Goal: Task Accomplishment & Management: Manage account settings

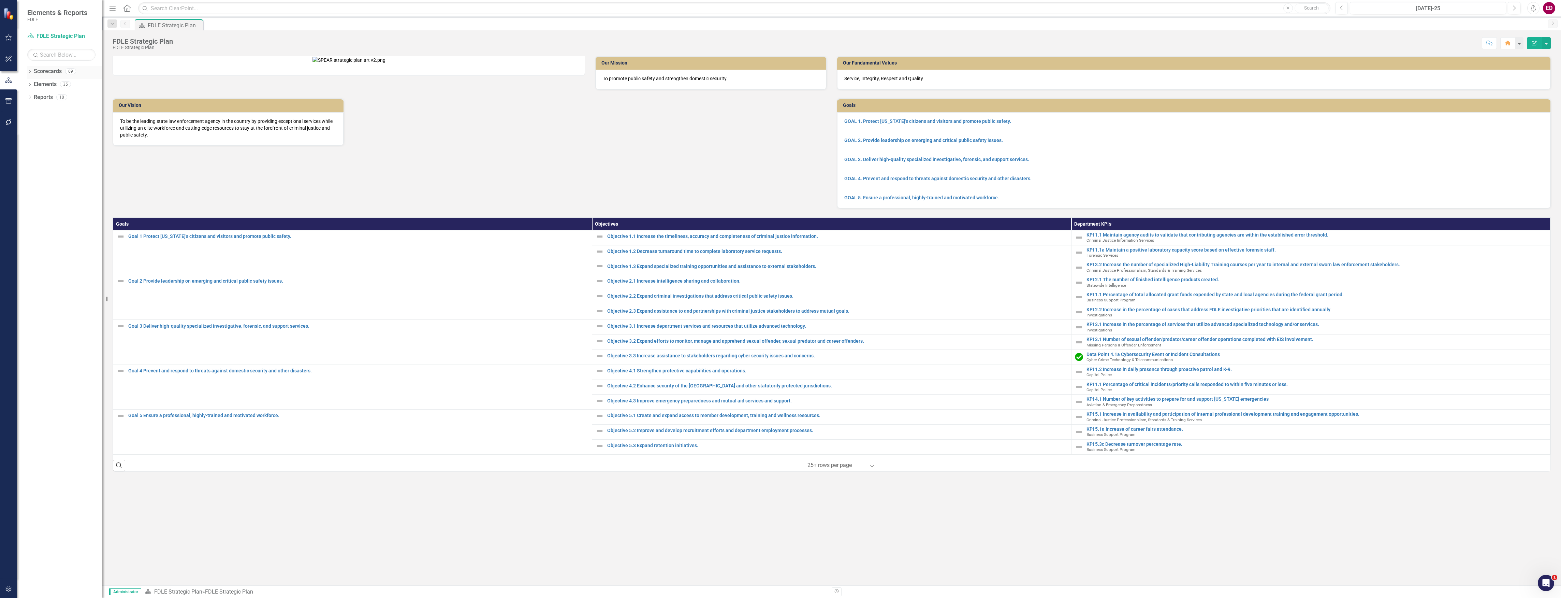
click at [33, 69] on div "Dropdown Scorecards 69" at bounding box center [64, 72] width 75 height 13
click at [30, 69] on div "Dropdown Scorecards 69" at bounding box center [64, 72] width 75 height 13
click at [28, 71] on icon "Dropdown" at bounding box center [29, 72] width 5 height 4
click at [32, 125] on icon "Dropdown" at bounding box center [33, 123] width 5 height 4
click at [40, 175] on icon "Dropdown" at bounding box center [40, 174] width 5 height 4
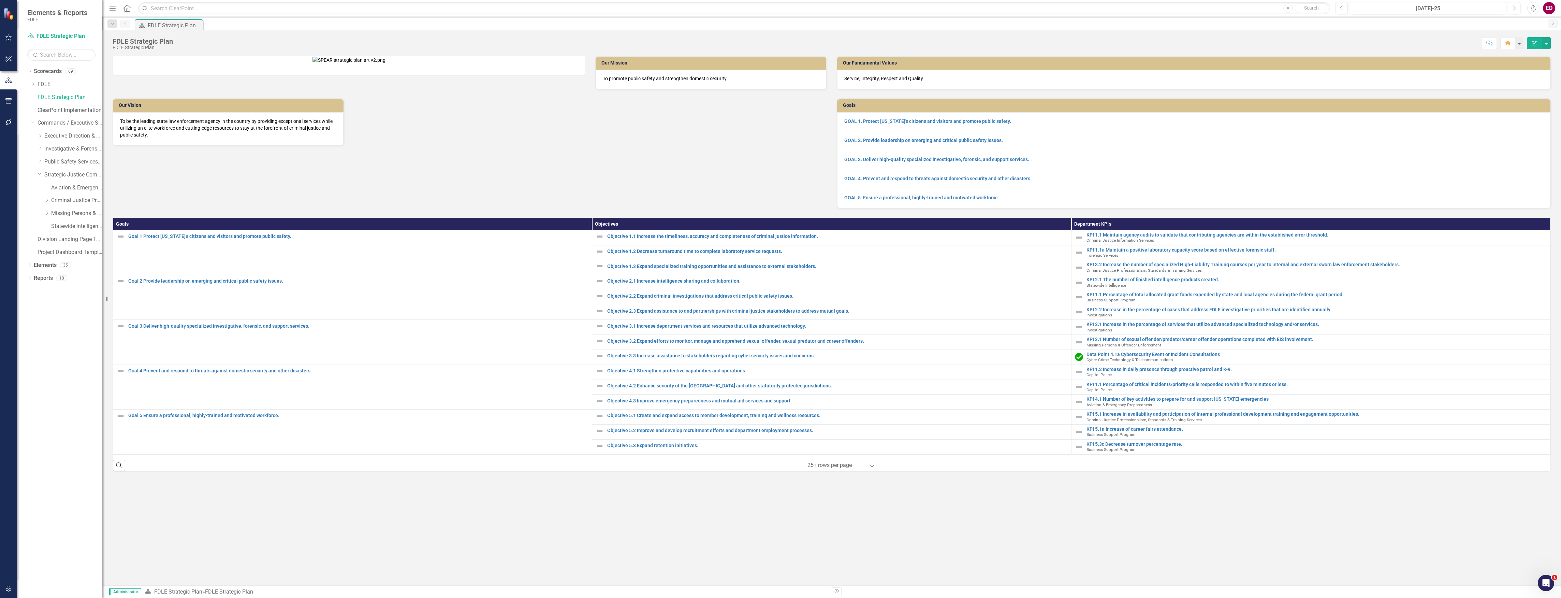
click at [41, 155] on div "Dropdown Investigative & Forensic Services Command" at bounding box center [67, 149] width 72 height 13
click at [37, 164] on div "Dropdown Public Safety Services Command" at bounding box center [67, 162] width 72 height 13
click at [41, 160] on icon "Dropdown" at bounding box center [40, 161] width 5 height 4
click at [78, 175] on link "Capitol Police" at bounding box center [76, 175] width 51 height 8
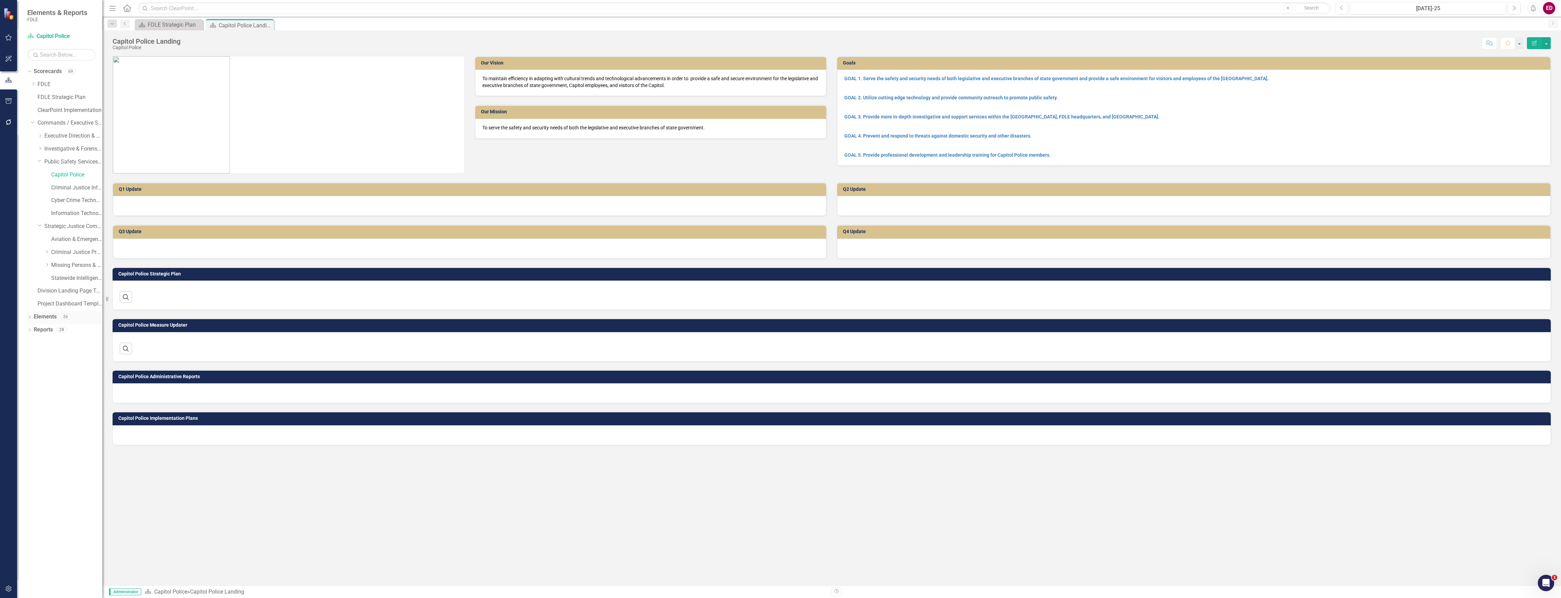
click at [32, 315] on div "Dropdown" at bounding box center [29, 318] width 5 height 6
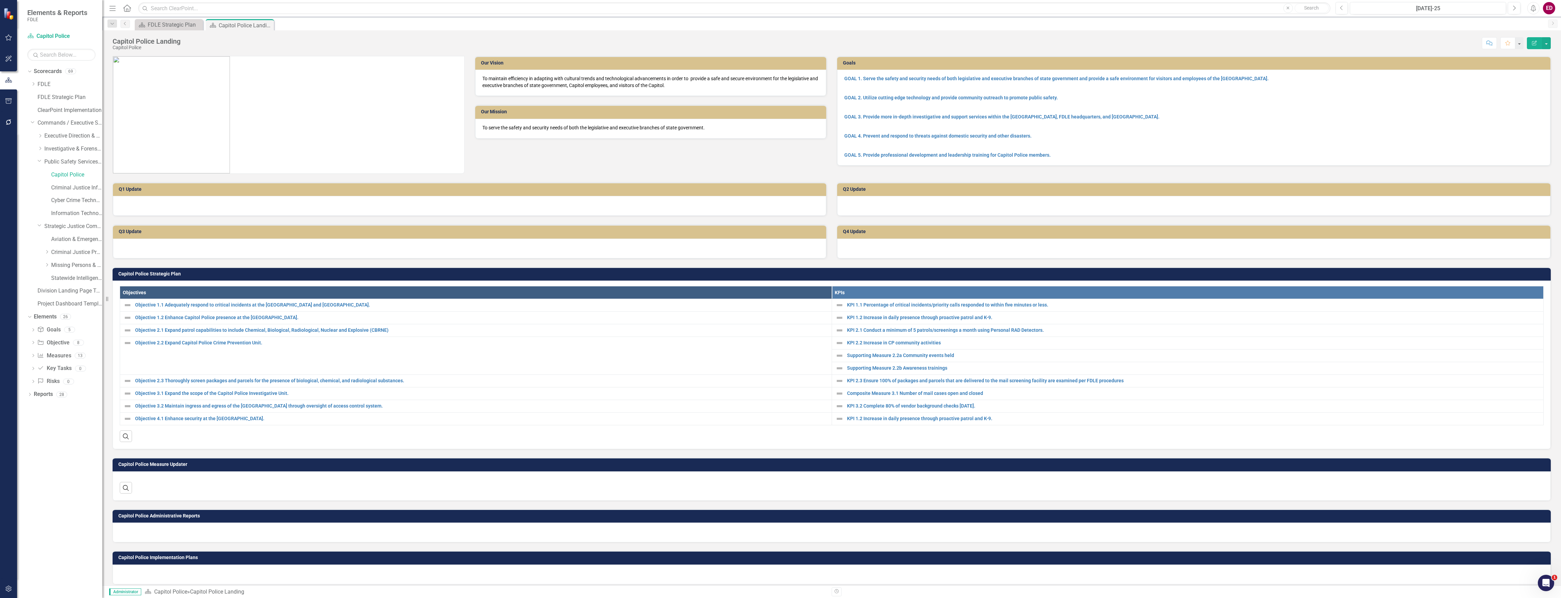
click at [27, 355] on div "Dropdown Goal Goals 5 GOAL 1. Serve the safety and security needs of both legis…" at bounding box center [64, 356] width 75 height 64
click at [33, 355] on icon "Dropdown" at bounding box center [33, 356] width 5 height 4
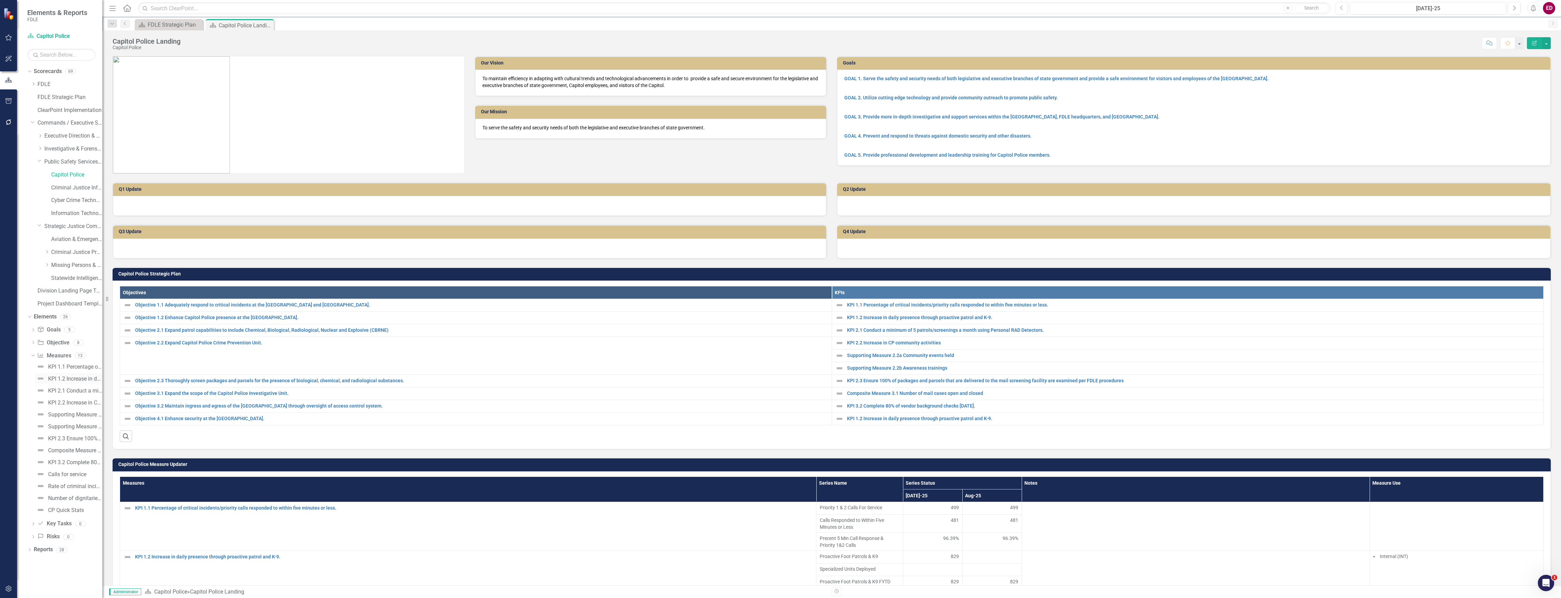
click at [67, 381] on div "KPI 1.2 Increase in daily presence through proactive patrol and K-9." at bounding box center [75, 379] width 54 height 6
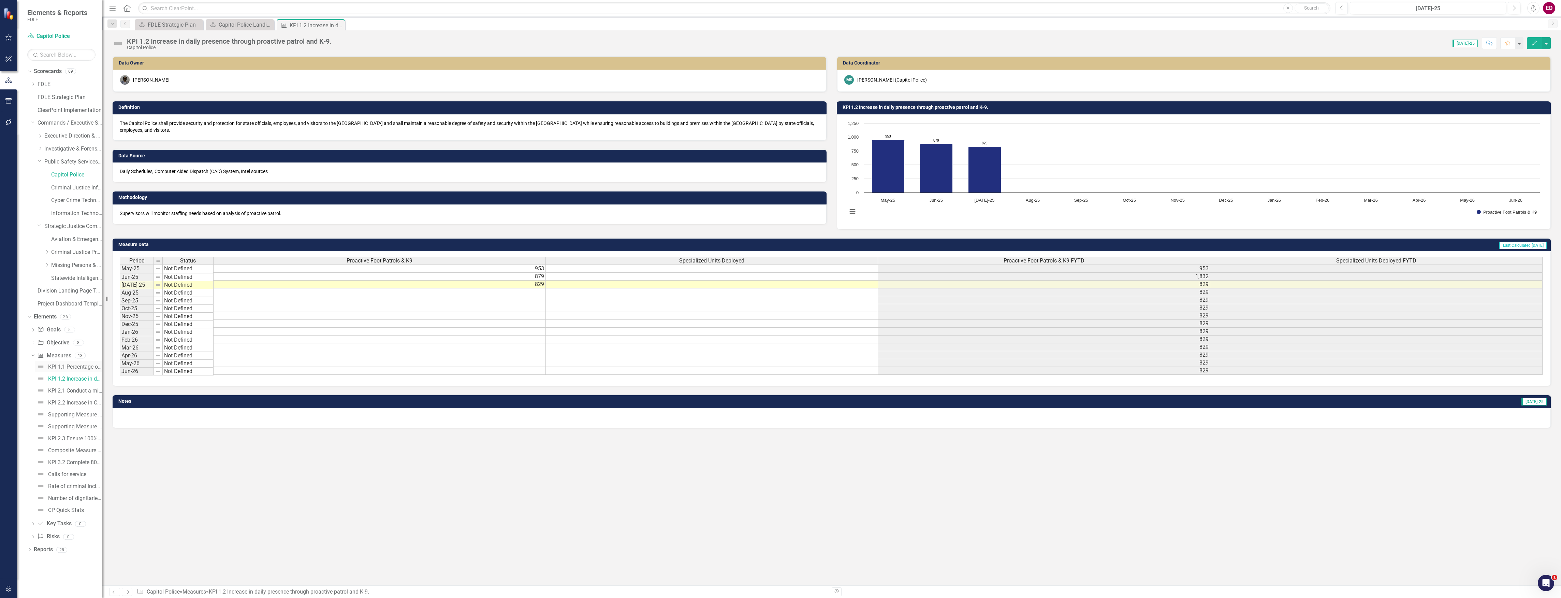
click at [76, 366] on div "KPI 1.1 Percentage of critical incidents/priority calls responded to within fiv…" at bounding box center [75, 367] width 54 height 6
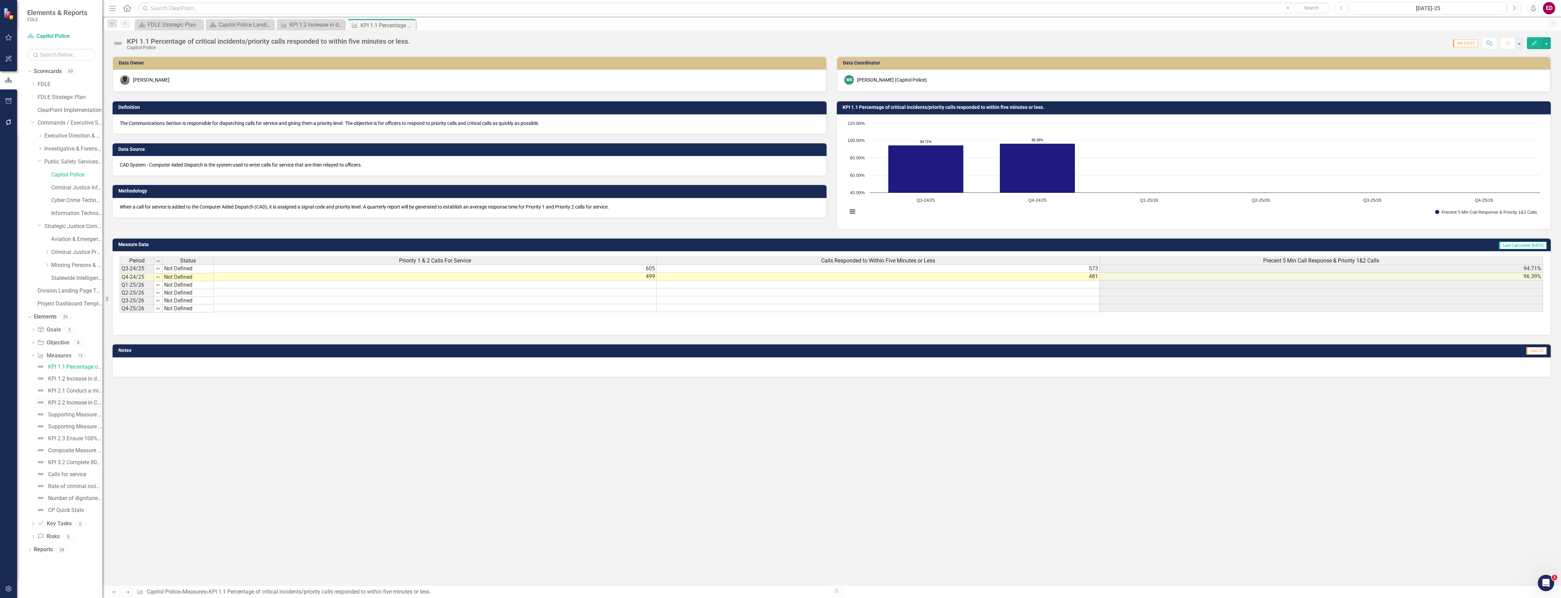
click at [76, 401] on div "KPI 2.2 Increase in CP community activities" at bounding box center [75, 403] width 54 height 6
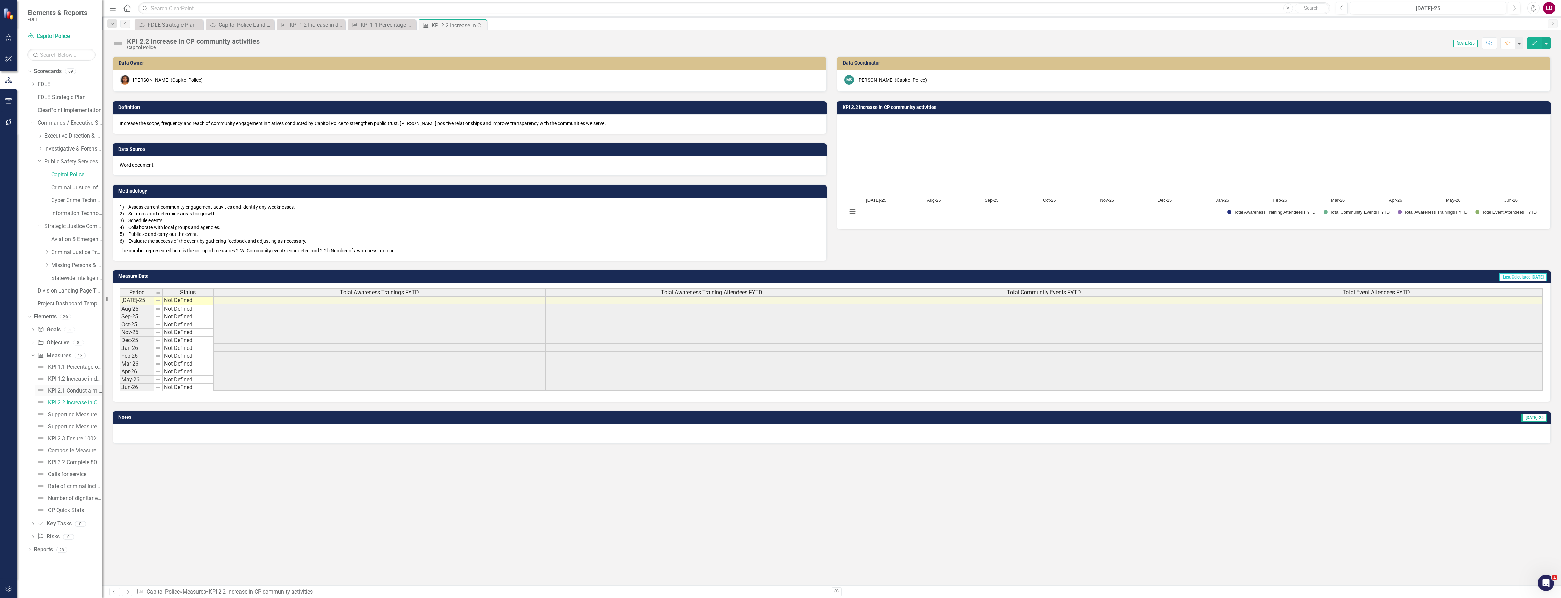
click at [79, 392] on div "KPI 2.1 Conduct a minimum of 5 patrols/screenings a month using Personal RAD De…" at bounding box center [75, 391] width 54 height 6
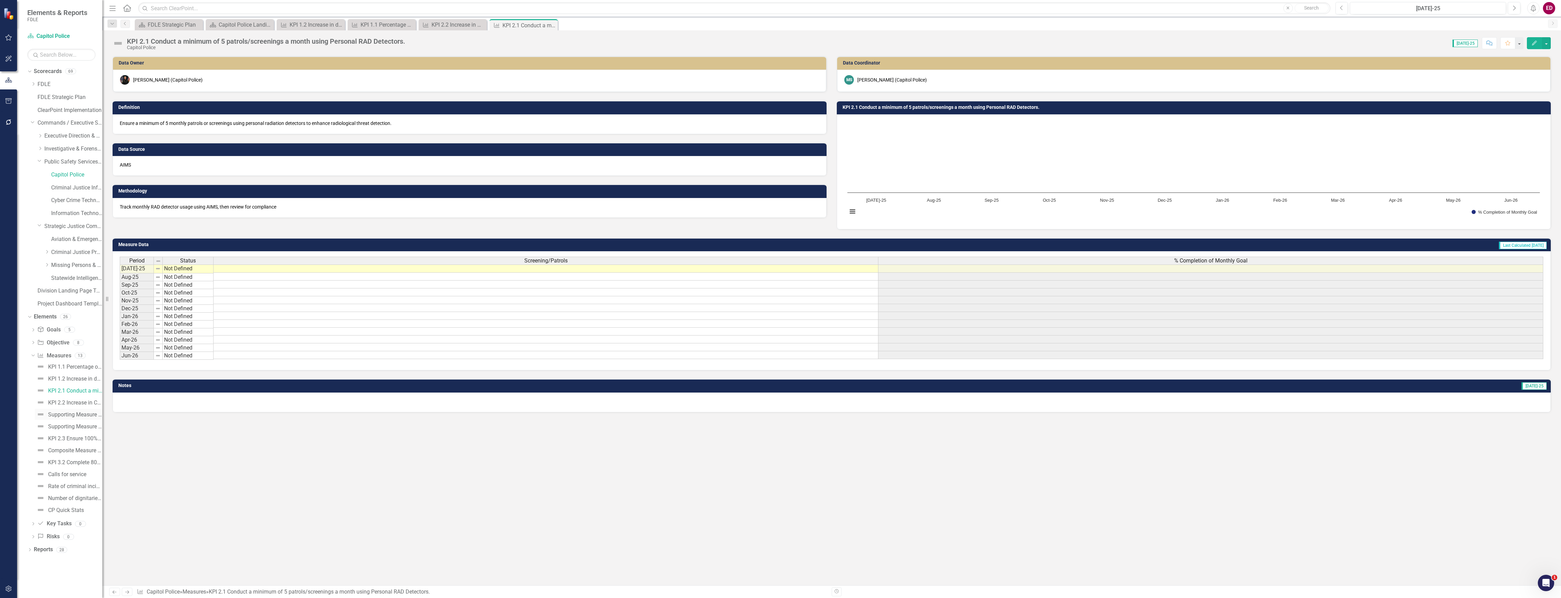
click at [86, 420] on link "Supporting Measure 2.2a Community events held" at bounding box center [69, 414] width 68 height 11
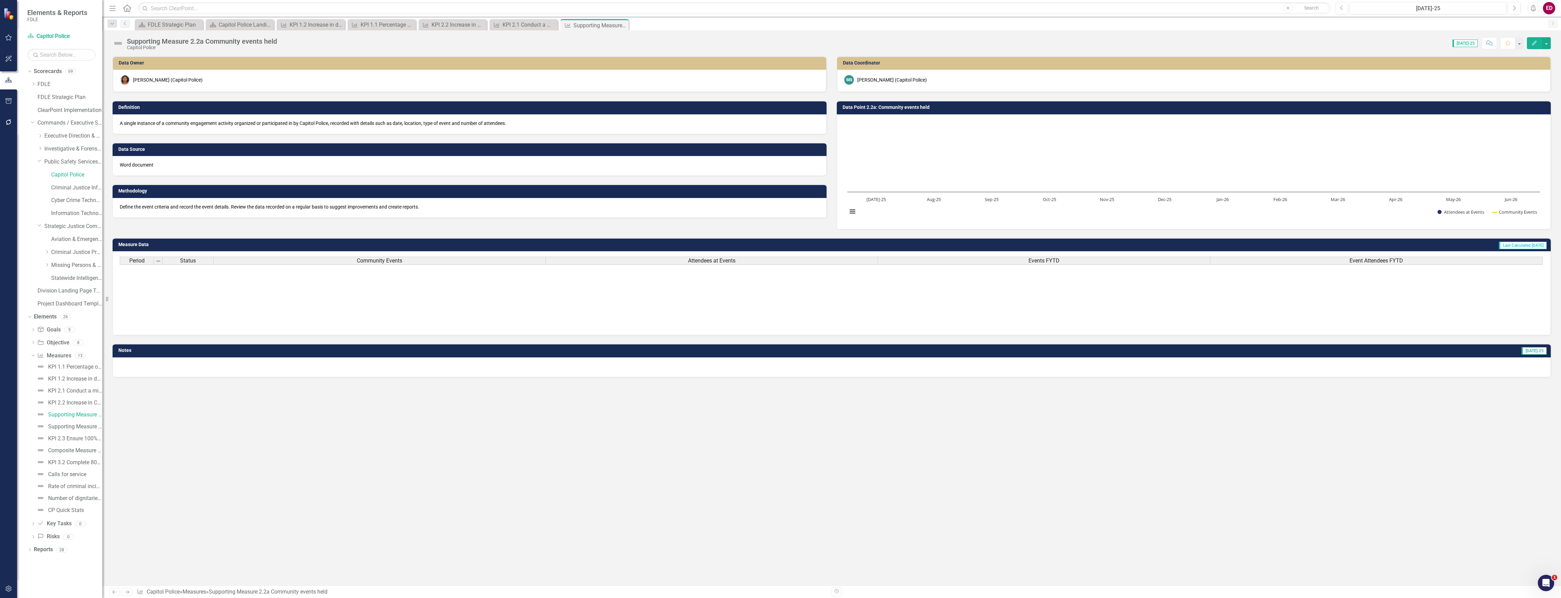
click at [205, 40] on div "Supporting Measure 2.2a Community events held" at bounding box center [202, 42] width 150 height 8
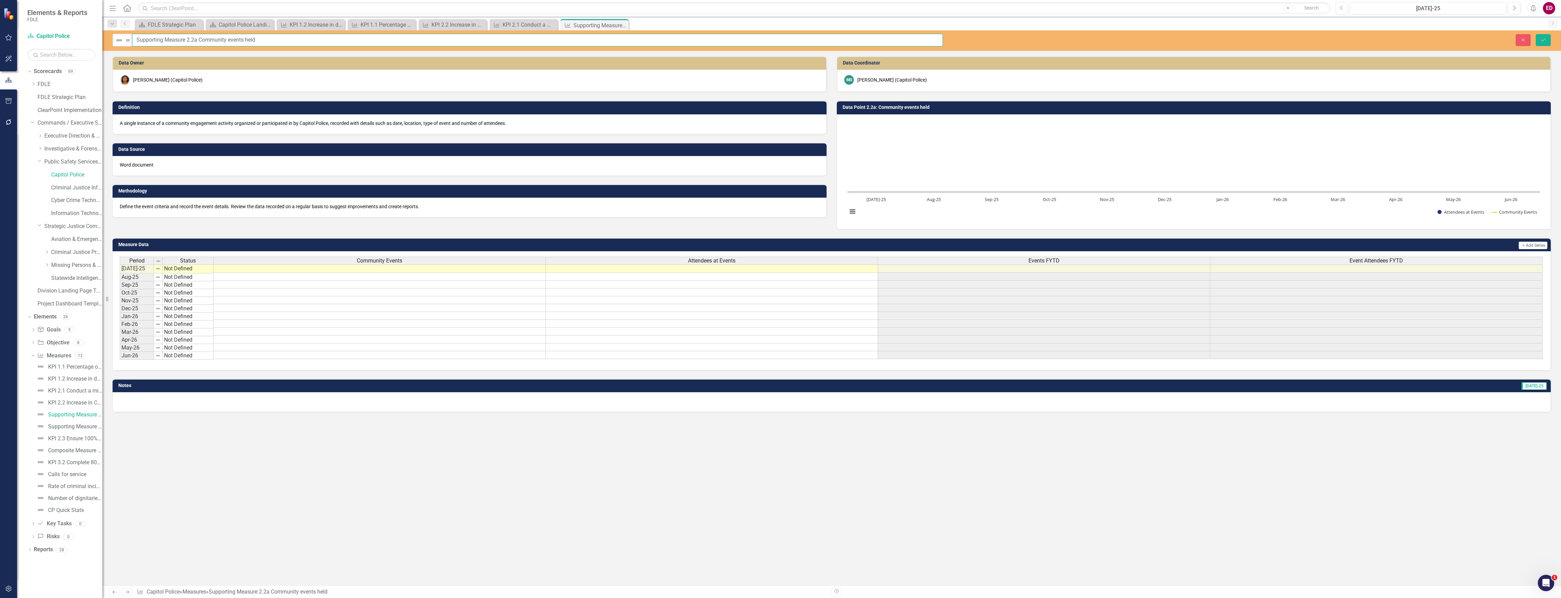
click at [189, 41] on input "Supporting Measure 2.2a Community events held" at bounding box center [537, 40] width 811 height 13
drag, startPoint x: 186, startPoint y: 40, endPoint x: 135, endPoint y: 42, distance: 50.5
click at [135, 42] on input "Supporting Measure 2.2a Community events held" at bounding box center [537, 40] width 811 height 13
type input "Data Point 2.2a Community events held"
click at [1536, 34] on button "Save" at bounding box center [1543, 40] width 15 height 12
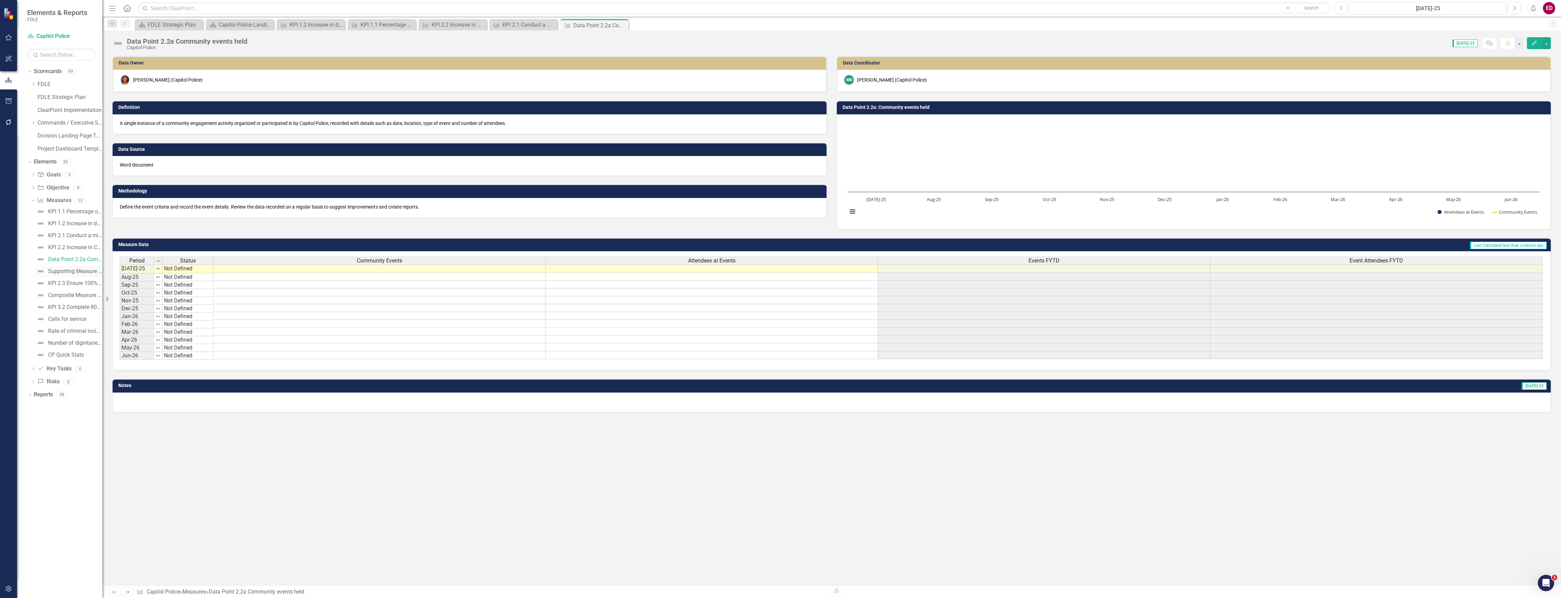
click at [92, 274] on div "Supporting Measure 2.2b Awareness trainings" at bounding box center [75, 271] width 54 height 6
click at [251, 45] on div "Capitol Police" at bounding box center [197, 47] width 141 height 5
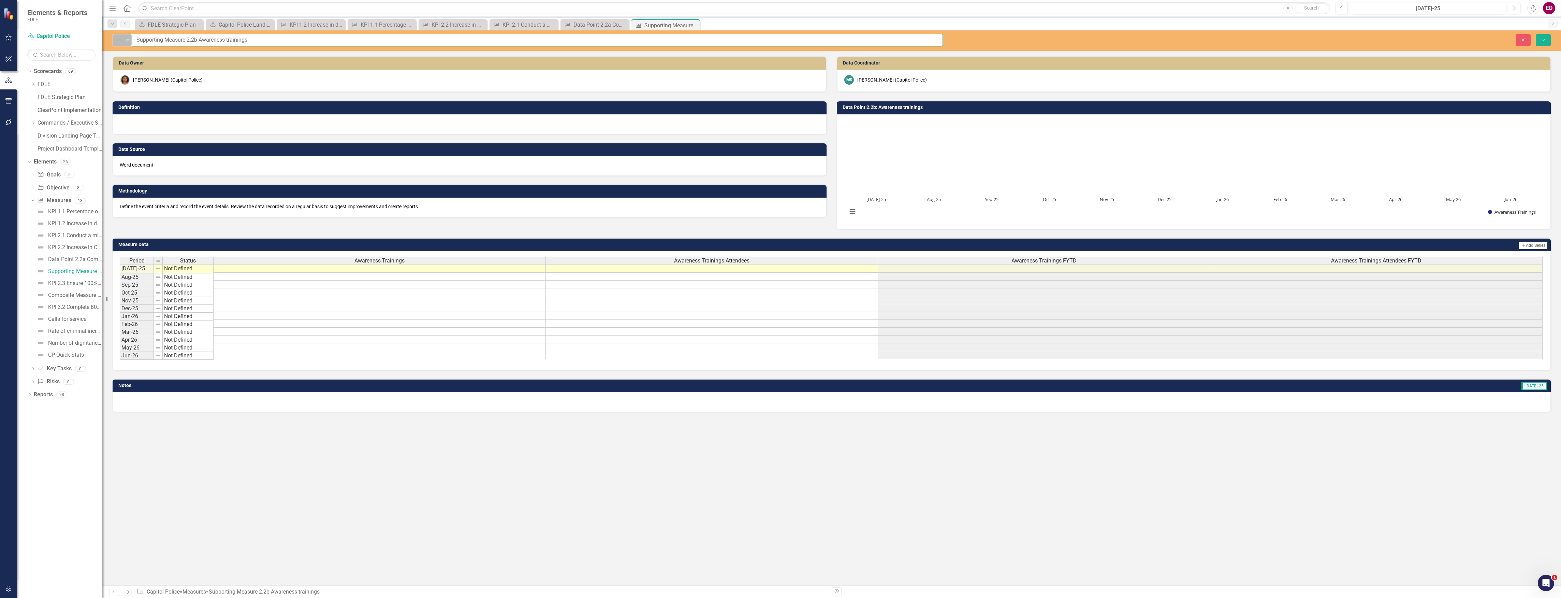
drag, startPoint x: 186, startPoint y: 39, endPoint x: 115, endPoint y: 41, distance: 70.7
click at [115, 41] on div "Not Defined Expand Supporting Measure 2.2b Awareness trainings" at bounding box center [528, 40] width 831 height 13
type input "Data Poiny 2.2b Awareness trainings"
click at [1536, 34] on button "Save" at bounding box center [1543, 40] width 15 height 12
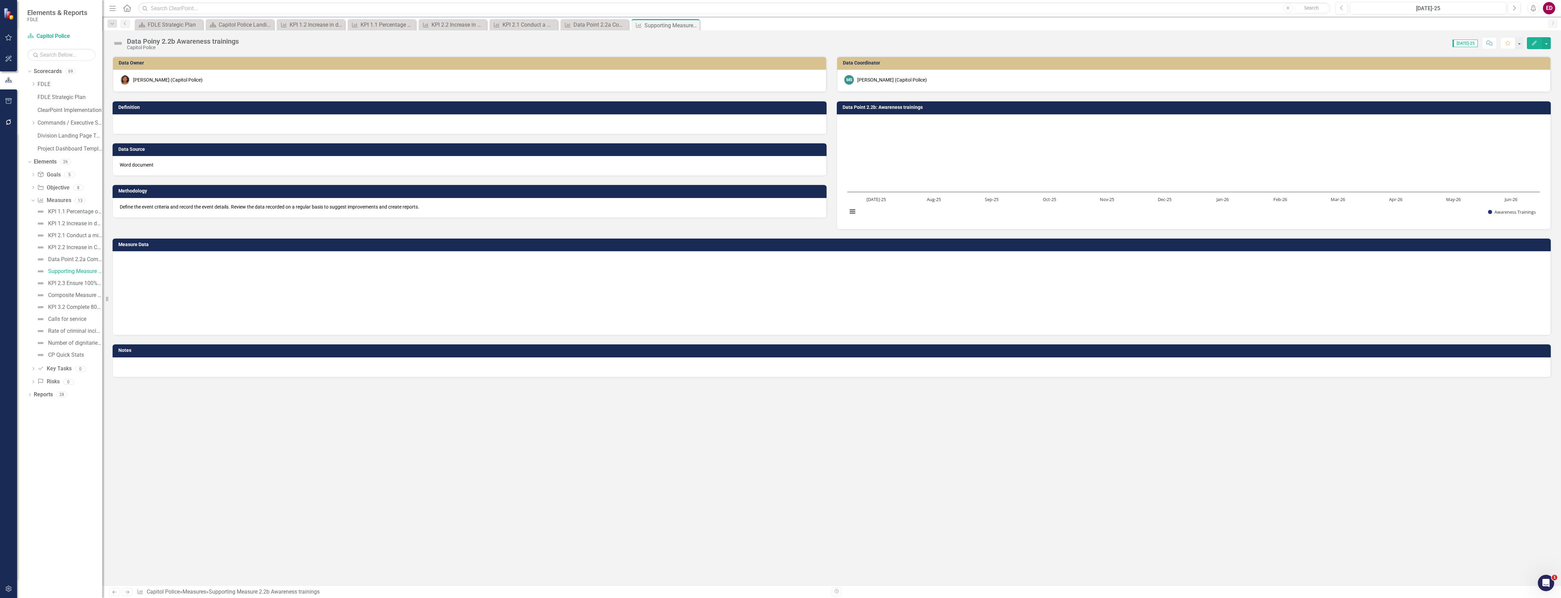
click at [169, 40] on div "Data Poiny 2.2b Awareness trainings" at bounding box center [183, 42] width 112 height 8
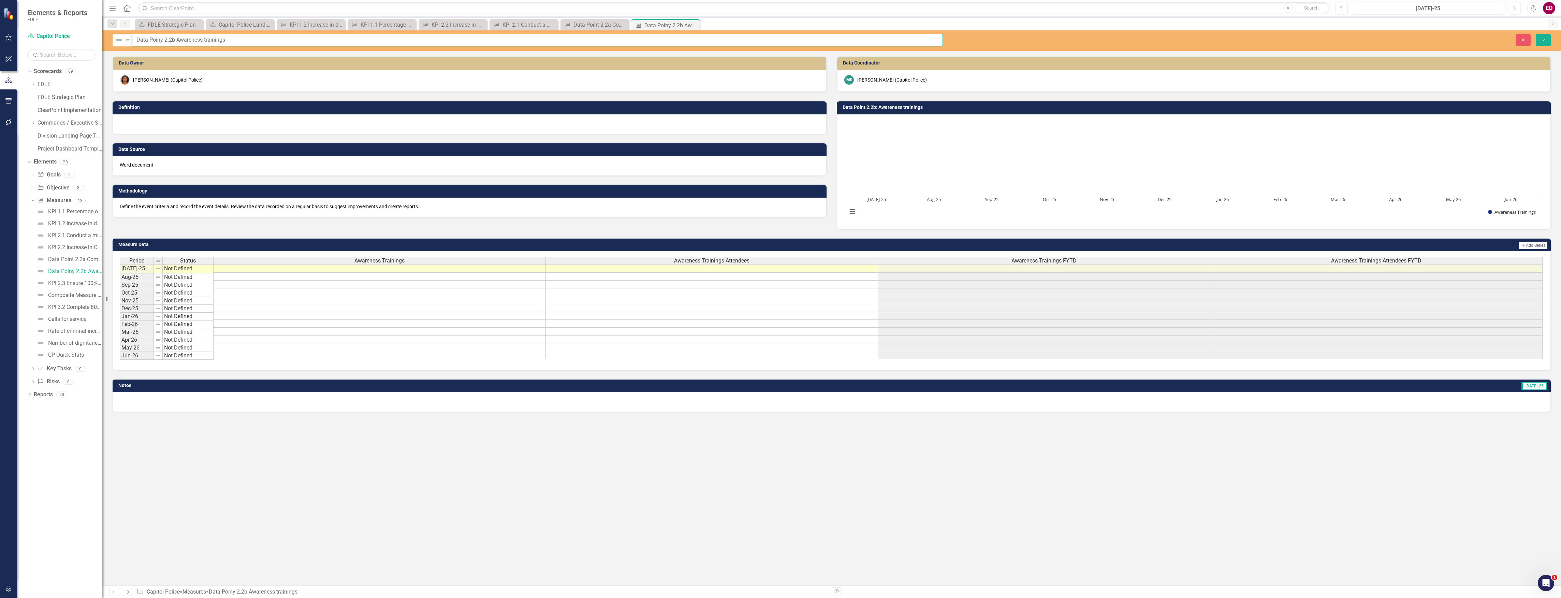
click at [154, 40] on input "Data Poiny 2.2b Awareness trainings" at bounding box center [537, 40] width 811 height 13
type input "Data Point 2.2b Awareness trainings"
click at [1536, 34] on button "Save" at bounding box center [1543, 40] width 15 height 12
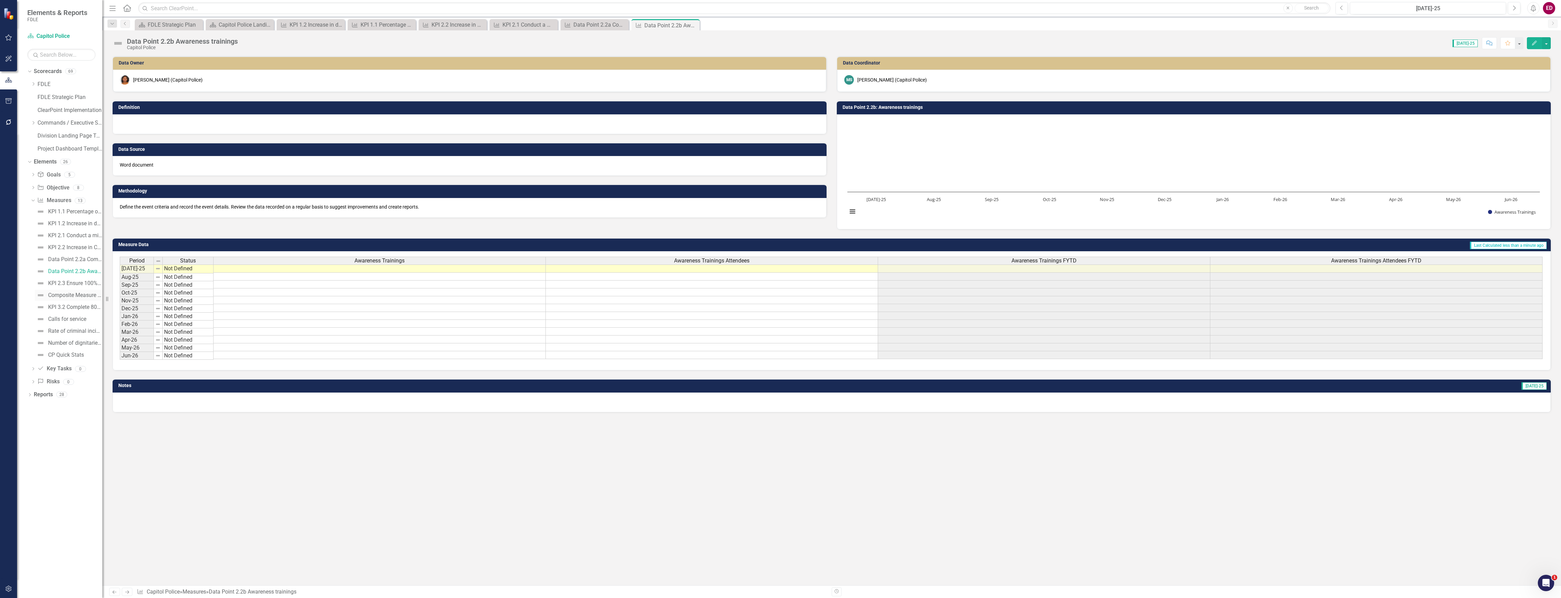
click at [96, 297] on div "Composite Measure 3.1 Number of mail cases open and closed" at bounding box center [75, 295] width 54 height 6
click at [198, 38] on div "Composite Measure 3.1 Number of mail cases open and closed" at bounding box center [223, 42] width 192 height 8
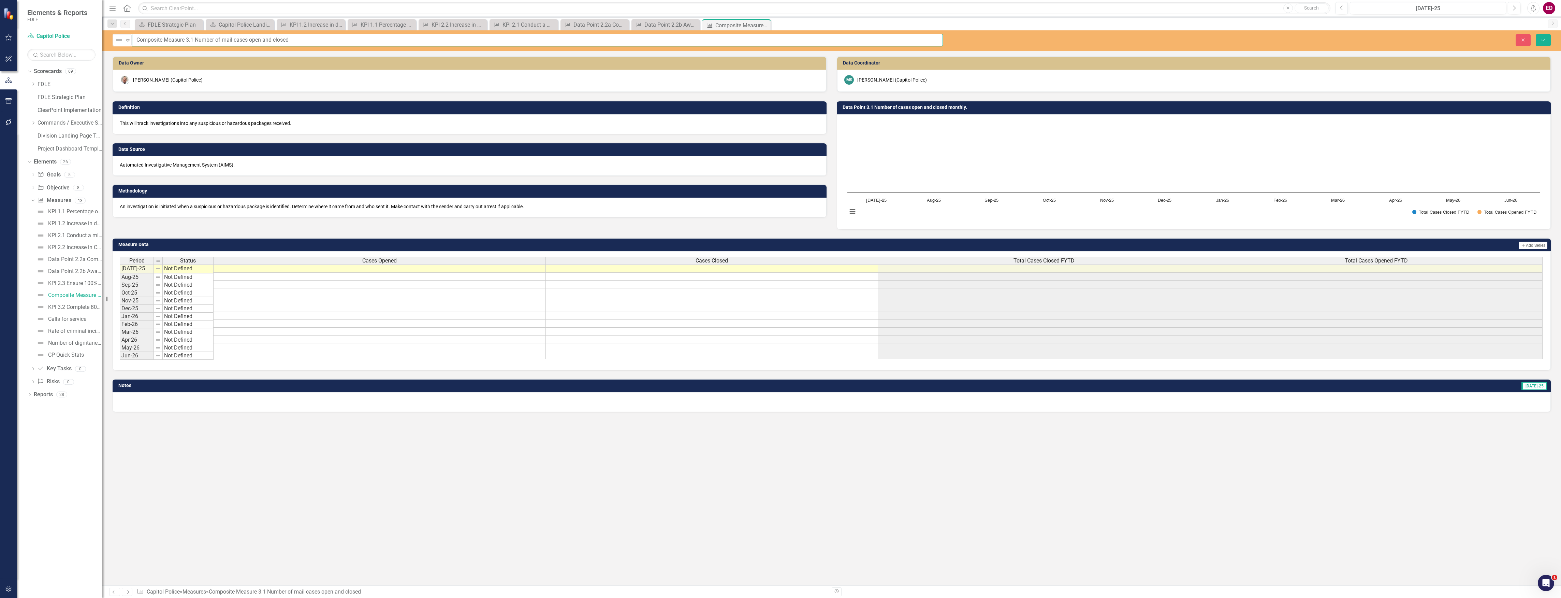
drag, startPoint x: 185, startPoint y: 37, endPoint x: 22, endPoint y: 15, distance: 164.2
click at [22, 15] on div "Elements & Reports FDLE Scorecard Capitol Police Search Dropdown Scorecards 69 …" at bounding box center [780, 299] width 1561 height 598
type input "Data Point 3.1 Number of mail cases open and closed"
click at [1536, 34] on button "Save" at bounding box center [1543, 40] width 15 height 12
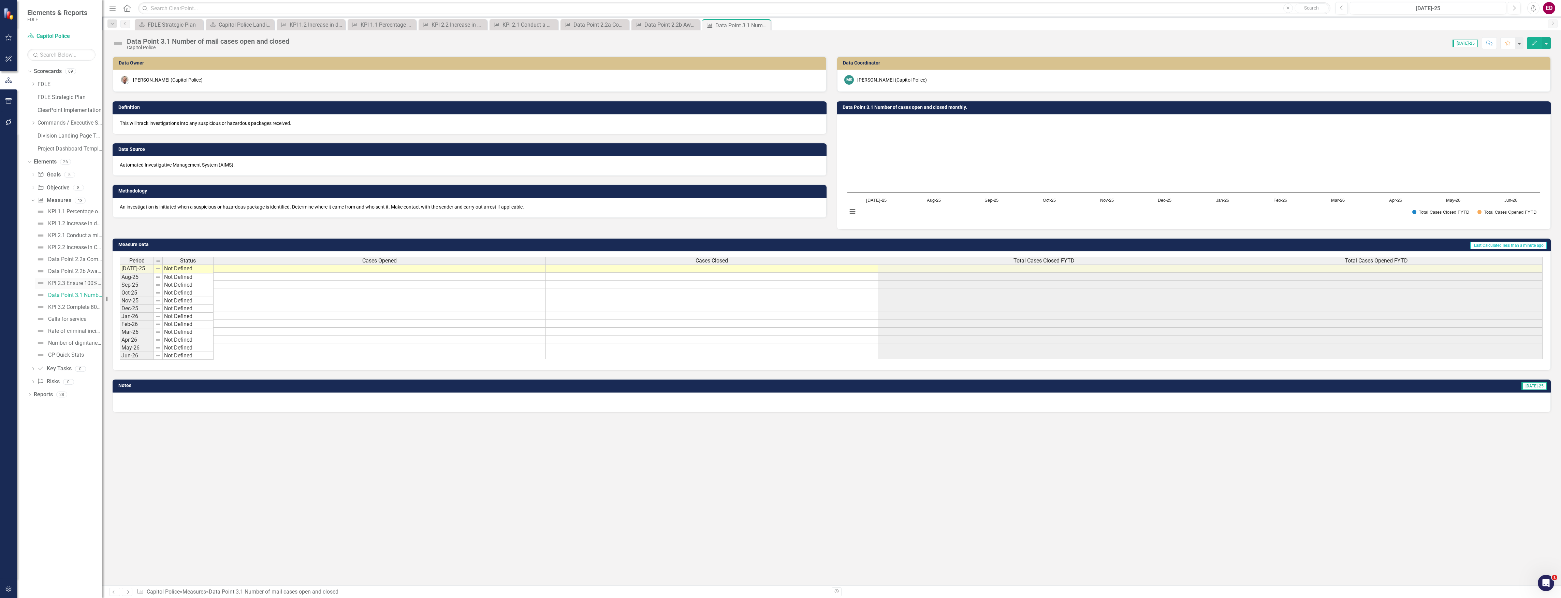
click at [89, 279] on link "KPI 2.3 Ensure 100% of packages and parcels that are delivered to the mail scre…" at bounding box center [69, 283] width 68 height 11
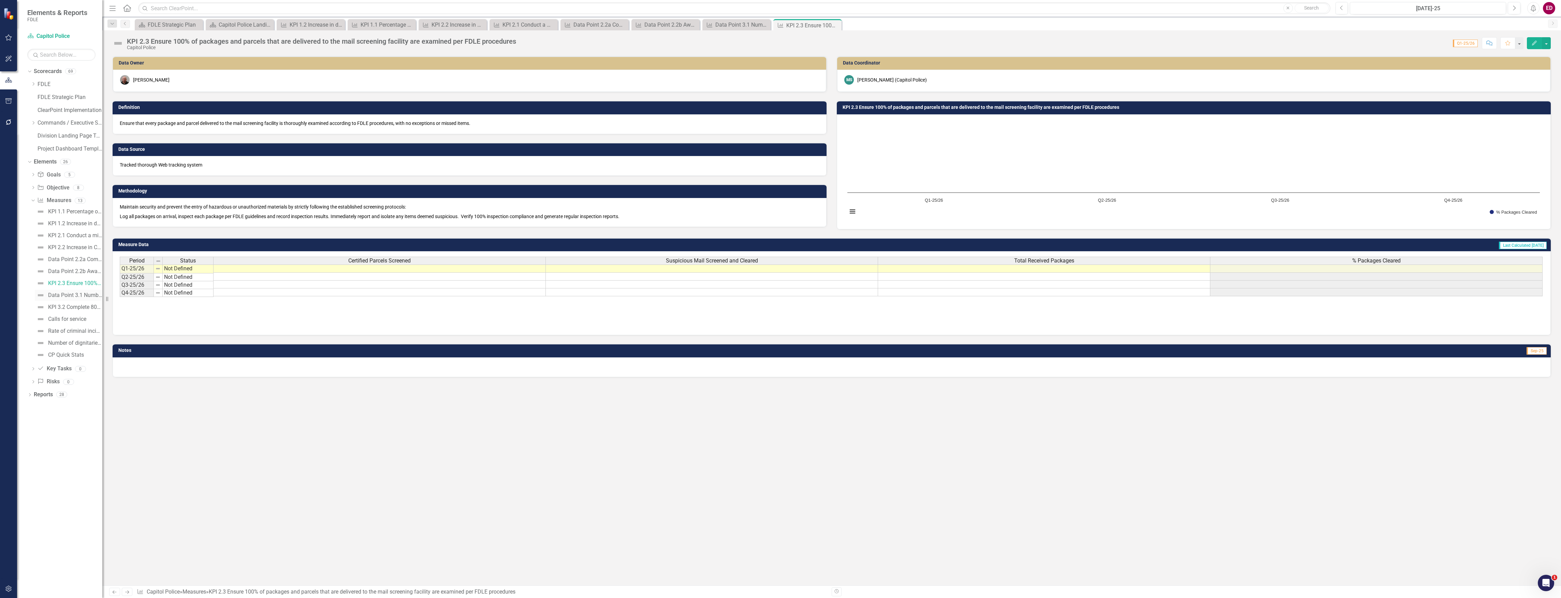
click at [94, 293] on div "Data Point 3.1 Number of mail cases open and closed" at bounding box center [75, 295] width 54 height 6
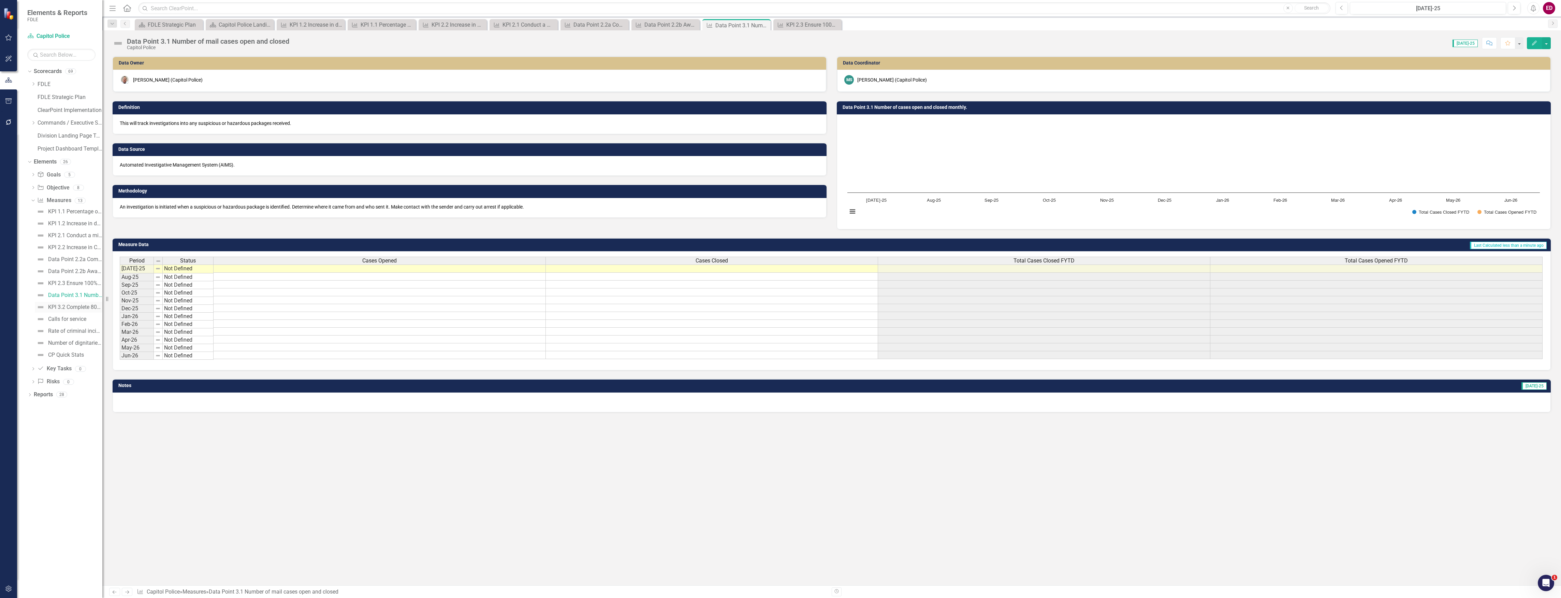
click at [96, 304] on div "KPI 3.2 Complete 80% of vendor background checks within 4 days." at bounding box center [75, 307] width 54 height 6
click at [82, 216] on link "KPI 1.1 Percentage of critical incidents/priority calls responded to within fiv…" at bounding box center [69, 211] width 68 height 11
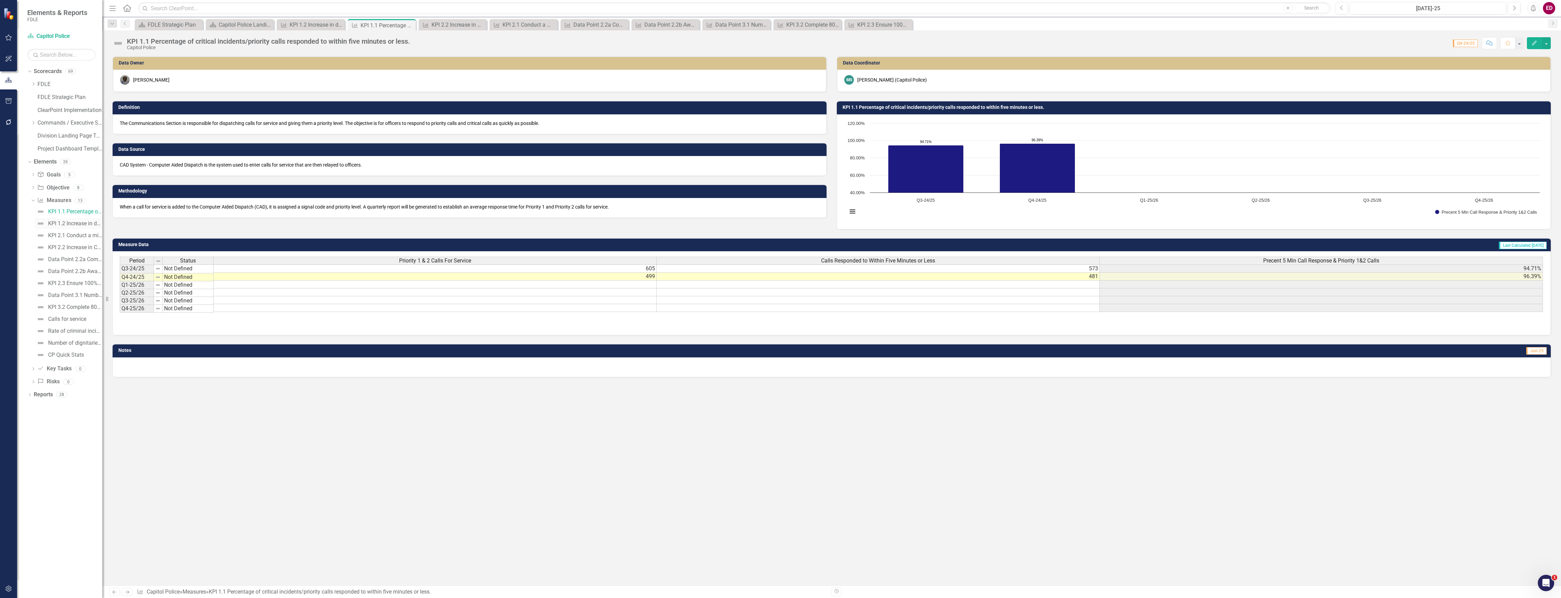
click at [83, 227] on div "KPI 1.2 Increase in daily presence through proactive patrol and K-9." at bounding box center [75, 223] width 54 height 6
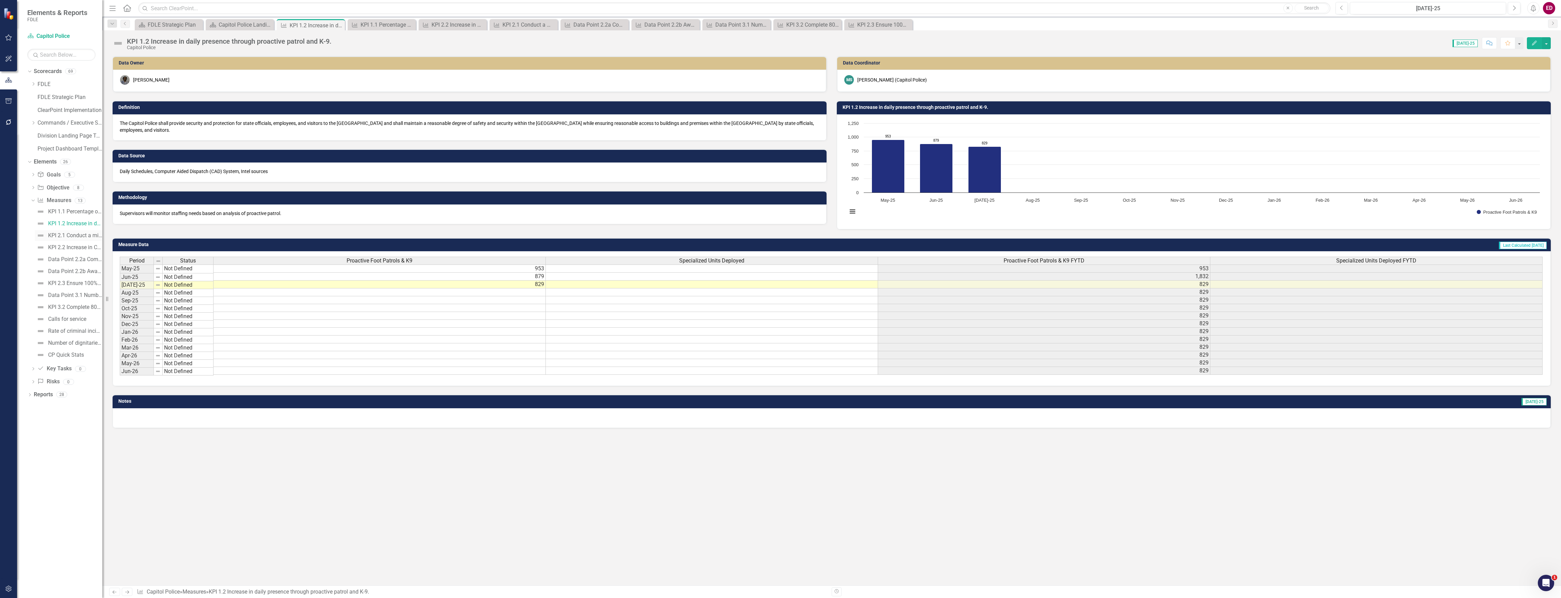
click at [84, 237] on div "KPI 2.1 Conduct a minimum of 5 patrols/screenings a month using Personal RAD De…" at bounding box center [75, 235] width 54 height 6
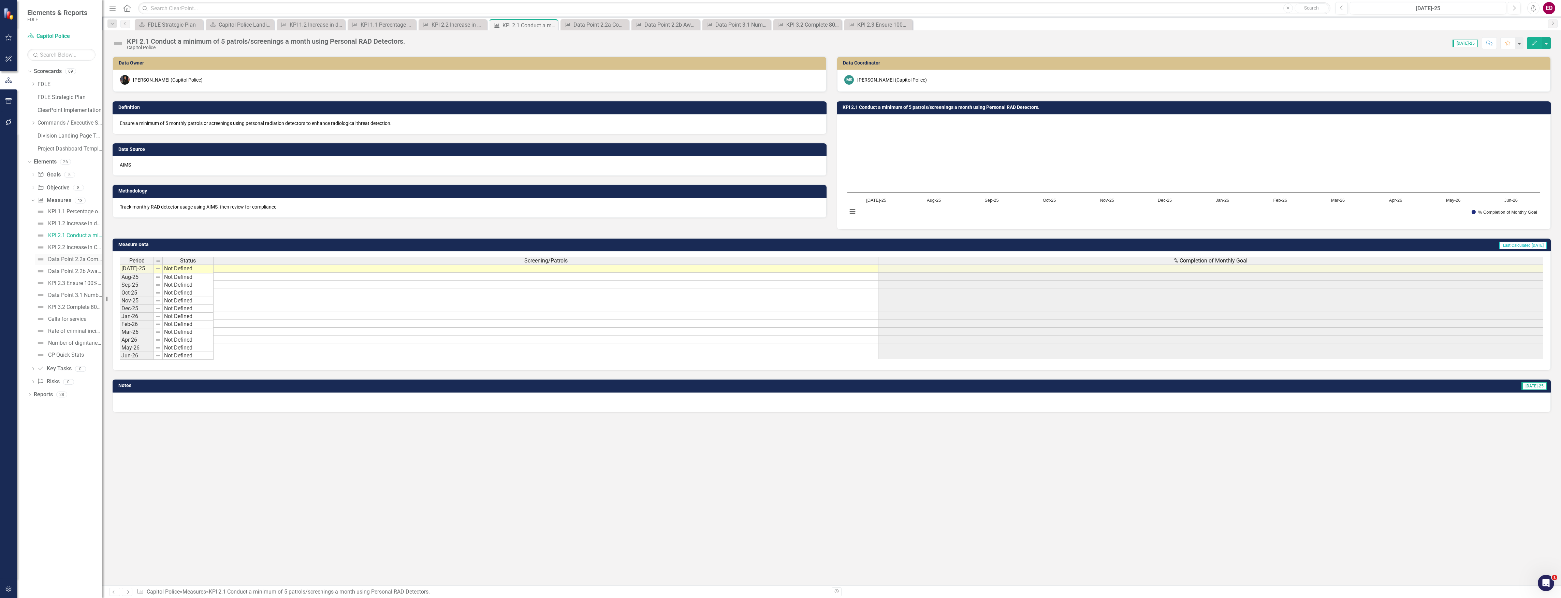
click at [89, 261] on div "Data Point 2.2a Community events held" at bounding box center [75, 259] width 54 height 6
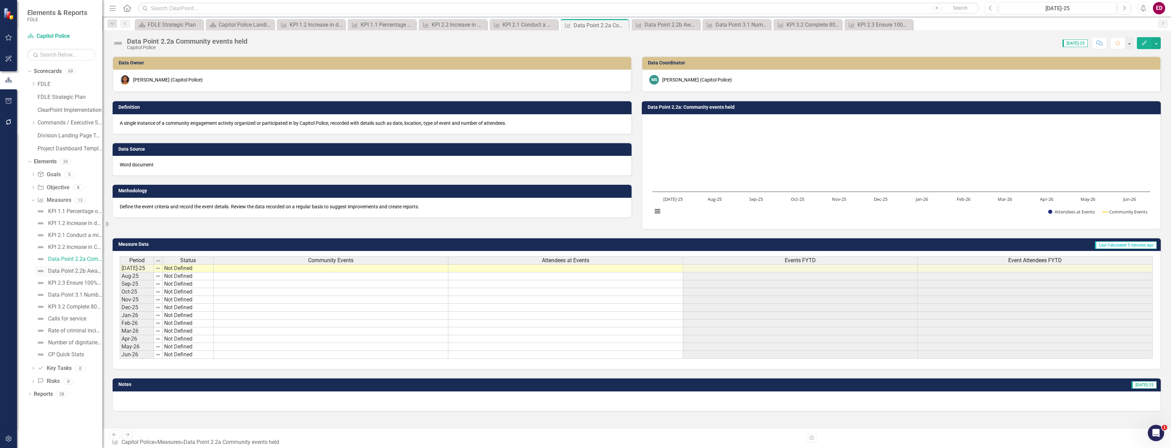
click at [41, 273] on img at bounding box center [41, 271] width 8 height 8
click at [95, 285] on div "KPI 2.3 Ensure 100% of packages and parcels that are delivered to the mail scre…" at bounding box center [75, 283] width 54 height 6
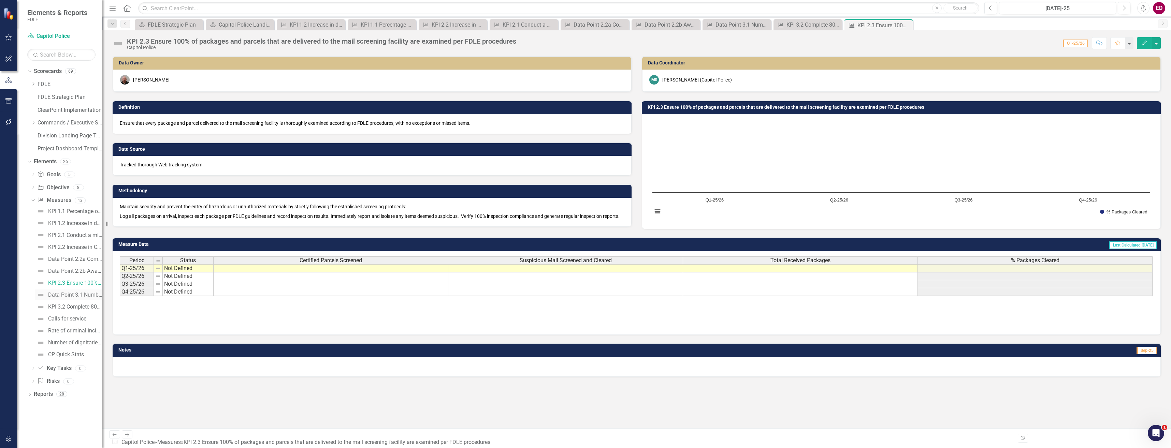
click at [98, 294] on div "Data Point 3.1 Number of mail cases open and closed" at bounding box center [75, 295] width 54 height 6
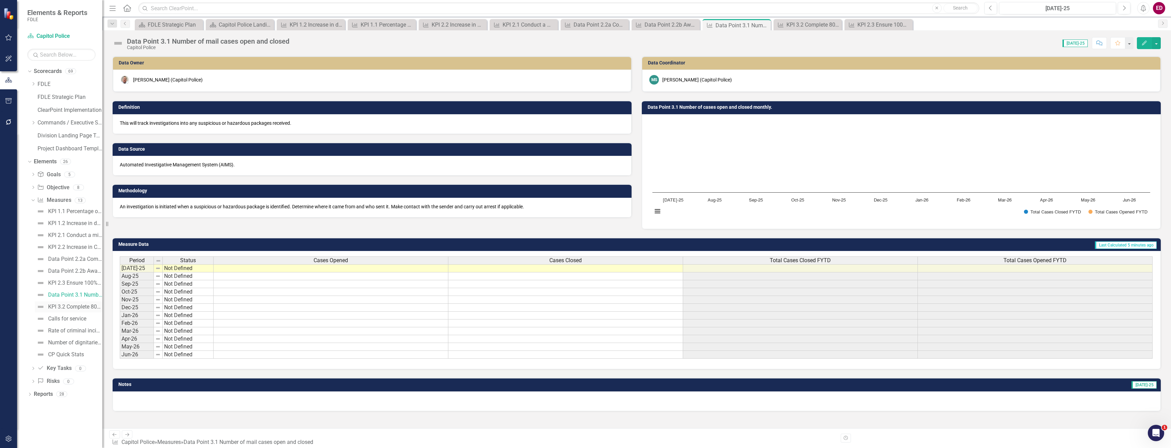
click at [80, 307] on div "KPI 3.2 Complete 80% of vendor background checks within 4 days." at bounding box center [75, 307] width 54 height 6
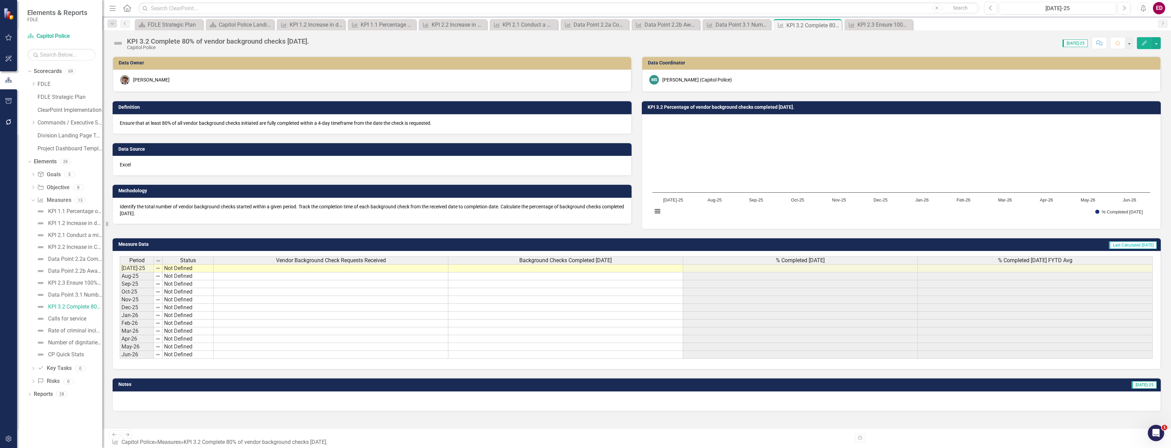
click at [366, 1] on div "Menu Home Search Close Search Previous Jul-25 Next Alerts ED User Edit Profile …" at bounding box center [636, 8] width 1069 height 17
click at [31, 186] on div "Dropdown" at bounding box center [33, 189] width 5 height 6
click at [58, 198] on div "Objective 1.1 Adequately respond to critical incidents at the Capitol Complex a…" at bounding box center [79, 199] width 47 height 6
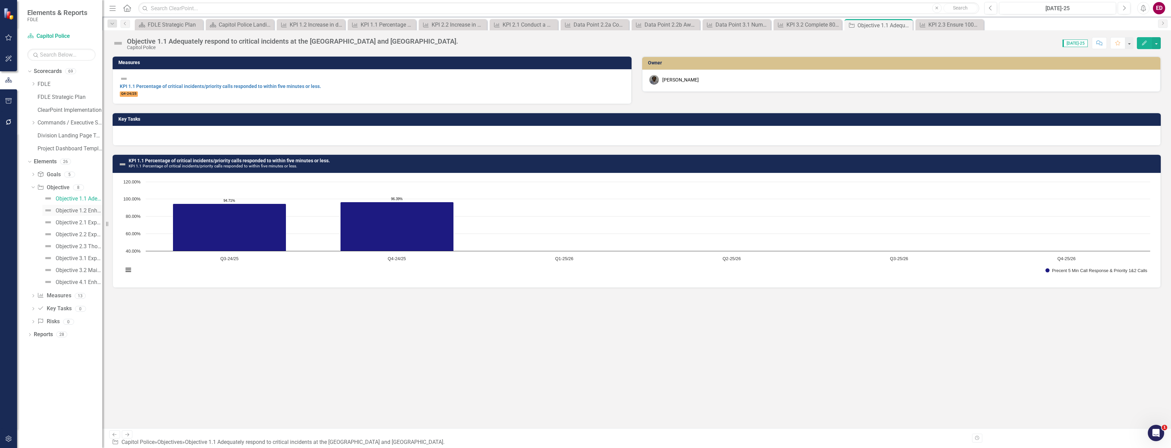
click at [76, 214] on link "Objective 1.2 Enhance Capitol Police presence at the Governor’s Mansion." at bounding box center [72, 210] width 60 height 11
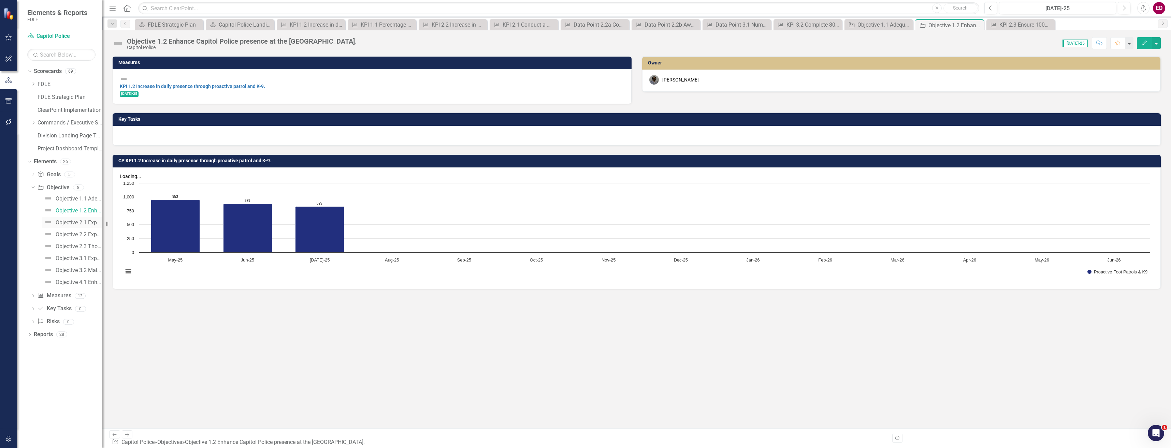
click at [90, 220] on div "Objective 2.1 Expand patrol capabilities to include Chemical, Biological, Radio…" at bounding box center [79, 223] width 47 height 6
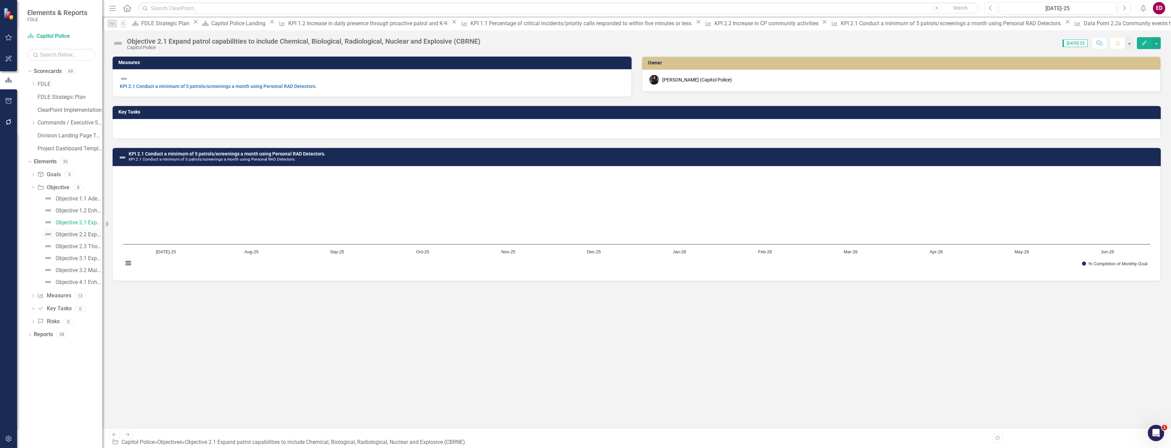
click at [91, 235] on div "Objective 2.2 Expand Capitol Police Crime Prevention Unit." at bounding box center [79, 235] width 47 height 6
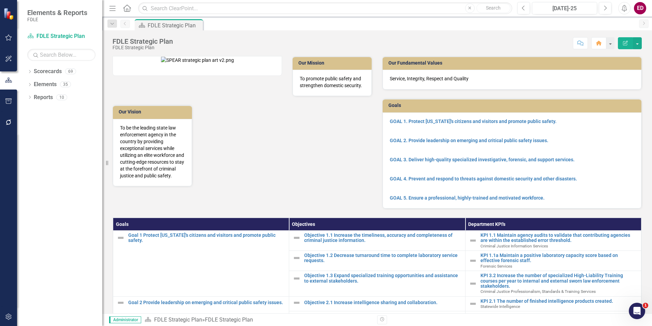
scroll to position [136, 0]
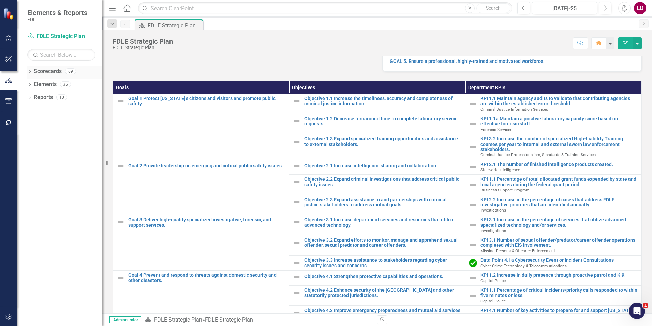
click at [30, 74] on div "Dropdown" at bounding box center [29, 72] width 5 height 6
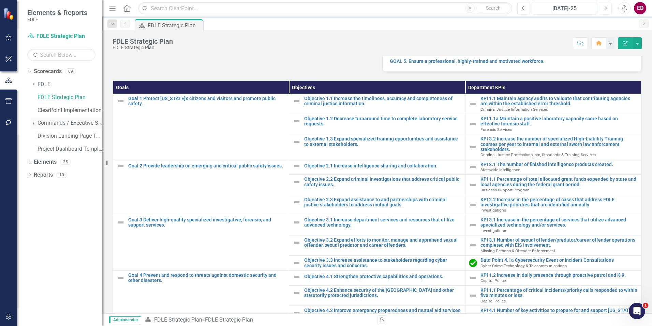
click at [33, 123] on icon "Dropdown" at bounding box center [33, 123] width 5 height 4
click at [39, 160] on div "Dropdown Public Safety Services Command" at bounding box center [70, 161] width 65 height 11
click at [39, 160] on icon "Dropdown" at bounding box center [40, 161] width 5 height 4
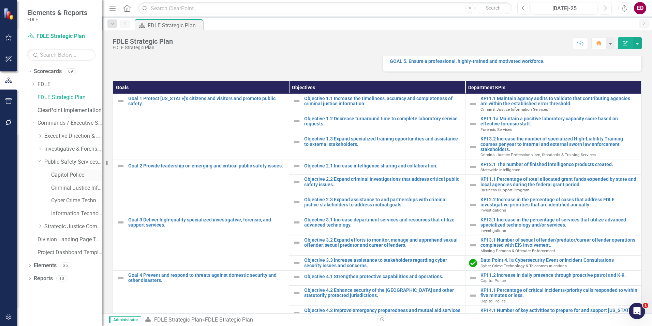
click at [67, 177] on link "Capitol Police" at bounding box center [76, 175] width 51 height 8
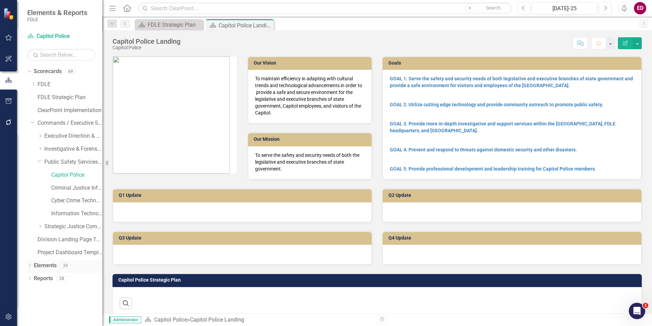
click at [30, 264] on icon "Dropdown" at bounding box center [29, 266] width 5 height 4
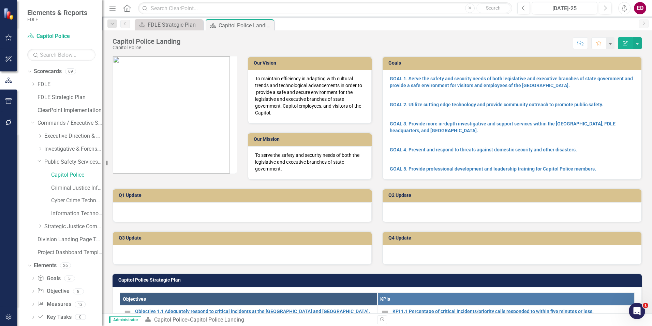
scroll to position [239, 0]
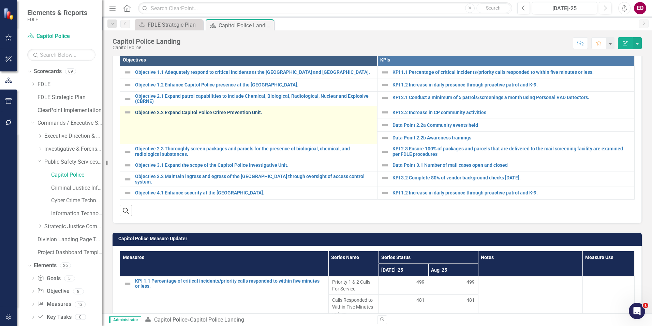
click at [247, 111] on link "Objective 2.2 Expand Capitol Police Crime Prevention Unit." at bounding box center [254, 112] width 239 height 5
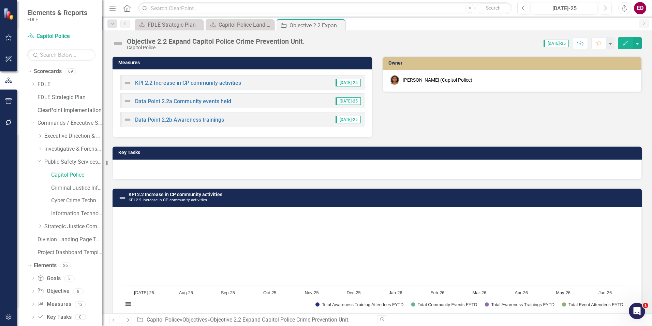
click at [578, 246] on rect "Interactive chart" at bounding box center [375, 263] width 510 height 102
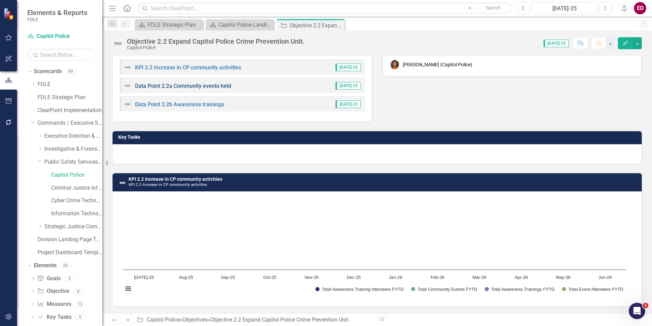
click at [187, 88] on link "Data Point 2.2a Community events held" at bounding box center [183, 86] width 96 height 6
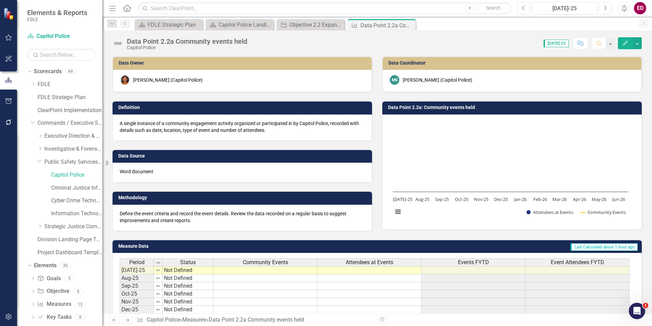
click at [159, 40] on div "Data Point 2.2a Community events held" at bounding box center [187, 42] width 120 height 8
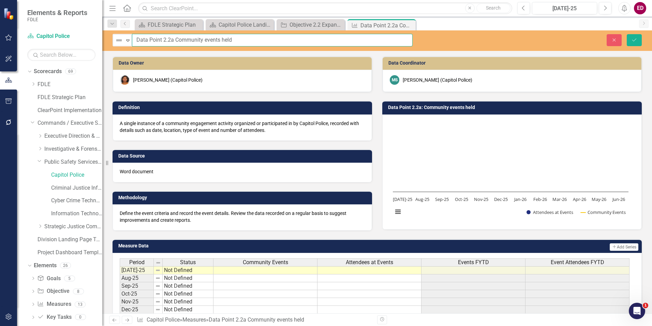
drag, startPoint x: 133, startPoint y: 37, endPoint x: 162, endPoint y: 35, distance: 29.7
click at [162, 35] on input "Data Point 2.2a Community events held" at bounding box center [272, 40] width 281 height 13
type input "Composite Metric 2.2a Community events held"
click at [616, 184] on rect "Interactive chart" at bounding box center [511, 171] width 243 height 102
click at [635, 40] on icon "Save" at bounding box center [635, 40] width 6 height 5
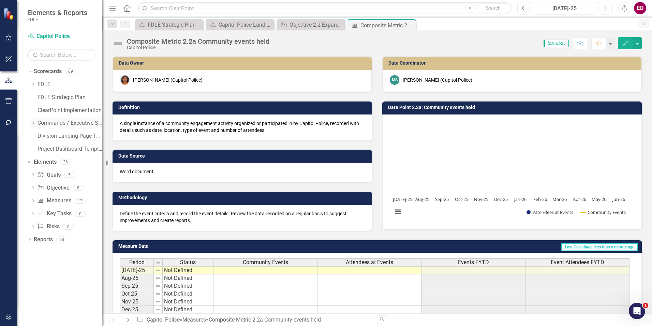
click at [35, 121] on icon "Dropdown" at bounding box center [33, 123] width 5 height 4
click at [46, 159] on link "Public Safety Services Command" at bounding box center [73, 162] width 58 height 8
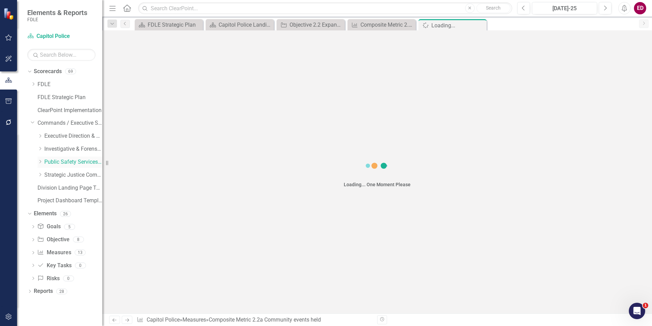
click at [41, 160] on icon "Dropdown" at bounding box center [40, 161] width 5 height 4
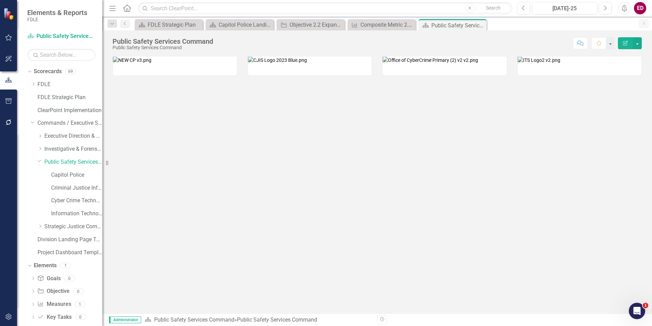
click at [71, 169] on div "Dropdown Public Safety Services Command" at bounding box center [67, 162] width 72 height 13
click at [83, 175] on link "Capitol Police" at bounding box center [76, 175] width 51 height 8
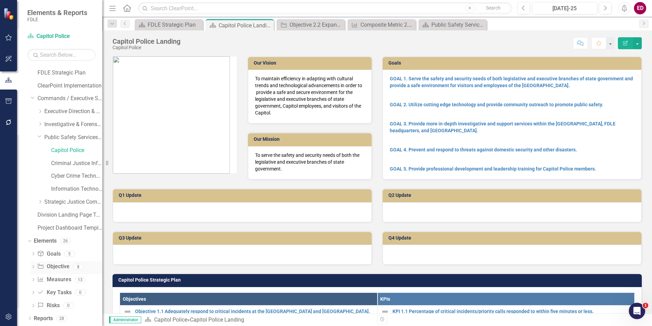
click at [35, 262] on div "Dropdown Objective Objective 8" at bounding box center [67, 267] width 72 height 13
click at [26, 270] on div "Dropdown Scorecards 69 Dropdown FDLE Commissioner's Initiative Team Project Das…" at bounding box center [59, 196] width 85 height 260
click at [29, 267] on div "Dropdown Goal Goals 5 GOAL 1. Serve the safety and security needs of both legis…" at bounding box center [64, 280] width 75 height 64
click at [29, 255] on div "Dropdown Goal Goals 5 GOAL 1. Serve the safety and security needs of both legis…" at bounding box center [64, 280] width 75 height 64
click at [31, 252] on div "Dropdown" at bounding box center [33, 254] width 5 height 6
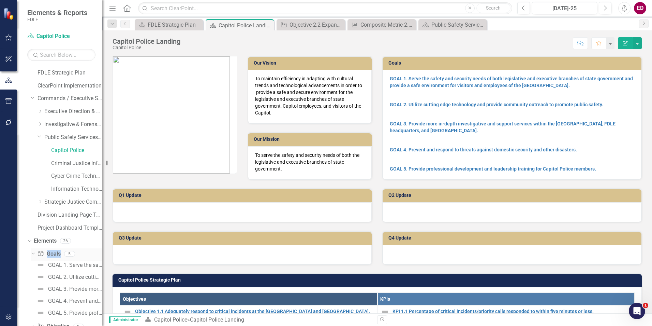
click at [31, 252] on icon "Dropdown" at bounding box center [32, 253] width 4 height 5
drag, startPoint x: 31, startPoint y: 252, endPoint x: 32, endPoint y: 280, distance: 28.7
click at [33, 280] on icon "Dropdown" at bounding box center [33, 280] width 5 height 4
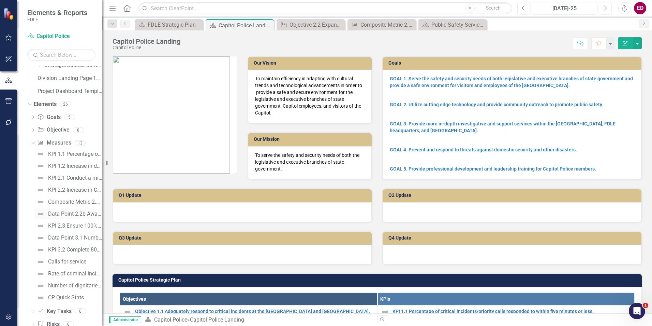
click at [87, 212] on div "Data Point 2.2b Awareness trainings" at bounding box center [75, 214] width 54 height 6
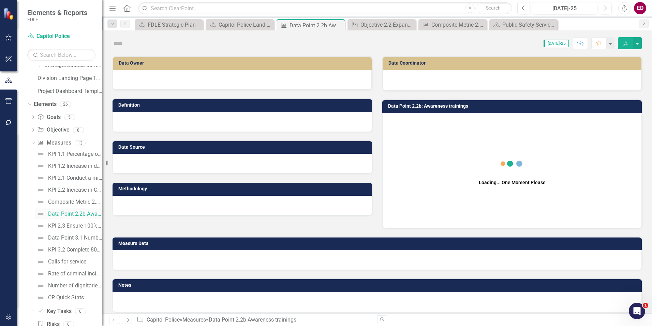
scroll to position [55, 0]
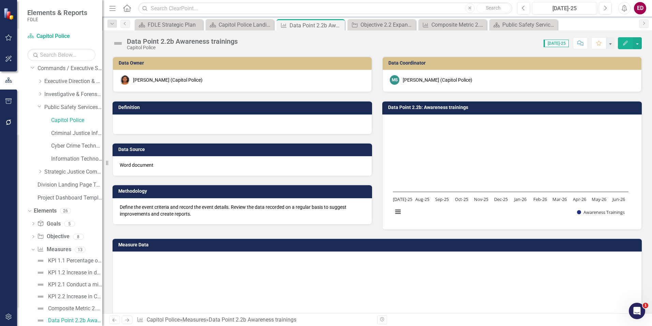
click at [156, 43] on div "Data Point 2.2b Awareness trainings" at bounding box center [182, 42] width 111 height 8
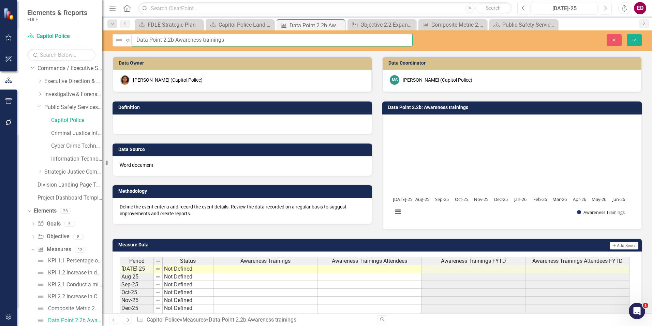
drag, startPoint x: 161, startPoint y: 41, endPoint x: 130, endPoint y: 29, distance: 33.7
click at [130, 29] on div "Menu Home Search Close Search Previous Jul-25 Next Alerts ED User Edit Profile …" at bounding box center [377, 163] width 550 height 326
click at [173, 41] on input "Composite Metric 2.2b Awareness trainings" at bounding box center [272, 40] width 281 height 13
type input "Composite Metric 2.2b Awareness trainings"
click at [627, 34] on button "Save" at bounding box center [634, 40] width 15 height 12
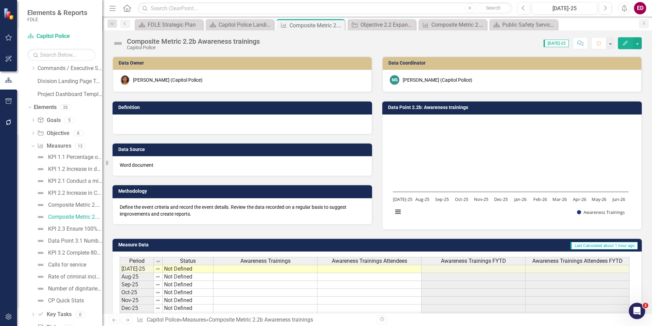
scroll to position [53, 0]
click at [73, 210] on link "Composite Metric 2.2a Community events held" at bounding box center [69, 206] width 68 height 11
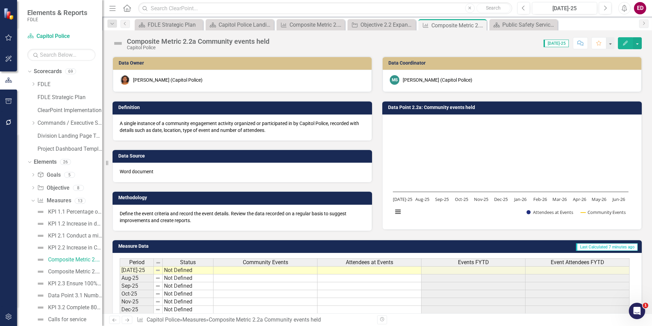
click at [203, 121] on p "A single instance of a community engagement activity organized or participated …" at bounding box center [242, 127] width 245 height 14
click at [203, 122] on p "A single instance of a community engagement activity organized or participated …" at bounding box center [242, 127] width 245 height 14
click at [203, 122] on div "A single instance of a community engagement activity organized or participated …" at bounding box center [243, 127] width 260 height 26
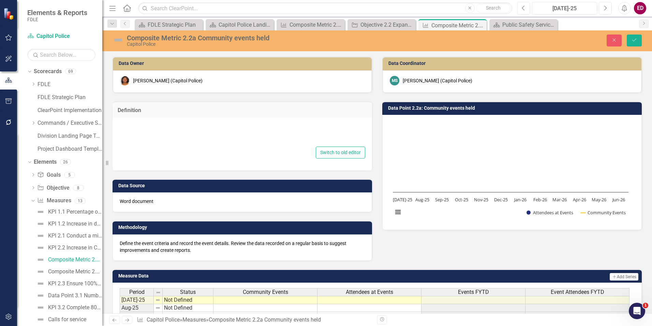
type textarea "<p>A single instance of a community engagement activity organized or participat…"
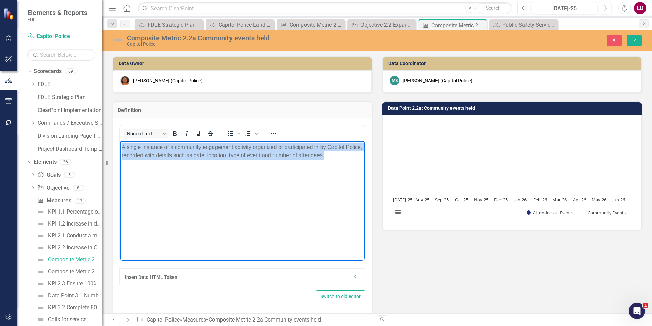
drag, startPoint x: 352, startPoint y: 161, endPoint x: 203, endPoint y: 275, distance: 187.4
click at [120, 141] on html "A single instance of a community engagement activity organized or participated …" at bounding box center [242, 192] width 245 height 102
copy p "A single instance of a community engagement activity organized or participated …"
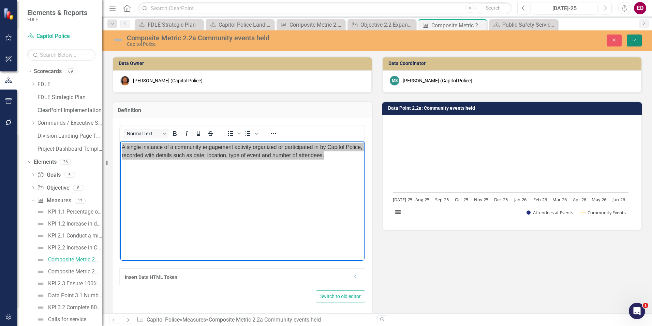
click at [630, 45] on button "Save" at bounding box center [634, 40] width 15 height 12
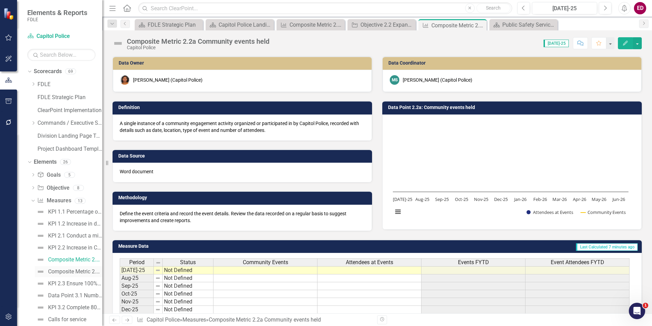
click at [86, 268] on link "Composite Metric 2.2b Awareness trainings" at bounding box center [69, 271] width 68 height 11
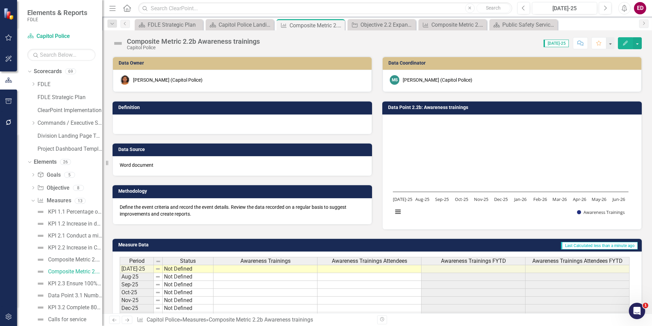
click at [173, 147] on h3 "Data Source" at bounding box center [243, 149] width 250 height 5
click at [176, 129] on div at bounding box center [243, 124] width 260 height 20
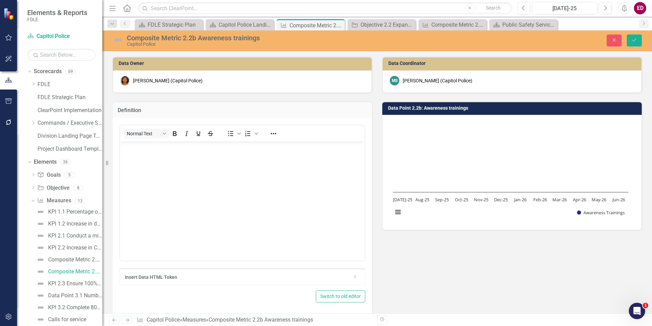
click at [173, 171] on body "Rich Text Area. Press ALT-0 for help." at bounding box center [242, 192] width 245 height 102
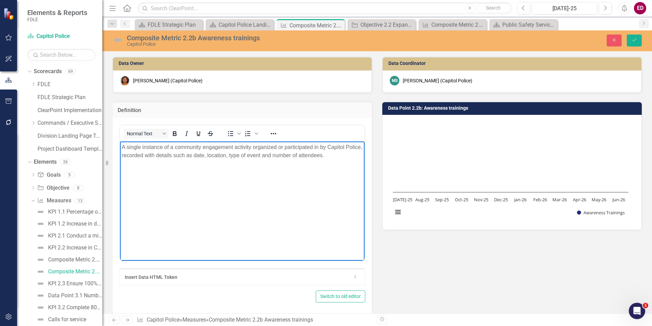
drag, startPoint x: 189, startPoint y: 143, endPoint x: 180, endPoint y: 152, distance: 12.6
click at [185, 146] on p "A single instance of a community engagement activity organized or participated …" at bounding box center [242, 151] width 241 height 16
click at [174, 150] on p "A single instance of a community engagement activity organized or participated …" at bounding box center [242, 151] width 241 height 16
drag, startPoint x: 177, startPoint y: 145, endPoint x: 233, endPoint y: 147, distance: 56.3
click at [233, 147] on p "A single instance of a community engagement activity organized or participated …" at bounding box center [242, 151] width 241 height 16
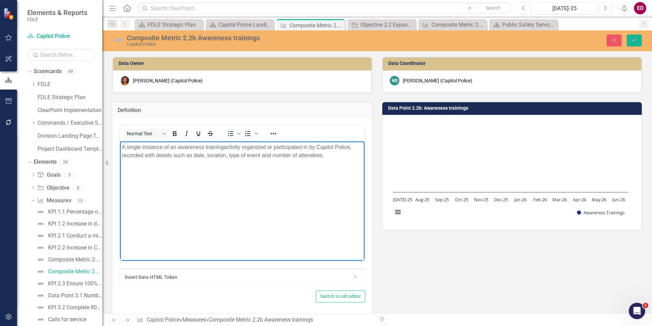
scroll to position [171, 0]
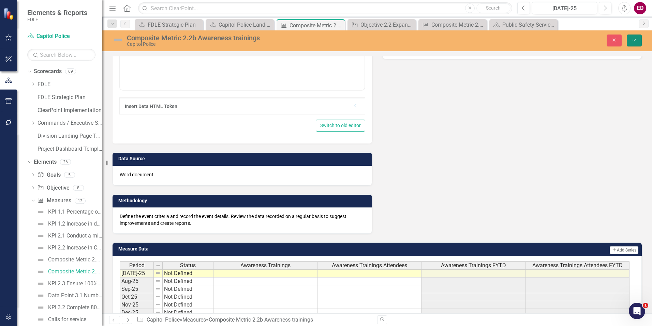
click at [636, 41] on icon "Save" at bounding box center [635, 40] width 6 height 5
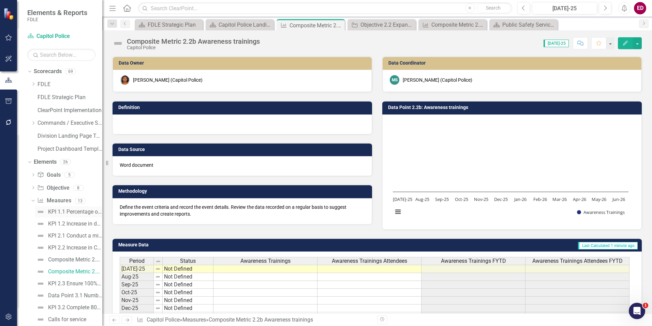
scroll to position [34, 0]
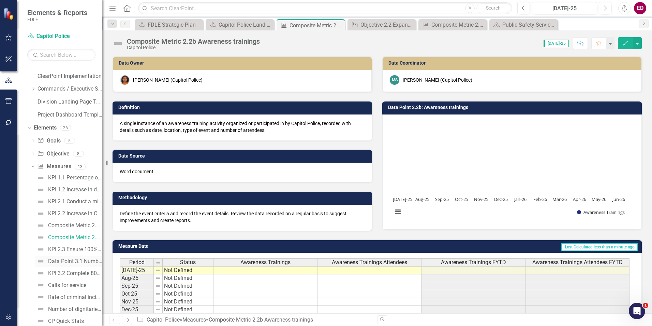
click at [77, 258] on div "Data Point 3.1 Number of mail cases open and closed" at bounding box center [75, 261] width 54 height 6
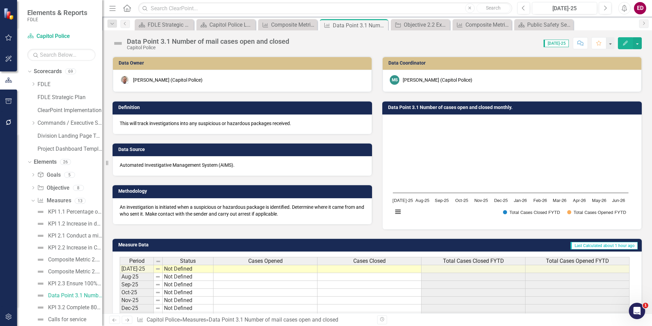
click at [149, 39] on div "Data Point 3.1 Number of mail cases open and closed" at bounding box center [208, 42] width 162 height 8
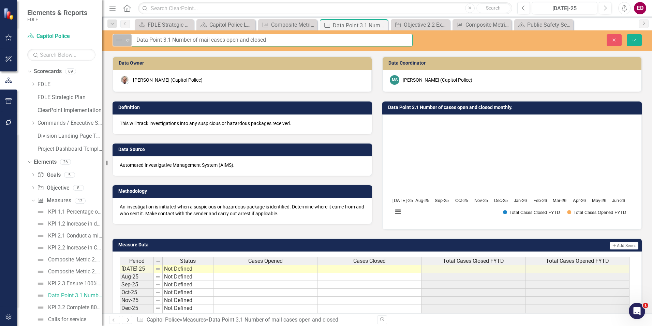
drag, startPoint x: 161, startPoint y: 39, endPoint x: 131, endPoint y: 40, distance: 30.0
click at [131, 40] on div "Not Defined Expand Data Point 3.1 Number of mail cases open and closed" at bounding box center [263, 40] width 300 height 13
type input "Composite Metric 3.1 Number of mail cases open and closed"
click at [627, 34] on button "Save" at bounding box center [634, 40] width 15 height 12
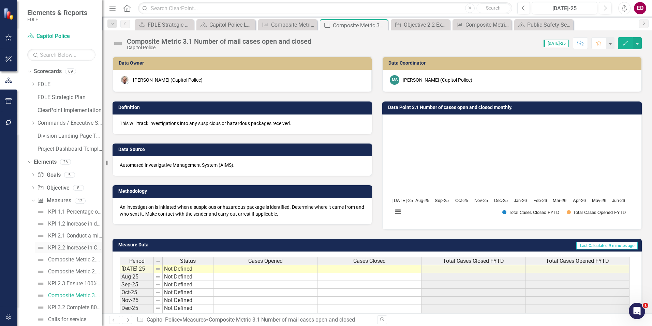
click at [82, 243] on link "KPI 2.2 Increase in CP community activities" at bounding box center [69, 247] width 68 height 11
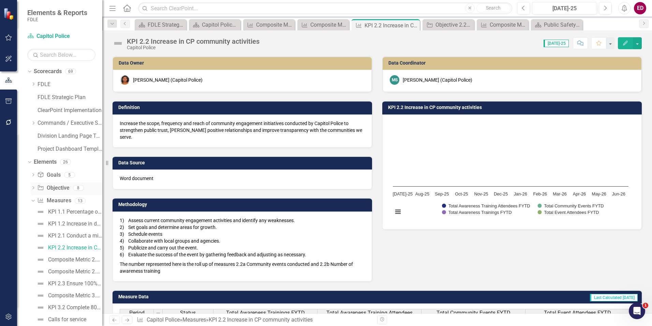
click at [37, 191] on link "Objective Objective" at bounding box center [53, 188] width 32 height 8
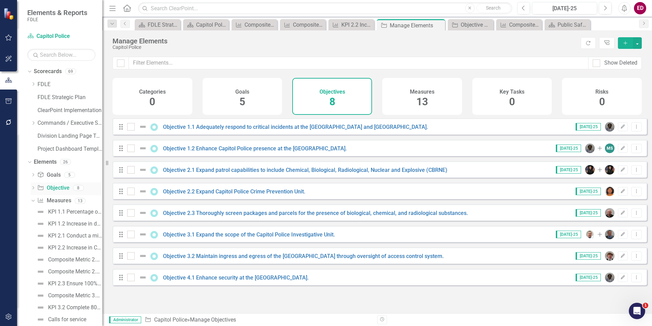
click at [33, 188] on icon "Dropdown" at bounding box center [33, 188] width 5 height 4
click at [74, 222] on div "Objective 2.1 Expand patrol capabilities to include Chemical, Biological, Radio…" at bounding box center [79, 223] width 47 height 6
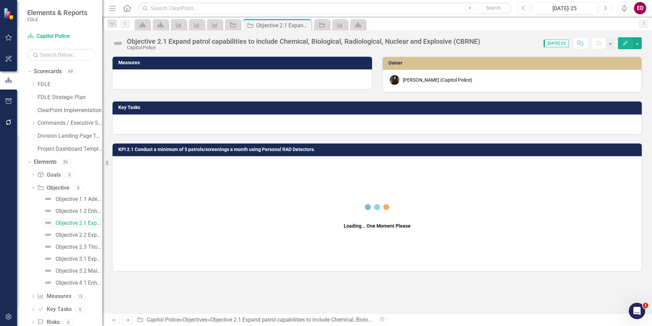
click at [87, 228] on link "Objective 2.1 Expand patrol capabilities to include Chemical, Biological, Radio…" at bounding box center [72, 222] width 60 height 11
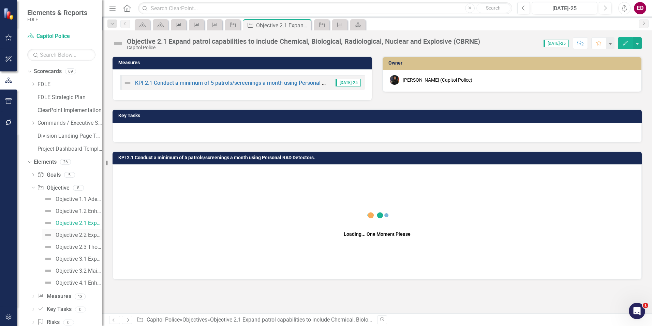
click at [88, 239] on link "Objective 2.2 Expand Capitol Police Crime Prevention Unit." at bounding box center [72, 234] width 60 height 11
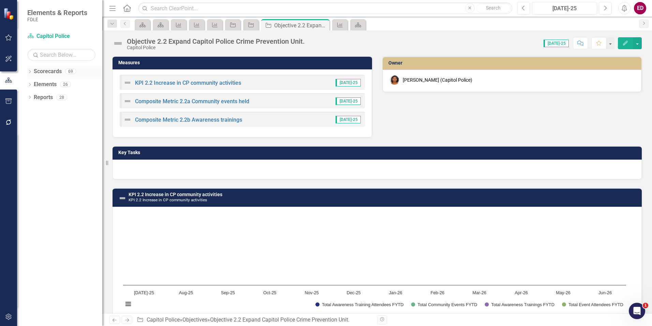
click at [32, 73] on div "Dropdown Scorecards 69" at bounding box center [64, 72] width 75 height 13
click at [29, 71] on icon "Dropdown" at bounding box center [29, 72] width 5 height 4
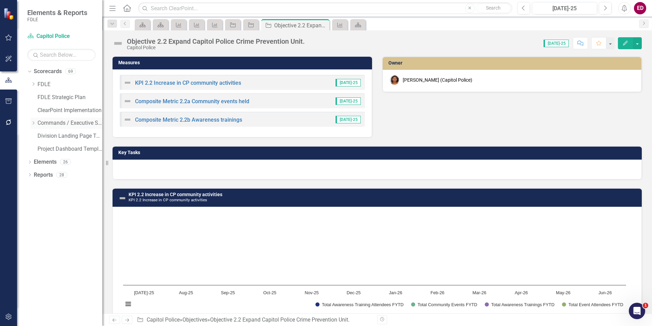
click at [32, 118] on div "Dropdown Commands / Executive Support Branch" at bounding box center [67, 122] width 72 height 11
drag, startPoint x: 32, startPoint y: 118, endPoint x: 34, endPoint y: 121, distance: 4.1
click at [34, 120] on div "Dropdown" at bounding box center [33, 123] width 5 height 6
click at [41, 177] on div "Dropdown" at bounding box center [40, 175] width 5 height 6
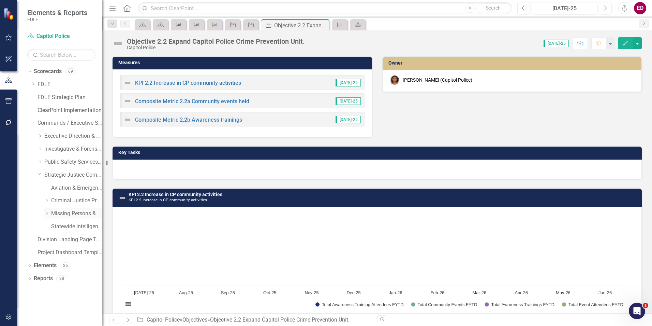
click at [70, 210] on link "Missing Persons & Offender Enforcement" at bounding box center [76, 214] width 51 height 8
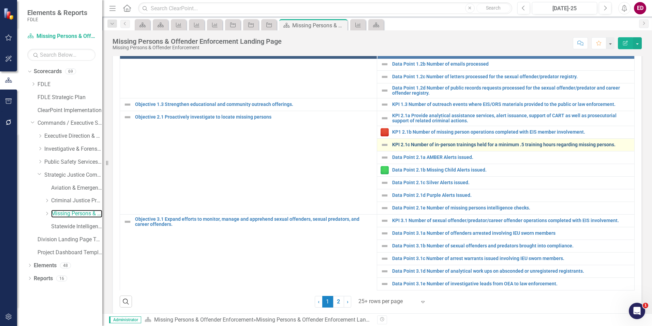
scroll to position [192, 0]
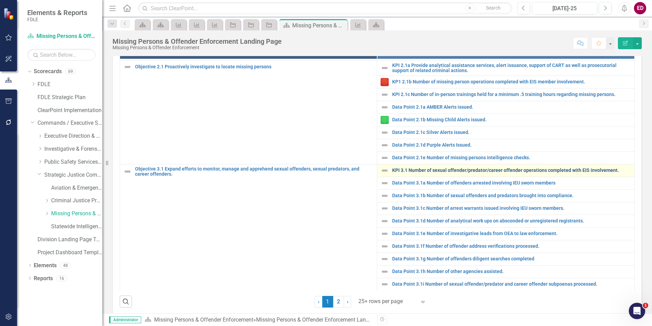
click at [457, 168] on link "KPI 3.1 Number of sexual offender/predator/career offender operations completed…" at bounding box center [511, 170] width 239 height 5
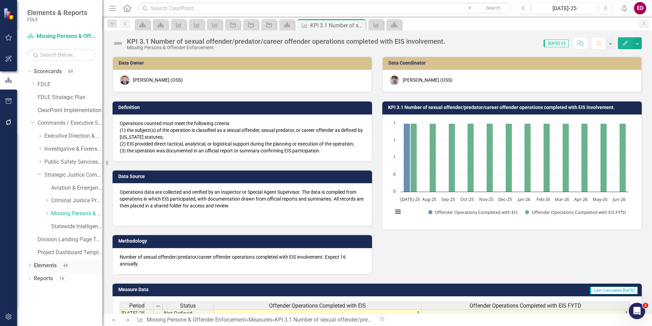
click at [28, 268] on div "Dropdown" at bounding box center [29, 266] width 5 height 6
click at [75, 217] on link "Missing Persons & Offender Enforcement" at bounding box center [76, 214] width 51 height 8
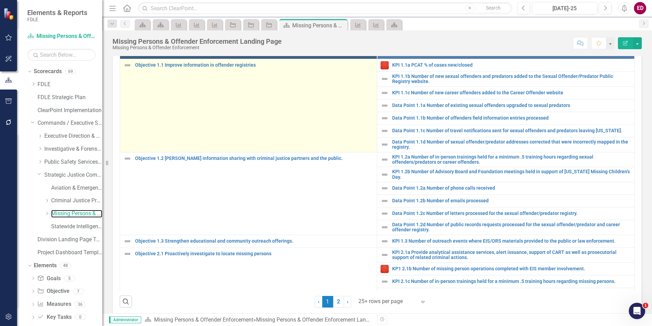
scroll to position [192, 0]
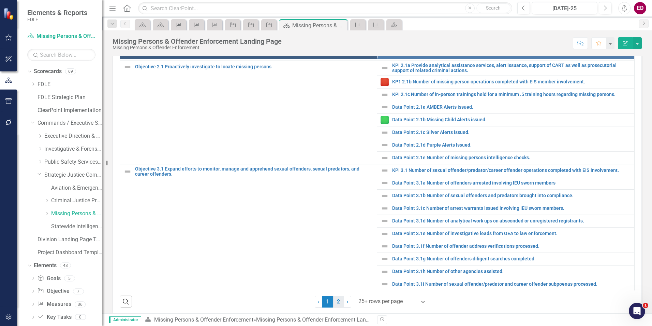
click at [337, 300] on link "2" at bounding box center [338, 301] width 11 height 12
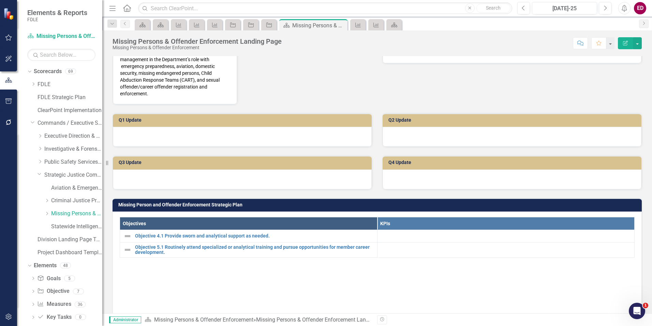
scroll to position [341, 0]
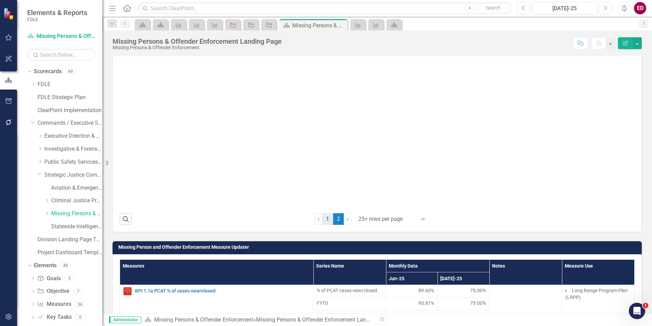
click at [329, 220] on link "1" at bounding box center [327, 219] width 11 height 12
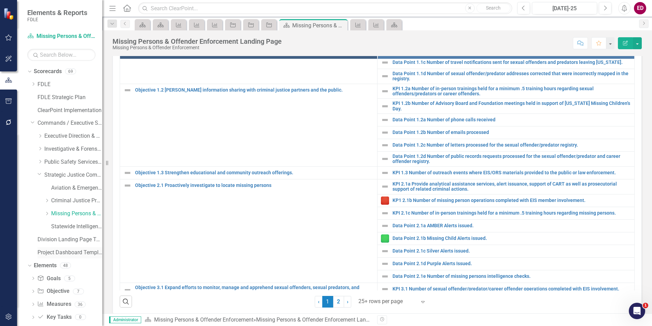
scroll to position [25, 0]
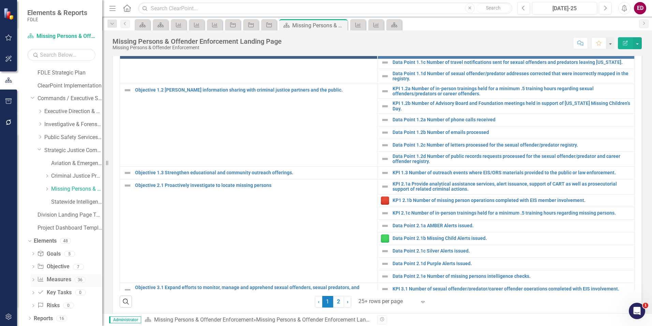
click at [71, 282] on div "Measure Measures 36" at bounding box center [69, 280] width 65 height 13
click at [56, 280] on link "Measure Measures" at bounding box center [54, 279] width 34 height 8
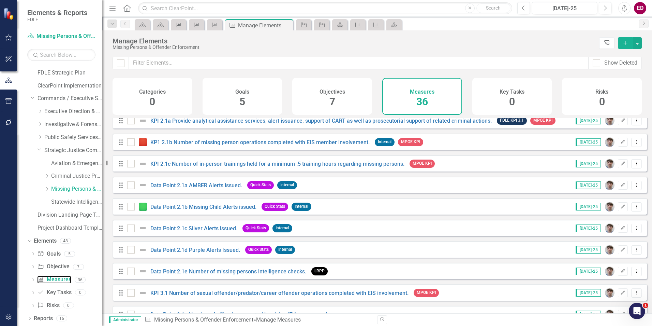
scroll to position [409, 0]
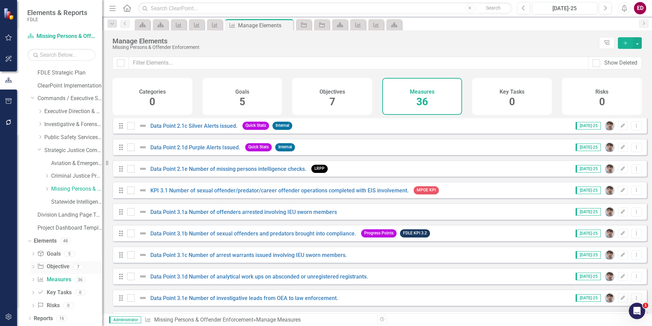
click at [32, 268] on icon "Dropdown" at bounding box center [33, 267] width 5 height 4
click at [65, 285] on link "Objective 1.2 [PERSON_NAME] information sharing with criminal justice partners …" at bounding box center [72, 289] width 60 height 11
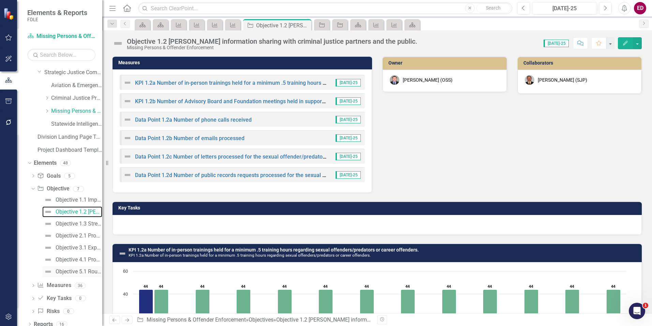
scroll to position [108, 0]
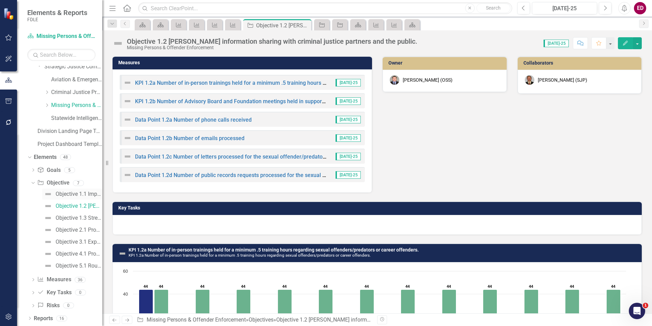
click at [81, 195] on div "Objective 1.1 Improve information in offender registries" at bounding box center [79, 194] width 47 height 6
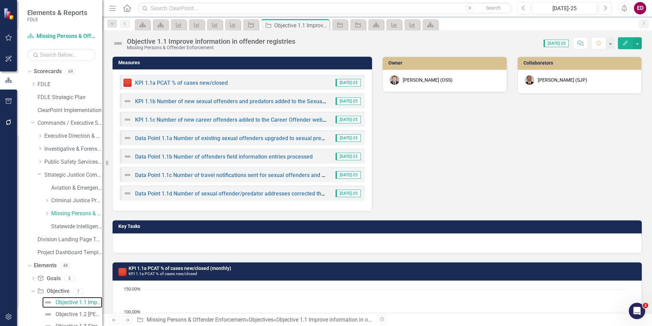
scroll to position [108, 0]
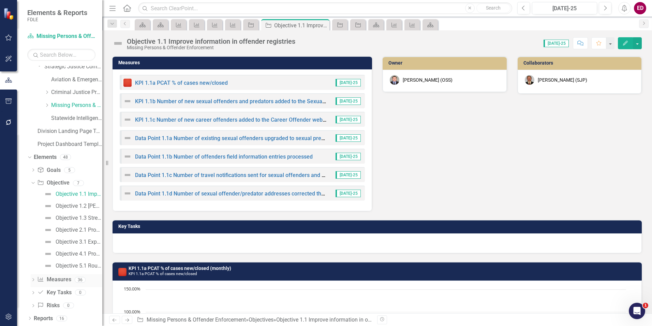
click at [32, 282] on icon "Dropdown" at bounding box center [33, 280] width 5 height 4
click at [74, 208] on div "KPI 1.1a PCAT % of cases new/closed" at bounding box center [75, 207] width 54 height 6
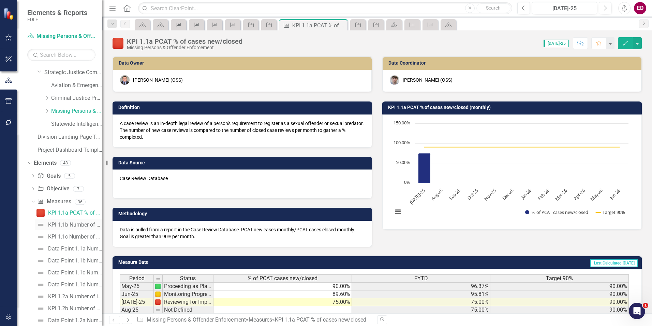
click at [77, 220] on link "KPI 1.1b Number of new sexual offenders and predators added to the Sexual Offen…" at bounding box center [69, 224] width 68 height 11
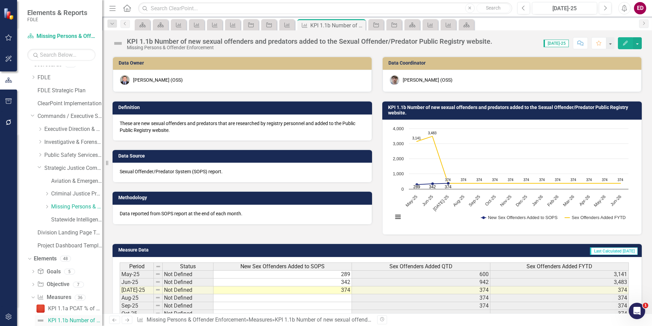
scroll to position [143, 0]
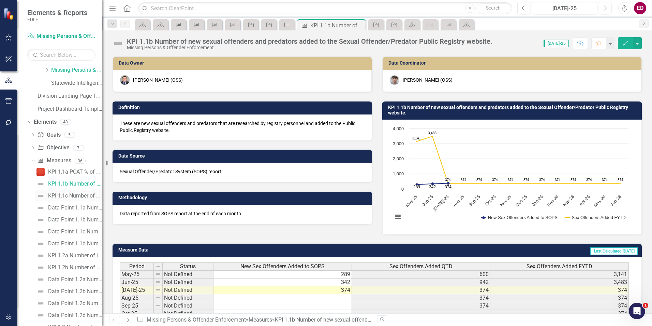
click at [80, 196] on div "KPI 1.1c Number of new career offenders added to the Career Offender website" at bounding box center [75, 195] width 54 height 6
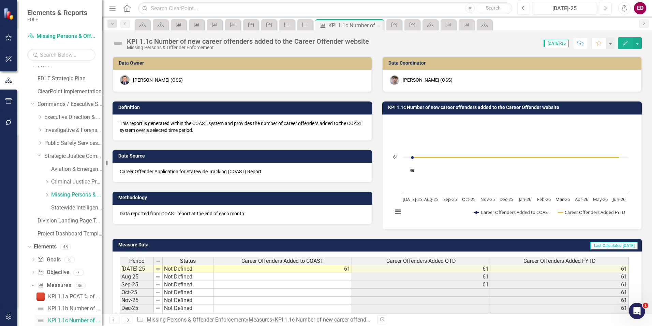
scroll to position [155, 0]
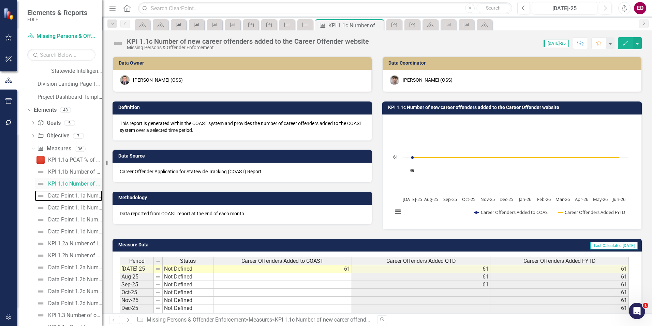
click at [80, 196] on div "Data Point 1.1a Number of existing sexual offenders upgraded to sexual predators" at bounding box center [75, 195] width 54 height 6
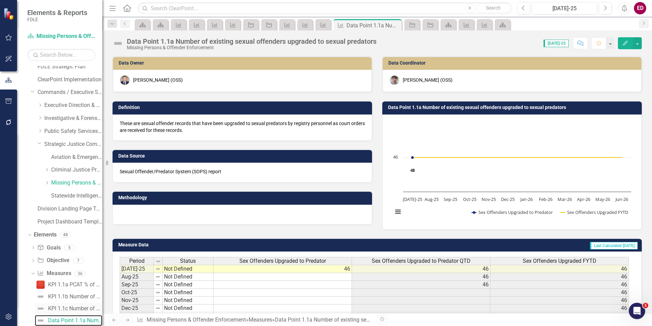
scroll to position [167, 0]
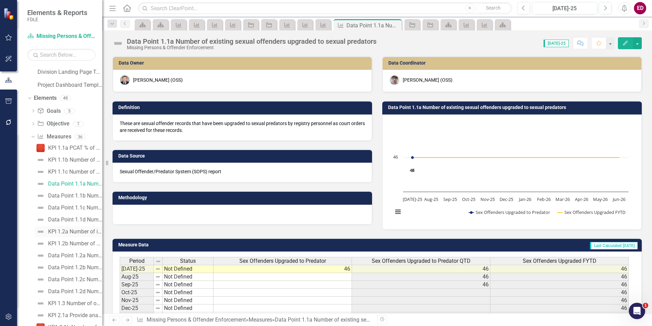
click at [75, 234] on div "KPI 1.2a Number of in-person trainings held for a minimum .5 training hours reg…" at bounding box center [75, 231] width 54 height 6
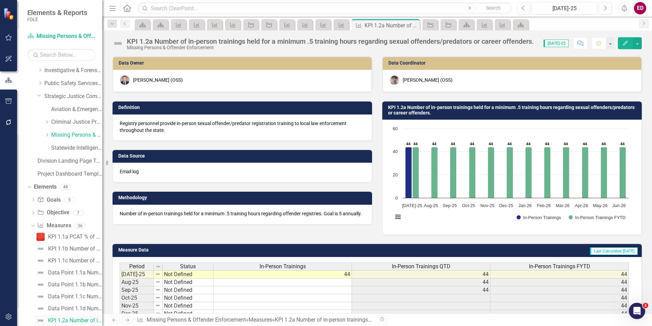
scroll to position [249, 0]
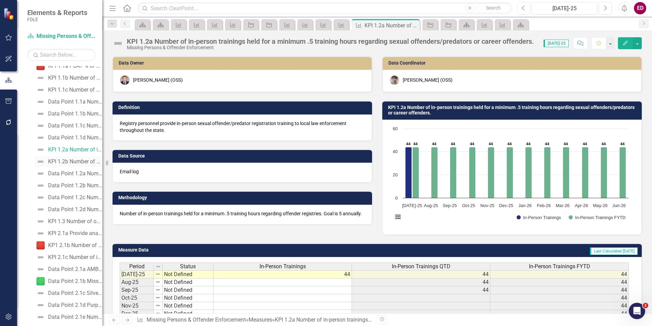
click at [86, 163] on div "KPI 1.2b Number of Advisory Board and Foundation meetings held in support of [U…" at bounding box center [75, 161] width 54 height 6
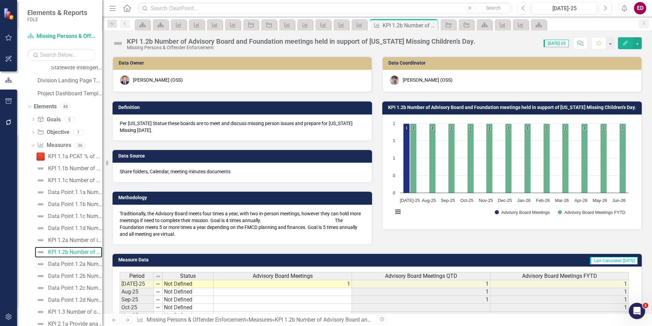
scroll to position [227, 0]
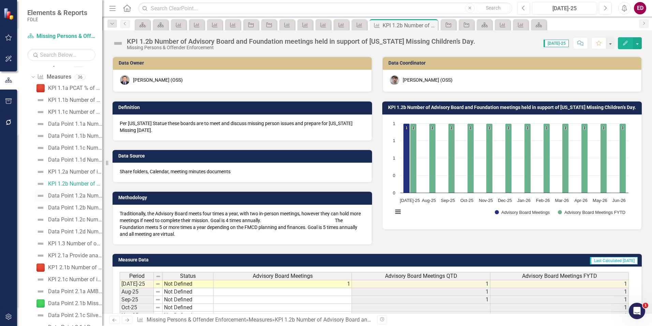
click at [85, 198] on div "Data Point 1.2a Number of phone calls received" at bounding box center [75, 195] width 54 height 6
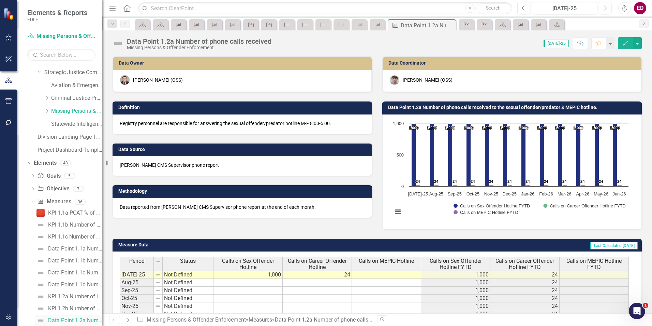
scroll to position [205, 0]
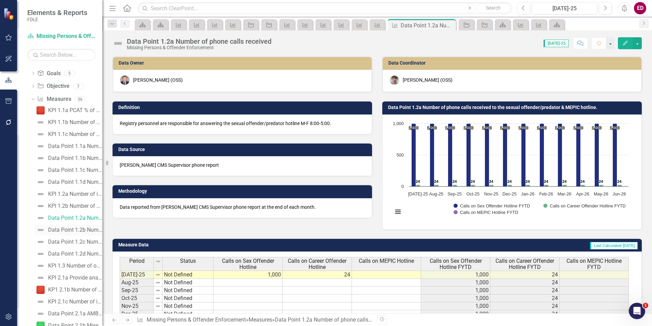
click at [77, 233] on link "Data Point 1.2b Number of emails processed" at bounding box center [69, 229] width 68 height 11
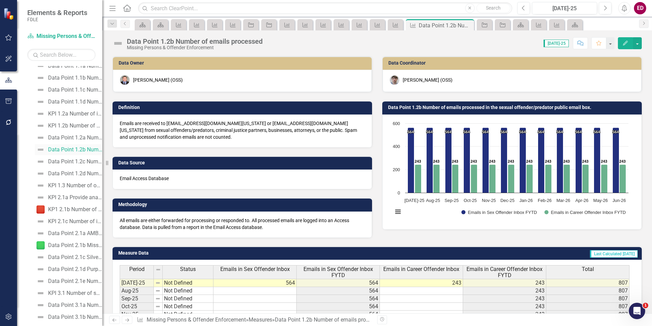
scroll to position [319, 0]
click at [87, 176] on div "KP1 2.1b Number of missing person operations completed with EIS member involvem…" at bounding box center [75, 175] width 54 height 6
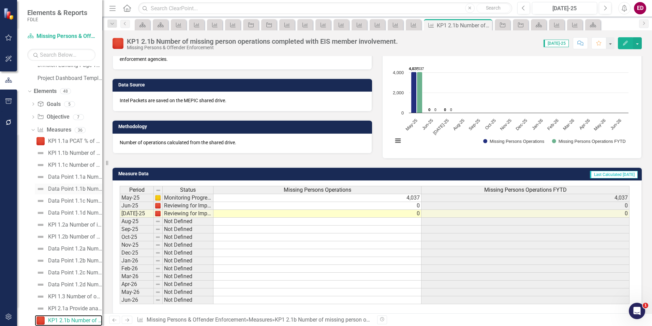
scroll to position [311, 0]
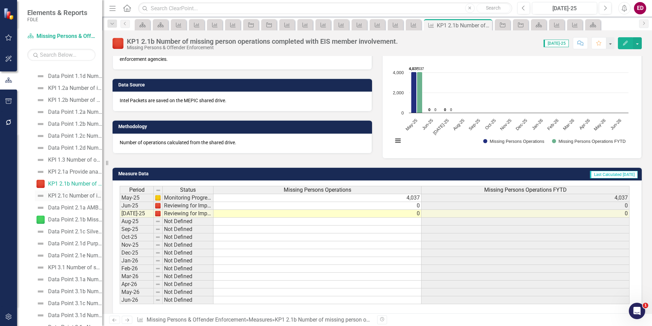
click at [61, 197] on div "KPI 2.1c Number of in-person trainings held for a minimum .5 training hours reg…" at bounding box center [75, 195] width 54 height 6
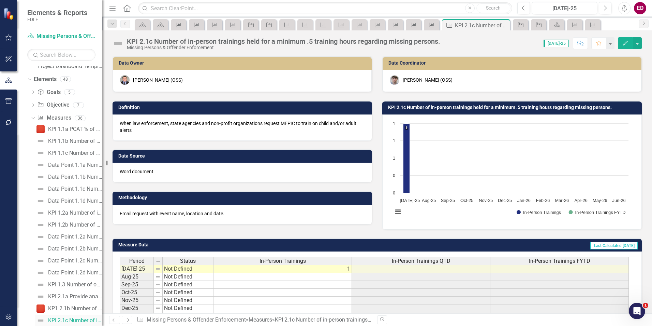
scroll to position [357, 0]
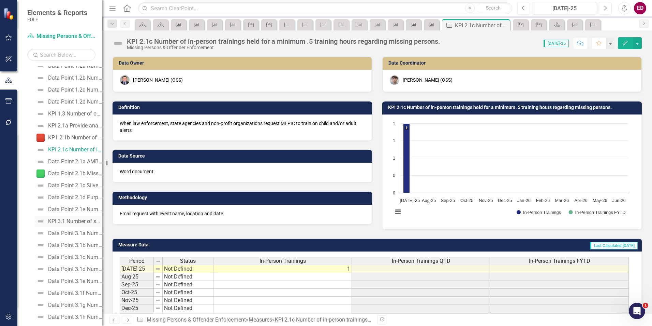
click at [78, 222] on div "KPI 3.1 Number of sexual offender/predator/career offender operations completed…" at bounding box center [75, 221] width 54 height 6
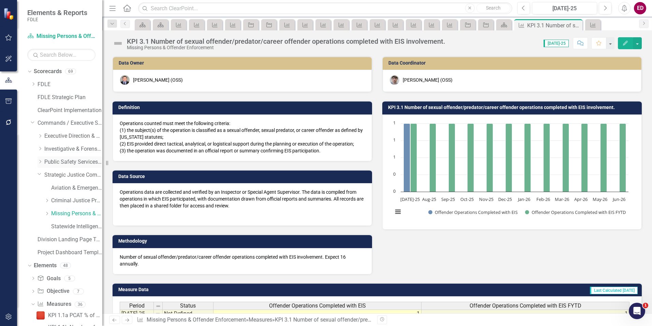
click at [42, 159] on div "Dropdown" at bounding box center [40, 162] width 5 height 6
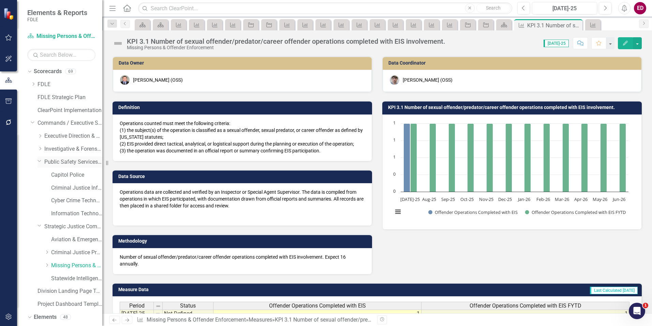
click at [41, 162] on icon "Dropdown" at bounding box center [40, 160] width 4 height 5
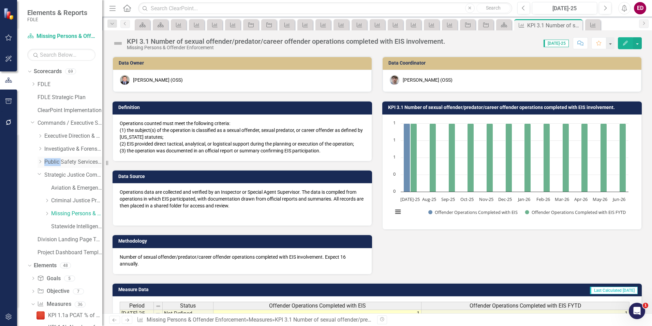
click at [41, 162] on icon "Dropdown" at bounding box center [40, 161] width 5 height 4
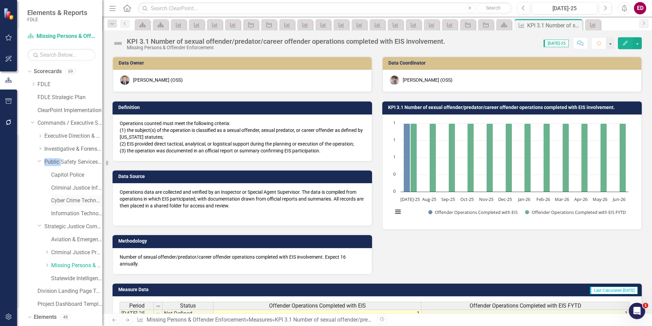
drag, startPoint x: 41, startPoint y: 162, endPoint x: 79, endPoint y: 202, distance: 54.5
click at [79, 202] on link "Cyber Crime Technology & Telecommunications" at bounding box center [76, 201] width 51 height 8
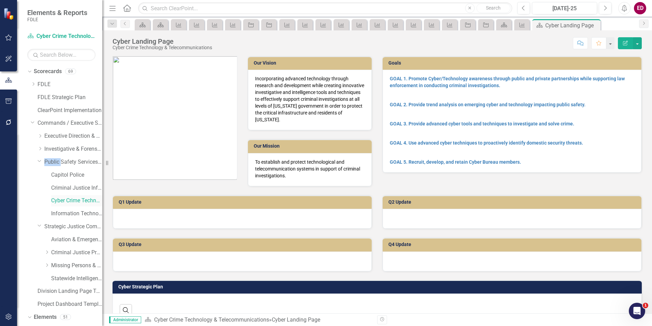
scroll to position [76, 0]
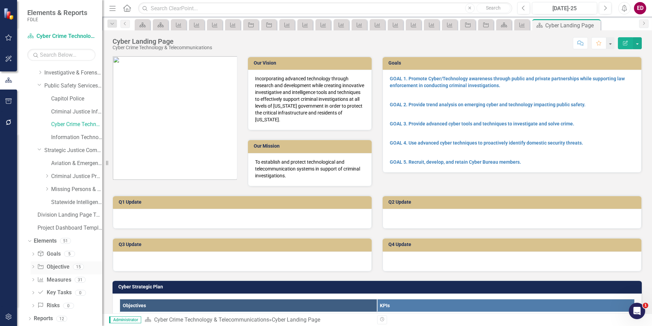
click at [32, 265] on div "Dropdown" at bounding box center [33, 267] width 5 height 6
click at [51, 280] on img at bounding box center [48, 278] width 8 height 8
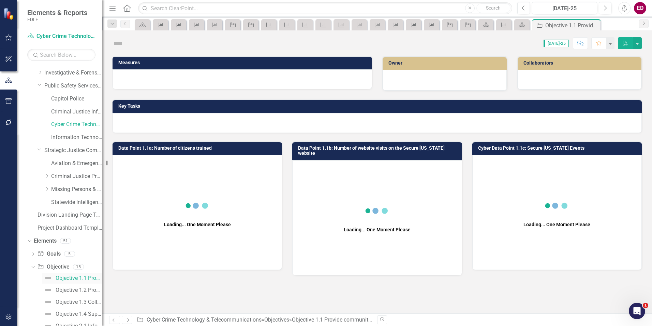
scroll to position [34, 0]
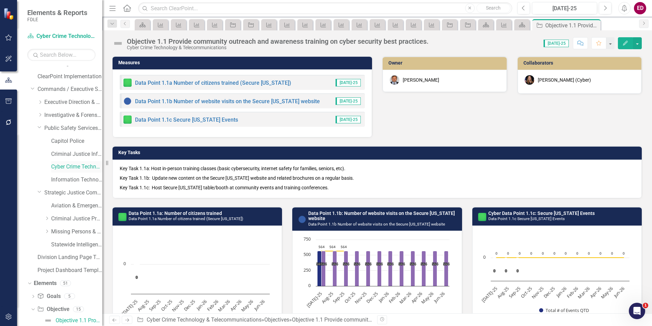
click at [76, 165] on link "Cyber Crime Technology & Telecommunications" at bounding box center [76, 167] width 51 height 8
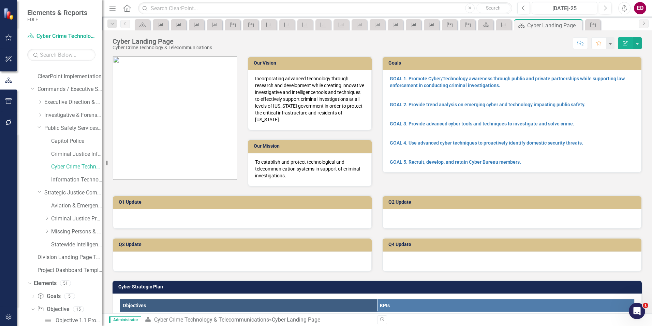
scroll to position [239, 0]
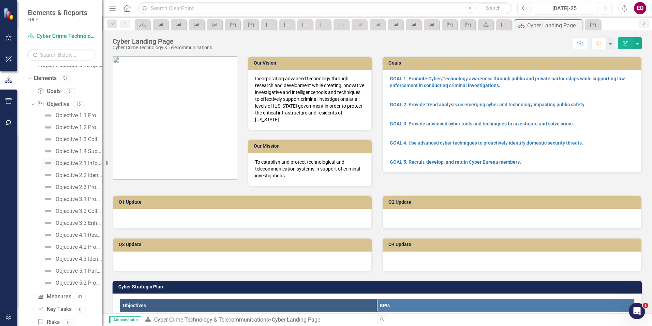
click at [88, 160] on div "Objective 2.1 Inform public safety and state/local agency partners of cyber tre…" at bounding box center [79, 163] width 47 height 6
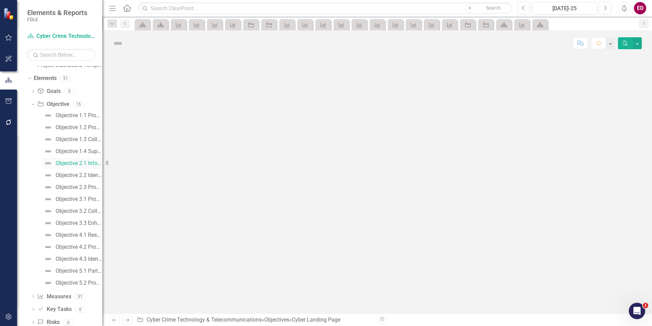
scroll to position [82, 0]
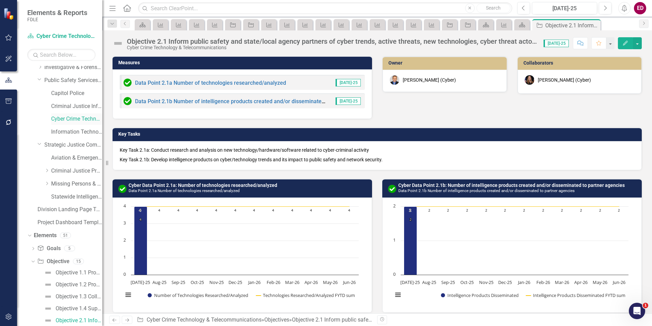
click at [68, 119] on link "Cyber Crime Technology & Telecommunications" at bounding box center [76, 119] width 51 height 8
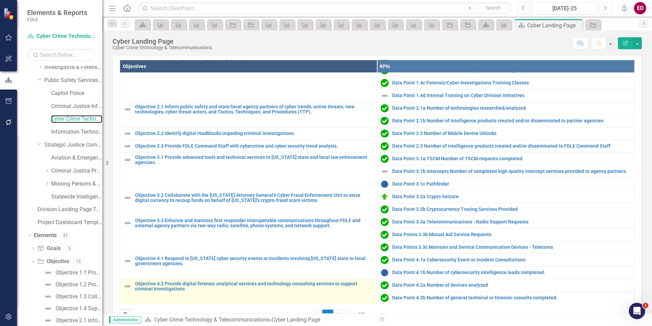
scroll to position [307, 0]
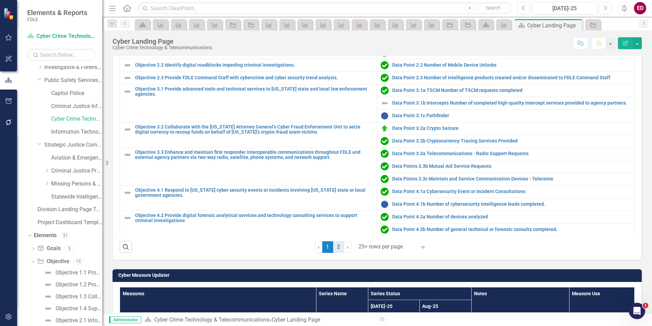
click at [338, 242] on link "2" at bounding box center [338, 247] width 11 height 12
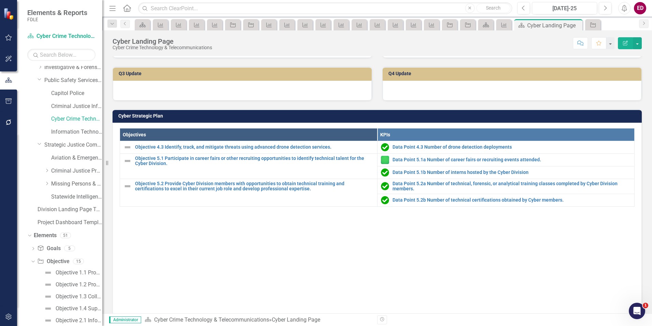
scroll to position [375, 0]
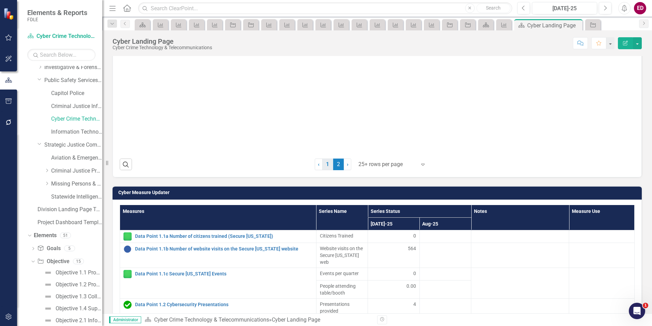
click at [324, 161] on link "1" at bounding box center [327, 164] width 11 height 12
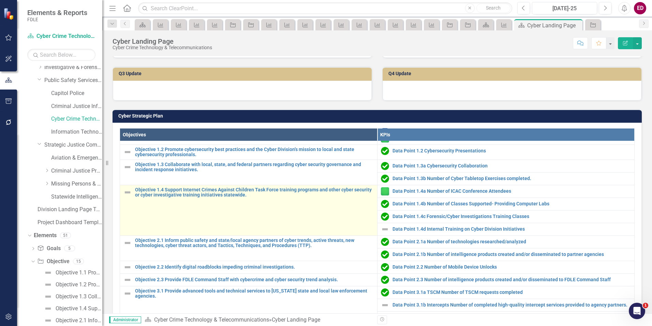
scroll to position [102, 0]
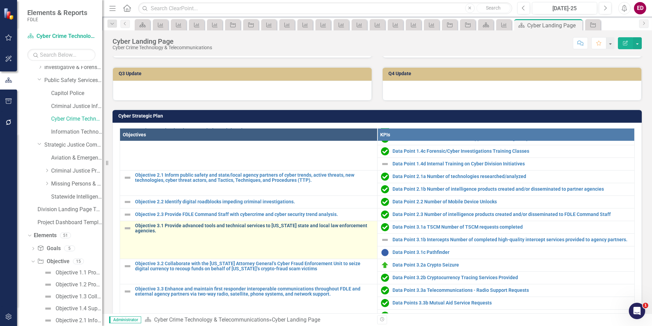
click at [230, 223] on link "Objective 3.1 Provide advanced tools and technical services to [US_STATE] state…" at bounding box center [254, 228] width 239 height 11
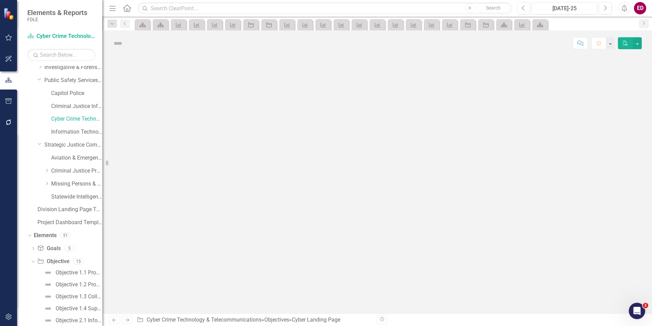
scroll to position [117, 0]
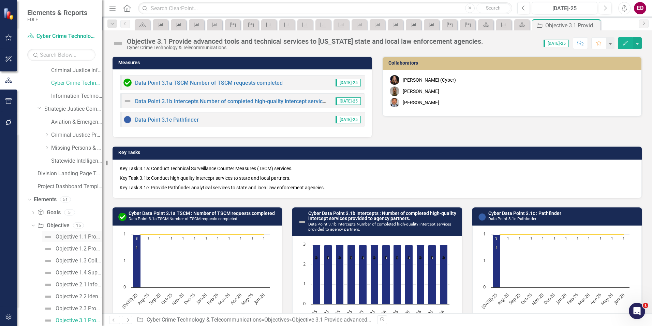
click at [84, 240] on link "Objective 1.1 Provide community outreach and awareness training on cyber securi…" at bounding box center [72, 236] width 60 height 11
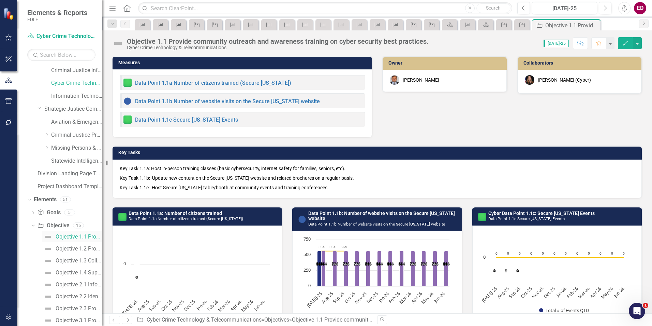
scroll to position [34, 0]
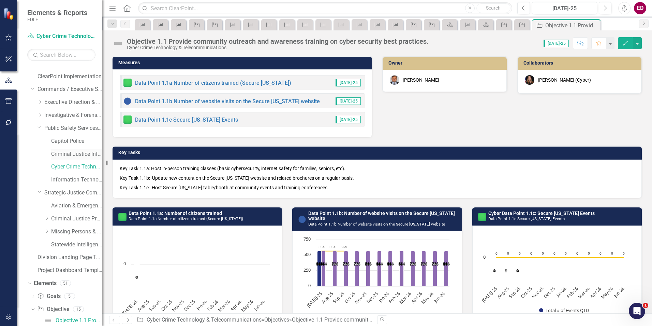
click at [81, 153] on link "Criminal Justice Information Services" at bounding box center [76, 154] width 51 height 8
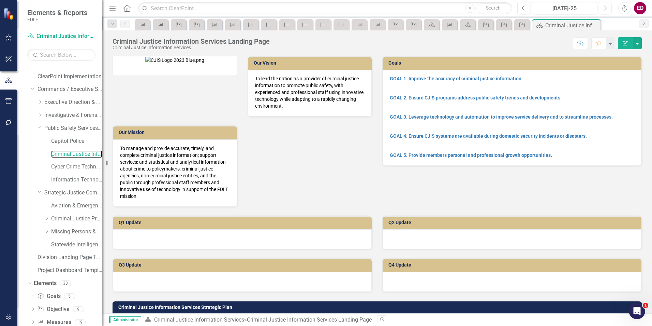
scroll to position [194, 0]
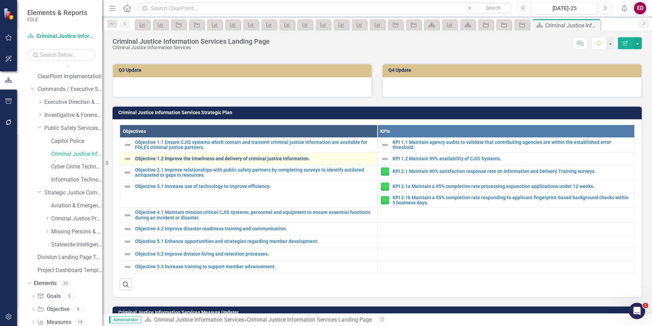
click at [210, 160] on link "Objective 1.2 Improve the timeliness and delivery of criminal justice informati…" at bounding box center [254, 158] width 239 height 5
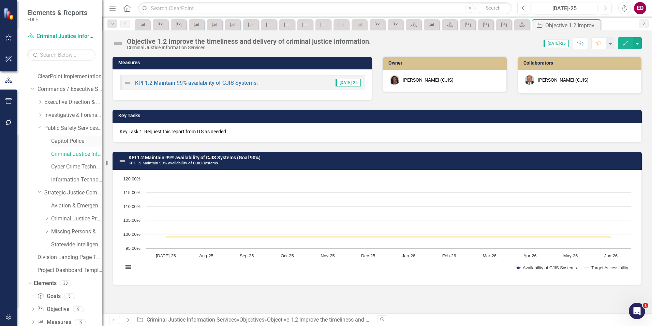
click at [87, 144] on link "Capitol Police" at bounding box center [76, 141] width 51 height 8
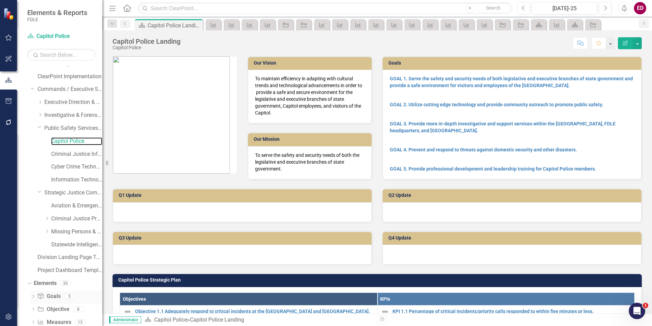
scroll to position [76, 0]
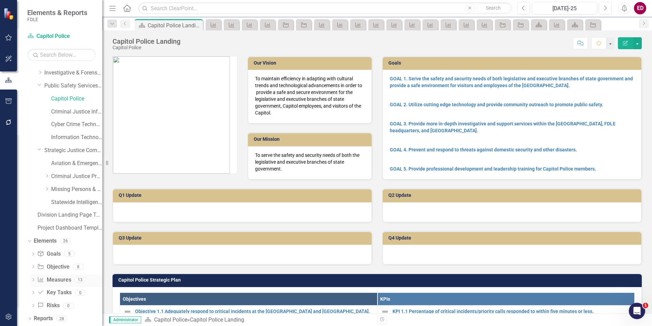
click at [31, 277] on div "Dropdown" at bounding box center [33, 280] width 5 height 6
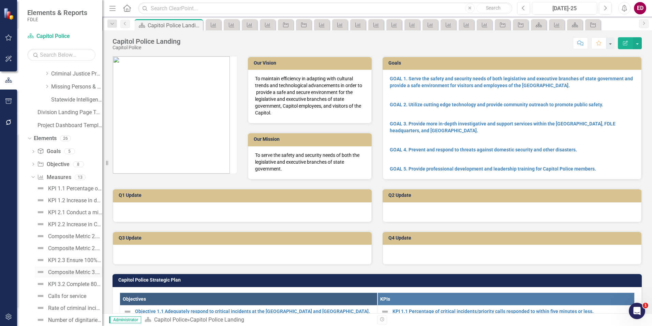
click at [78, 270] on div "Composite Metric 3.1 Number of mail cases open and closed" at bounding box center [75, 272] width 54 height 6
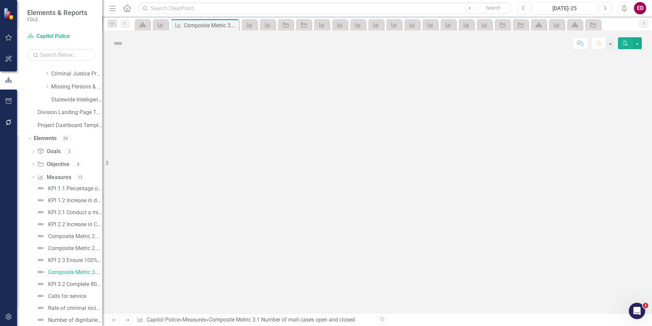
scroll to position [130, 0]
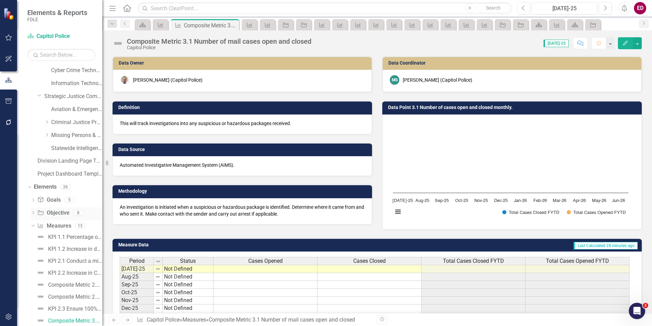
click at [32, 211] on div "Dropdown" at bounding box center [33, 214] width 5 height 6
click at [87, 283] on div "Objective 3.1 Expand the scope of the Capitol Police Investigative Unit." at bounding box center [79, 283] width 47 height 6
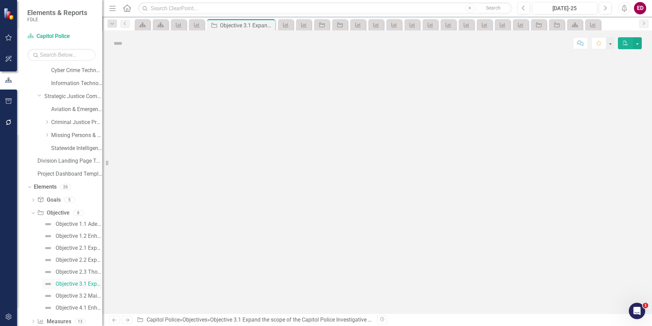
scroll to position [93, 0]
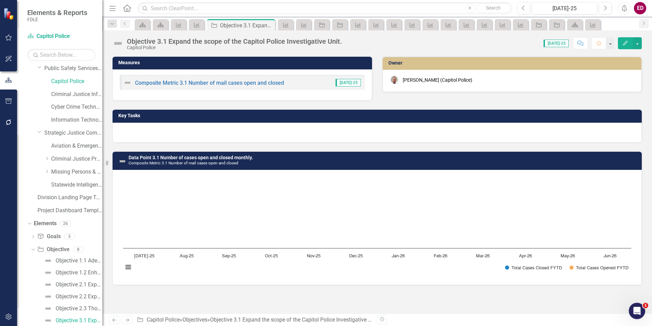
click at [201, 305] on div "Measures Composite Metric 3.1 Number of mail cases open and closed Jul-25 Owner…" at bounding box center [377, 184] width 550 height 257
click at [63, 96] on link "Criminal Justice Information Services" at bounding box center [76, 94] width 51 height 8
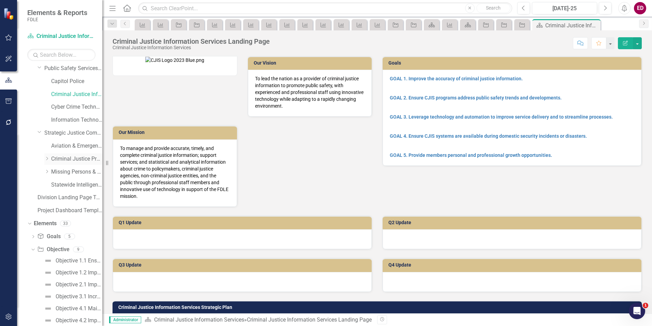
click at [77, 156] on link "Criminal Justice Professionalism, Standards & Training Services" at bounding box center [76, 159] width 51 height 8
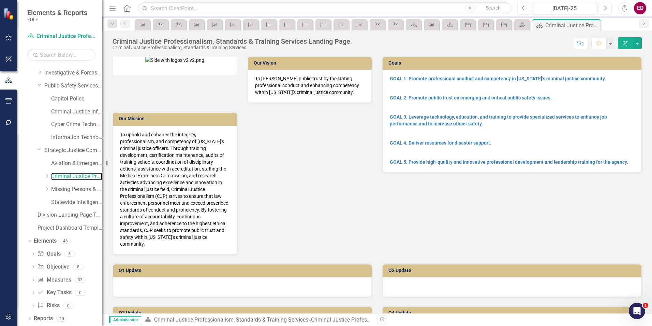
scroll to position [205, 0]
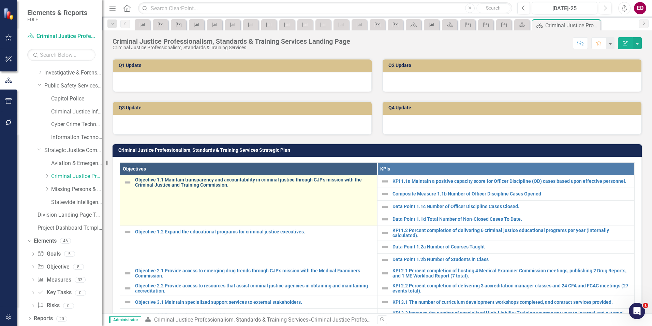
click at [183, 177] on link "Objective 1.1 Maintain transparency and accountability in criminal justice thro…" at bounding box center [254, 182] width 239 height 11
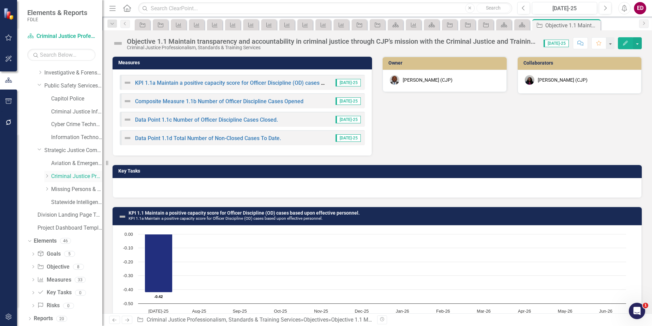
click at [63, 180] on div "Dropdown Criminal Justice Professionalism, Standards & Training Services" at bounding box center [73, 176] width 58 height 11
click at [67, 176] on link "Criminal Justice Professionalism, Standards & Training Services" at bounding box center [76, 176] width 51 height 8
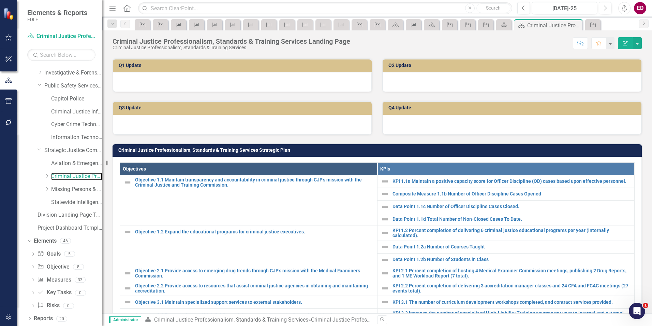
scroll to position [273, 0]
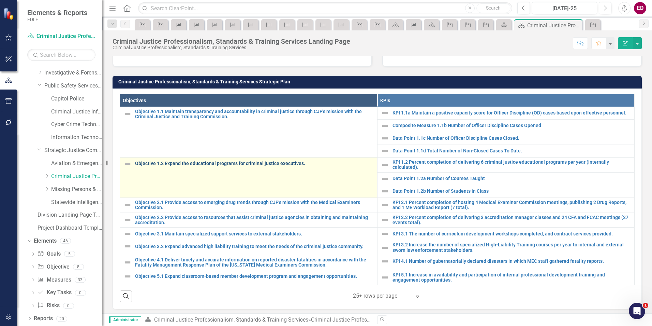
click at [270, 161] on link "Objective 1.2 Expand the educational programs for criminal justice executives." at bounding box center [254, 163] width 239 height 5
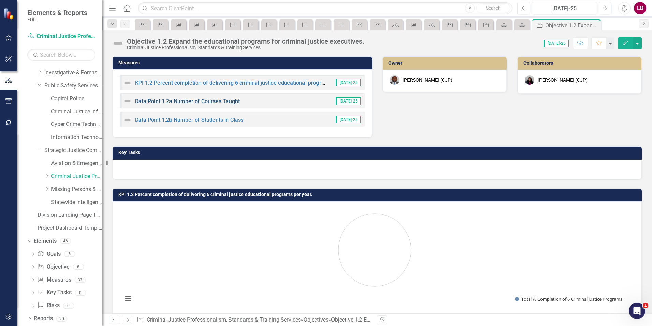
click at [175, 102] on link "Data Point 1.2a Number of Courses Taught" at bounding box center [187, 101] width 105 height 6
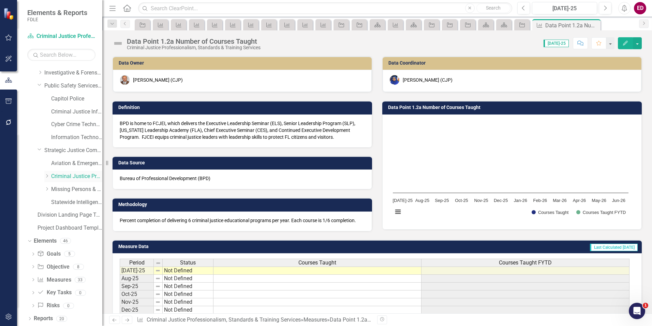
click at [47, 175] on icon at bounding box center [47, 175] width 2 height 3
click at [35, 279] on icon "Dropdown" at bounding box center [33, 280] width 5 height 4
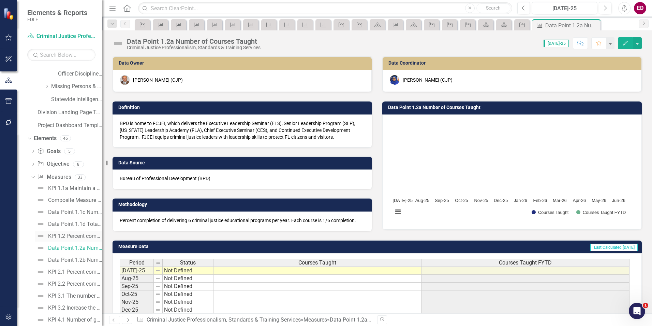
click at [58, 237] on div "KPI 1.2 Percent completion of delivering 6 criminal justice educational program…" at bounding box center [75, 236] width 54 height 6
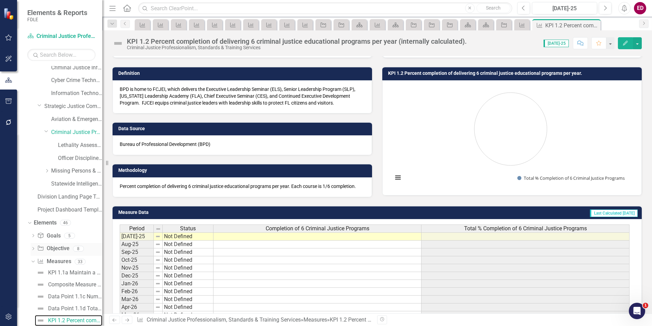
scroll to position [222, 0]
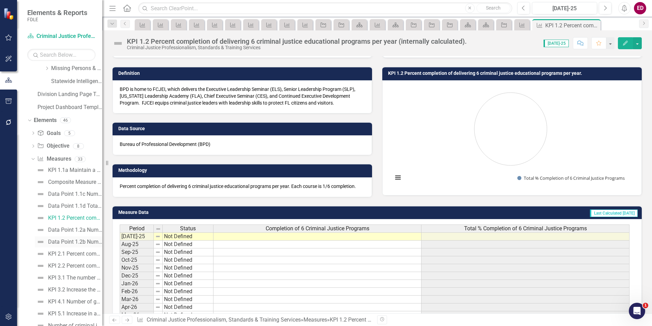
click at [80, 242] on div "Data Point 1.2b Number of Students in Class" at bounding box center [75, 242] width 54 height 6
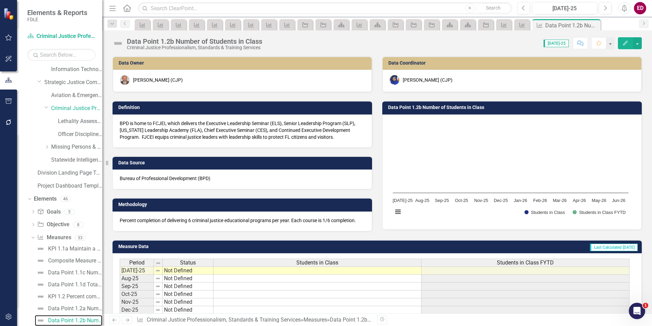
scroll to position [68, 0]
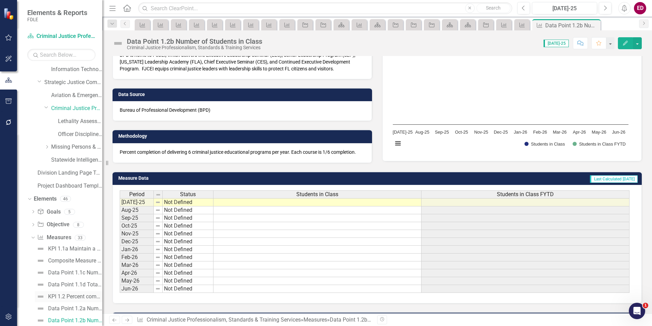
click at [76, 296] on div "KPI 1.2 Percent completion of delivering 6 criminal justice educational program…" at bounding box center [75, 296] width 54 height 6
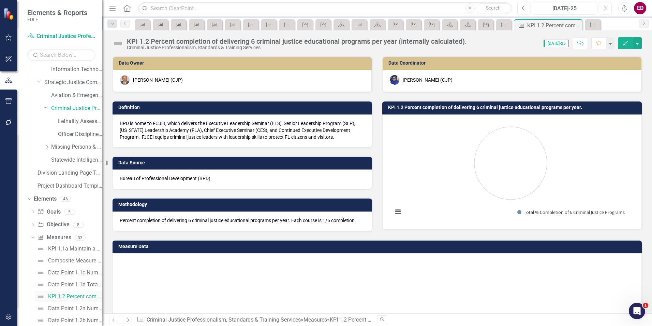
scroll to position [120, 0]
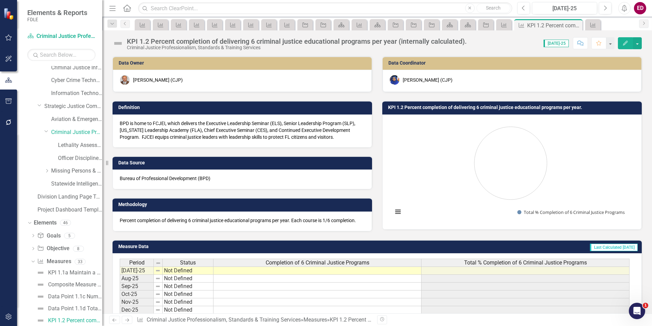
click at [142, 45] on div "Criminal Justice Professionalism, Standards & Training Services" at bounding box center [297, 47] width 340 height 5
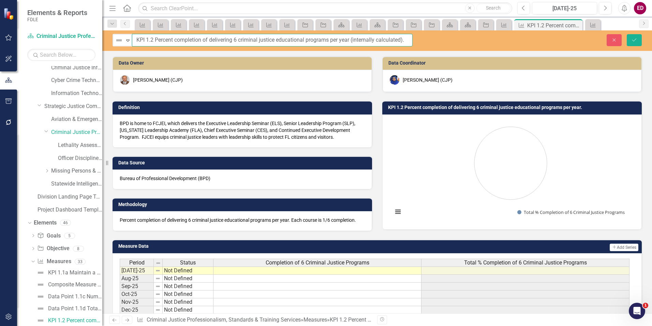
click at [155, 40] on input "KPI 1.2 Percent completion of delivering 6 criminal justice educational program…" at bounding box center [272, 40] width 281 height 13
type input "KPI 1.2a Percent completion of delivering 6 criminal justice educational progra…"
click at [627, 34] on button "Save" at bounding box center [634, 40] width 15 height 12
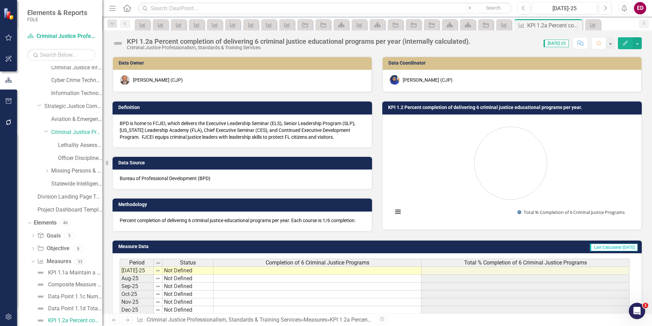
scroll to position [68, 0]
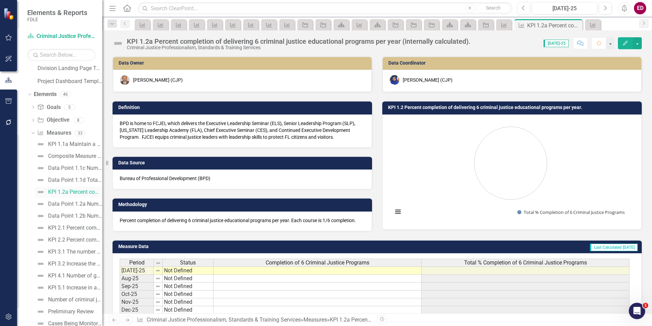
click at [93, 193] on div "KPI 1.2a Percent completion of delivering 6 criminal justice educational progra…" at bounding box center [75, 192] width 54 height 6
click at [90, 202] on div "Data Point 1.2a Number of Courses Taught" at bounding box center [75, 204] width 54 height 6
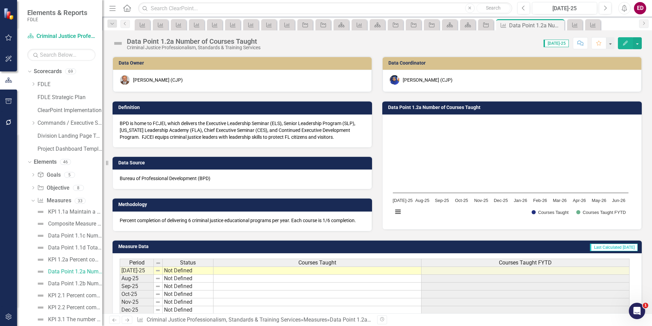
click at [162, 51] on div "Data Point 1.2a Number of Courses Taught Criminal Justice Professionalism, Stan…" at bounding box center [377, 171] width 550 height 283
click at [162, 42] on div "Data Point 1.2a Number of Courses Taught" at bounding box center [194, 42] width 134 height 8
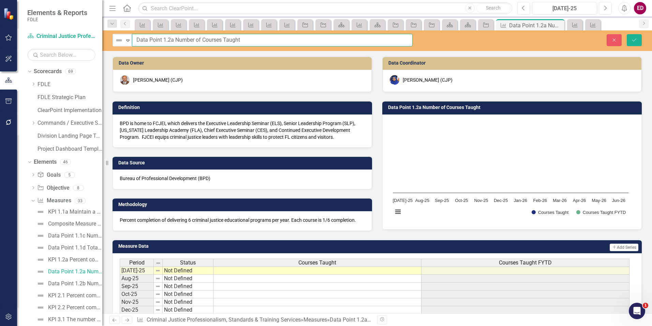
drag, startPoint x: 172, startPoint y: 38, endPoint x: 291, endPoint y: 34, distance: 119.1
click at [173, 38] on input "Data Point 1.2a Number of Courses Taught" at bounding box center [272, 40] width 281 height 13
type input "Data Point 1.2b Number of Courses Taught"
click at [627, 34] on button "Save" at bounding box center [634, 40] width 15 height 12
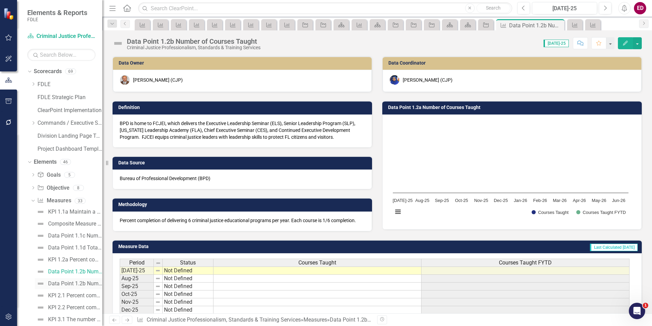
click at [90, 283] on div "Data Point 1.2b Number of Students in Class" at bounding box center [75, 283] width 54 height 6
click at [162, 35] on div "Data Point 1.2b Number of Students in Class Criminal Justice Professionalism, S…" at bounding box center [377, 40] width 550 height 20
drag, startPoint x: 162, startPoint y: 35, endPoint x: 157, endPoint y: 39, distance: 6.3
click at [157, 39] on div "Data Point 1.2b Number of Students in Class" at bounding box center [194, 42] width 135 height 8
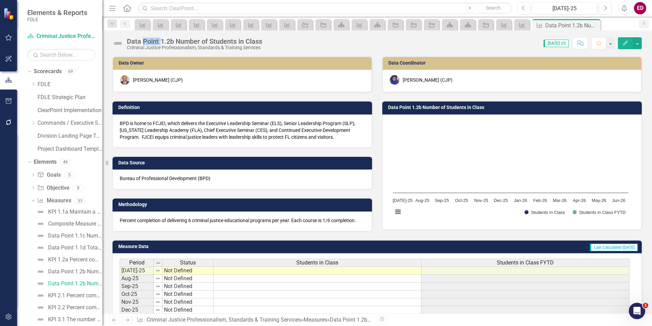
click at [157, 39] on div "Data Point 1.2b Number of Students in Class" at bounding box center [194, 42] width 135 height 8
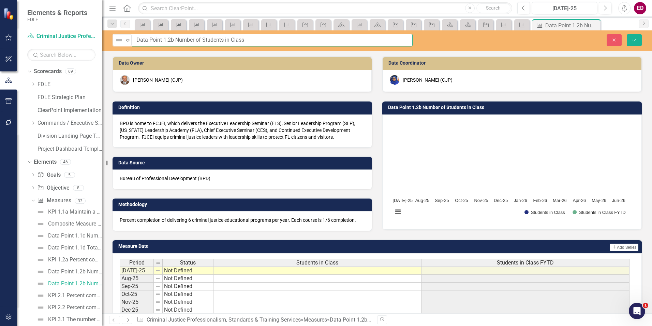
click at [171, 39] on input "Data Point 1.2b Number of Students in Class" at bounding box center [272, 40] width 281 height 13
type input "Data Point 1.2c Number of Students in Class"
click at [627, 34] on button "Save" at bounding box center [634, 40] width 15 height 12
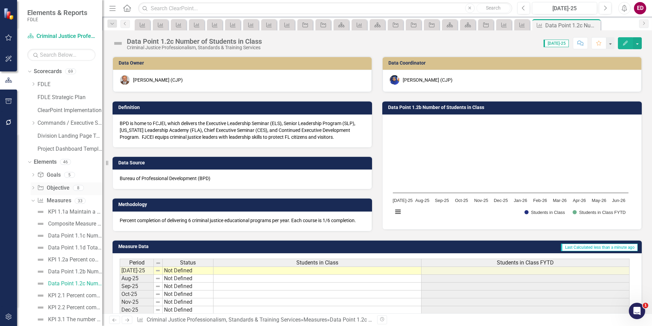
click at [33, 185] on div "Dropdown Objective Objective 8" at bounding box center [67, 188] width 72 height 13
click at [33, 189] on icon "Dropdown" at bounding box center [33, 188] width 5 height 4
click at [63, 211] on div "Objective 1.2 Expand the educational programs for criminal justice executives." at bounding box center [79, 211] width 47 height 6
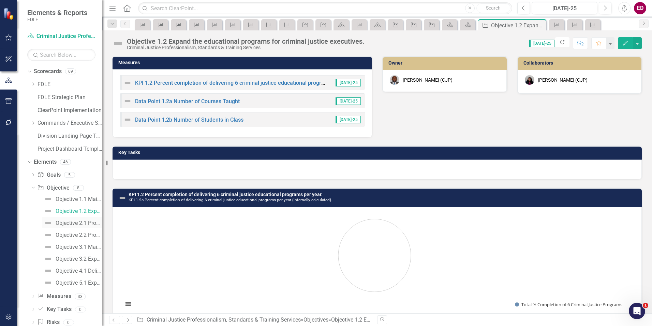
click at [70, 227] on link "Objective 2.1 Provide access to emerging drug trends through CJP's mission with…" at bounding box center [72, 222] width 60 height 11
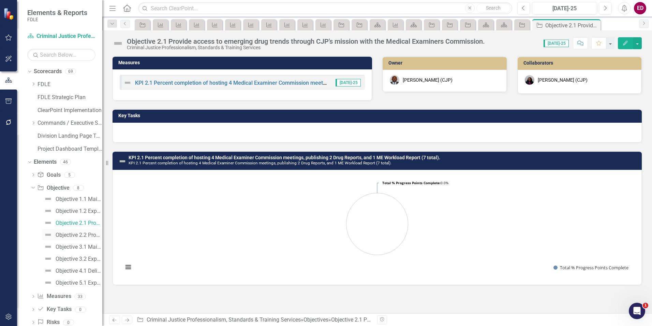
click at [72, 233] on div "Objective 2.2 Provide access to resources that assist criminal justice agencies…" at bounding box center [79, 235] width 47 height 6
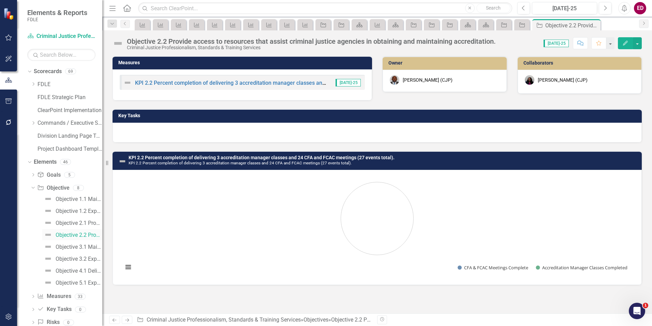
click at [72, 240] on link "Objective 2.2 Provide access to resources that assist criminal justice agencies…" at bounding box center [72, 234] width 60 height 11
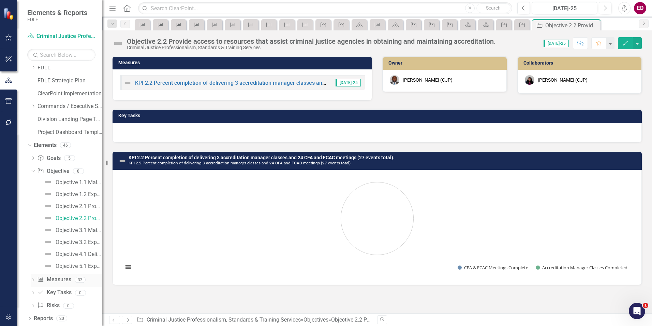
click at [31, 281] on icon "Dropdown" at bounding box center [33, 280] width 5 height 4
click at [33, 169] on div "Dropdown" at bounding box center [33, 172] width 5 height 6
click at [62, 198] on link "Objective 1.2 Expand the educational programs for criminal justice executives." at bounding box center [72, 193] width 60 height 11
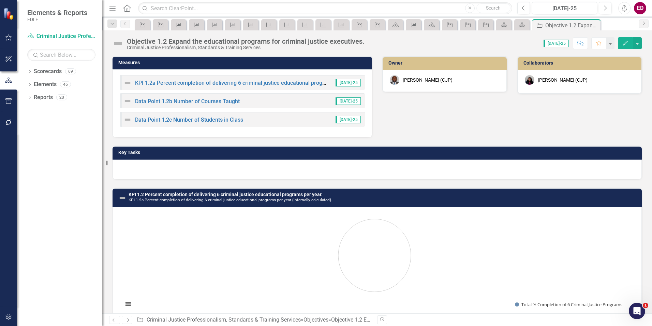
click at [574, 175] on div at bounding box center [378, 169] width 530 height 20
click at [32, 82] on div "Dropdown" at bounding box center [29, 85] width 5 height 6
click at [32, 121] on div "Dropdown" at bounding box center [33, 124] width 5 height 6
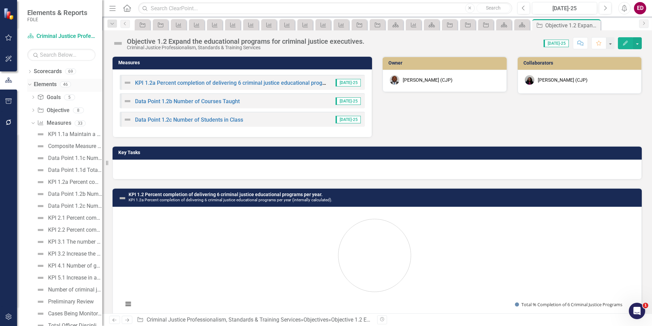
click at [31, 88] on div "Dropdown Elements 46" at bounding box center [64, 85] width 75 height 13
click at [29, 74] on div "Dropdown" at bounding box center [29, 72] width 5 height 6
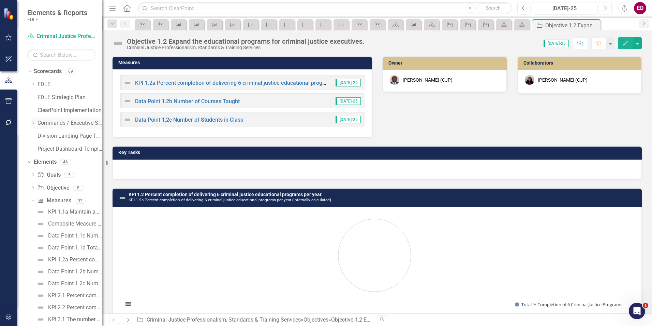
click at [34, 124] on icon "Dropdown" at bounding box center [33, 123] width 5 height 4
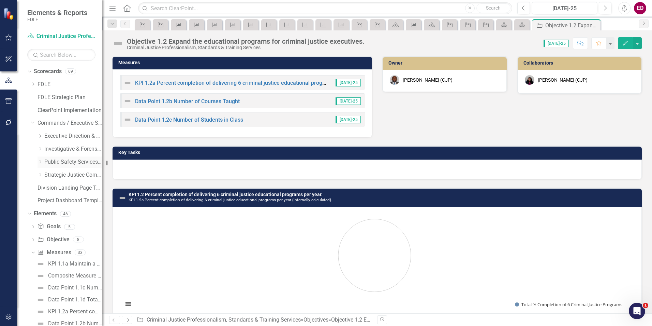
click at [41, 158] on div "Dropdown Public Safety Services Command" at bounding box center [70, 161] width 65 height 11
click at [41, 163] on icon "Dropdown" at bounding box center [40, 161] width 5 height 4
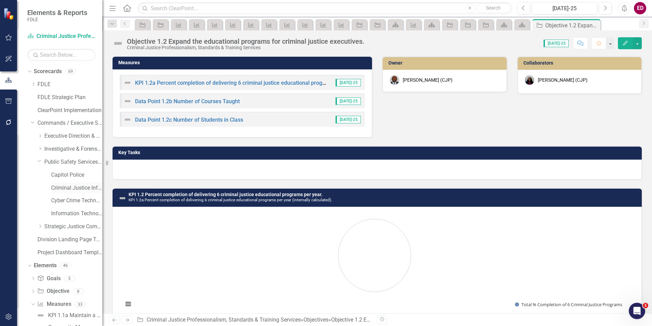
click at [69, 193] on div "Criminal Justice Information Services" at bounding box center [76, 187] width 51 height 11
click at [69, 201] on link "Cyber Crime Technology & Telecommunications" at bounding box center [76, 201] width 51 height 8
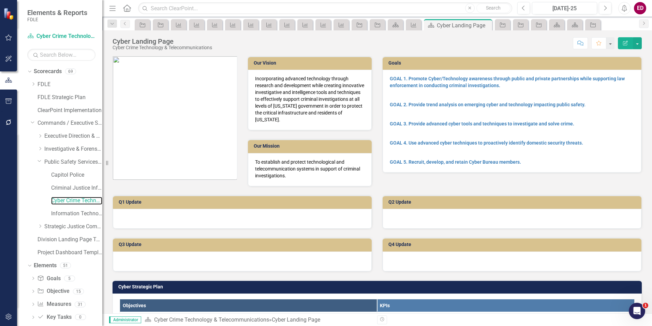
scroll to position [239, 0]
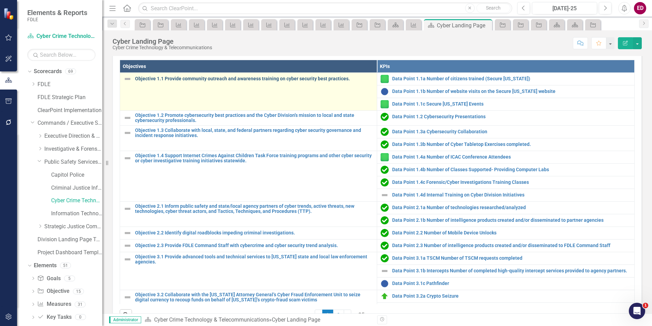
click at [201, 79] on link "Objective 1.1 Provide community outreach and awareness training on cyber securi…" at bounding box center [254, 78] width 239 height 5
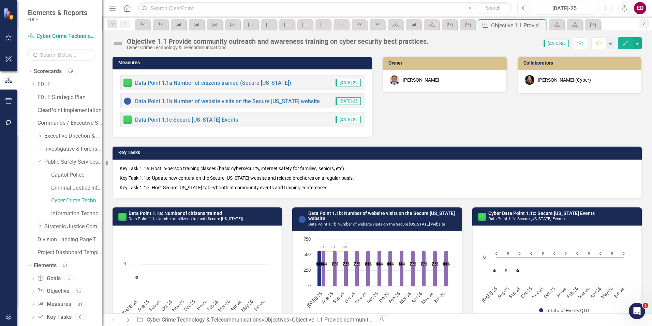
click at [40, 228] on icon "Dropdown" at bounding box center [40, 226] width 5 height 4
click at [84, 269] on link "Missing Persons & Offender Enforcement" at bounding box center [76, 265] width 51 height 8
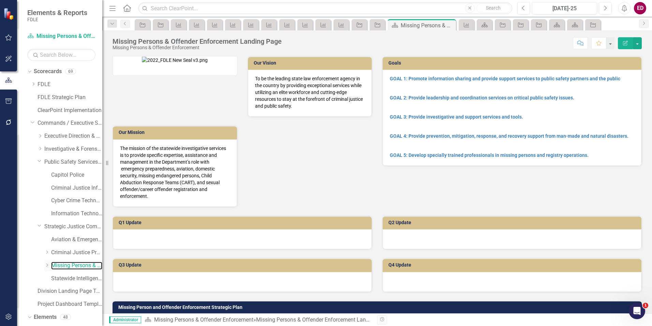
scroll to position [76, 0]
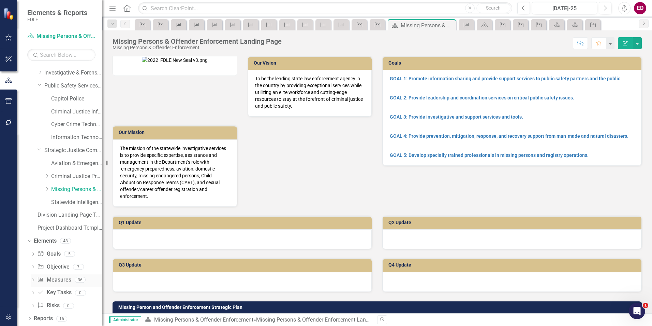
click at [32, 279] on icon "Dropdown" at bounding box center [33, 280] width 5 height 4
click at [31, 268] on icon "Dropdown" at bounding box center [33, 267] width 5 height 4
click at [61, 277] on div "Objective 1.1 Improve information in offender registries" at bounding box center [79, 278] width 47 height 6
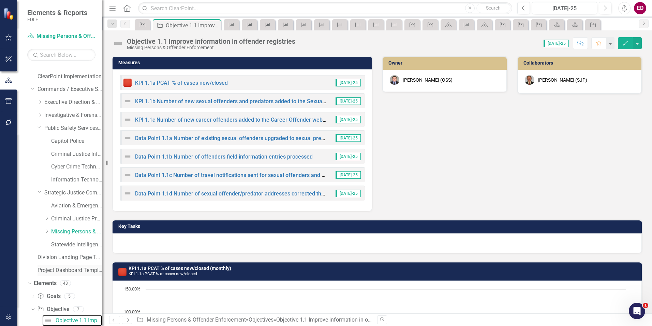
scroll to position [160, 0]
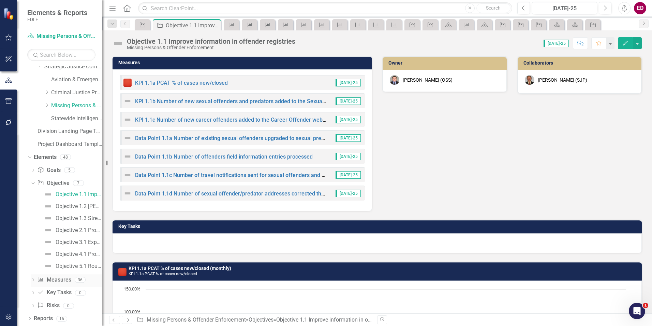
click at [31, 277] on div "Dropdown" at bounding box center [33, 280] width 5 height 6
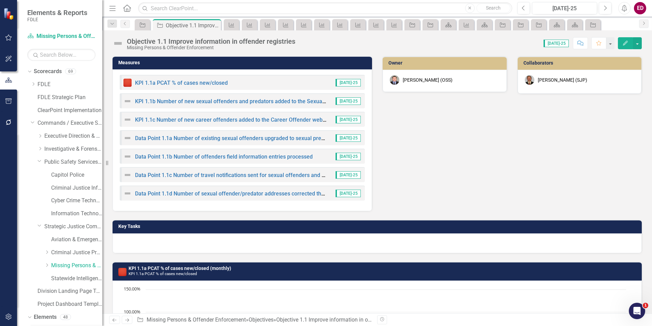
scroll to position [68, 0]
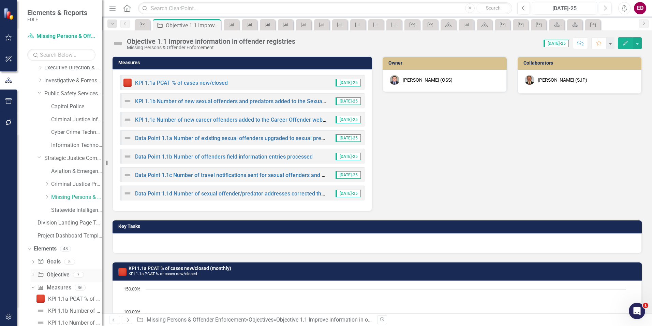
click at [33, 276] on icon "Dropdown" at bounding box center [33, 275] width 5 height 4
click at [72, 291] on div "Objective 1.1 Improve information in offender registries Objective 1.2 [PERSON_…" at bounding box center [67, 321] width 72 height 83
click at [77, 294] on link "Objective 1.2 [PERSON_NAME] information sharing with criminal justice partners …" at bounding box center [72, 297] width 60 height 11
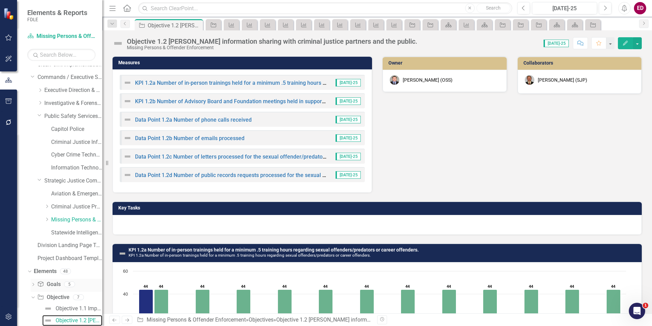
scroll to position [148, 0]
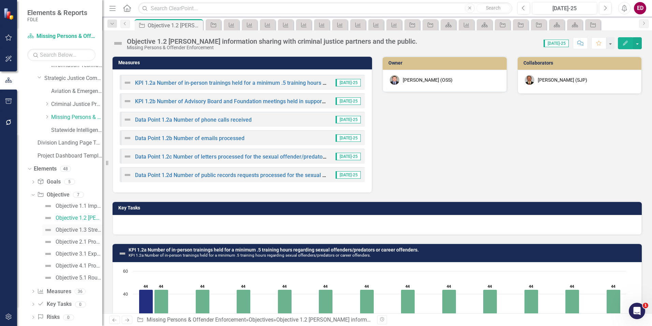
click at [82, 234] on link "Objective 1.3 Strengthen educational and community outreach offerings." at bounding box center [72, 229] width 60 height 11
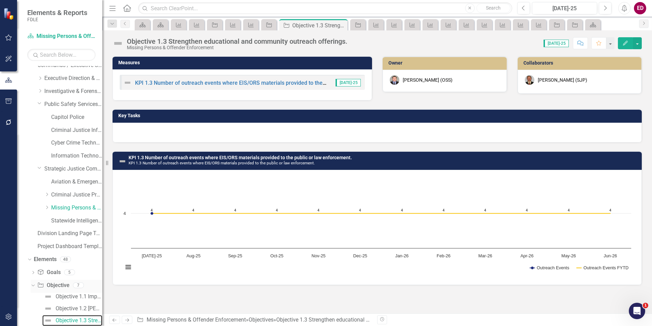
scroll to position [160, 0]
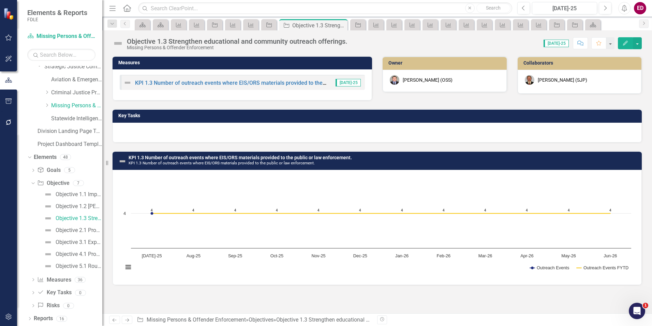
click at [82, 235] on div "Objective 1.1 Improve information in offender registries Objective 1.2 [PERSON_…" at bounding box center [67, 230] width 72 height 83
click at [84, 231] on div "Objective 2.1 Proactively investigate to locate missing persons" at bounding box center [79, 230] width 47 height 6
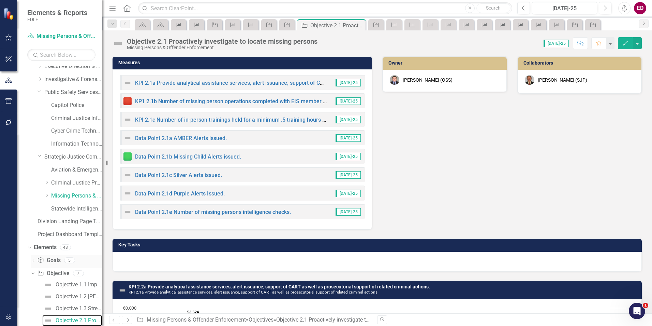
scroll to position [160, 0]
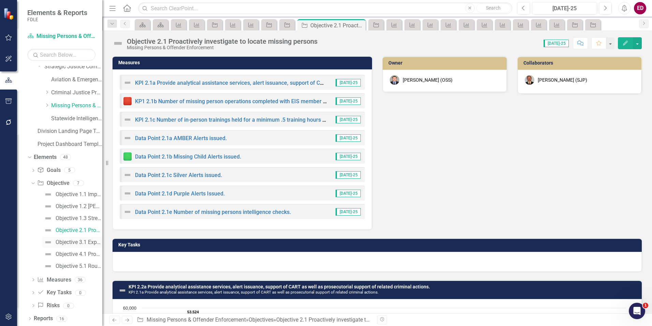
click at [72, 245] on link "Objective 3.1 Expand efforts to monitor, manage and apprehend sexual offenders,…" at bounding box center [72, 241] width 60 height 11
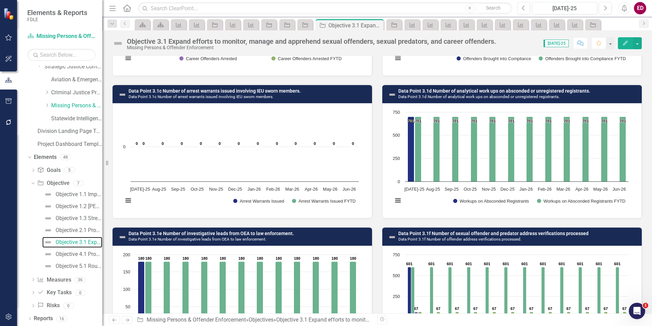
scroll to position [721, 0]
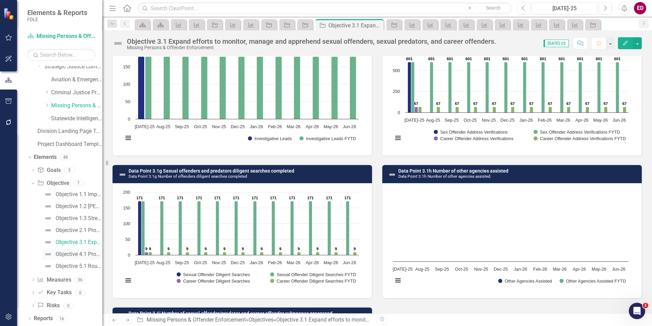
click at [73, 254] on div "Objective 4.1 Provide sworn and analytical support as needed." at bounding box center [79, 254] width 47 height 6
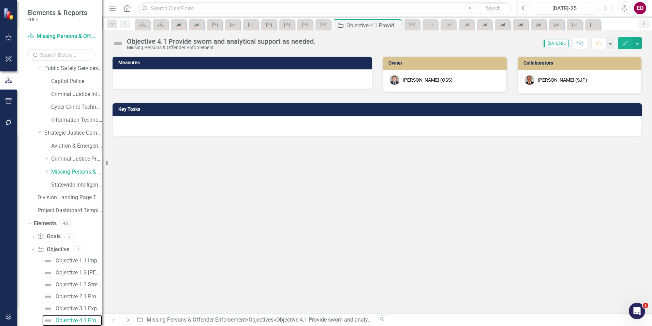
scroll to position [160, 0]
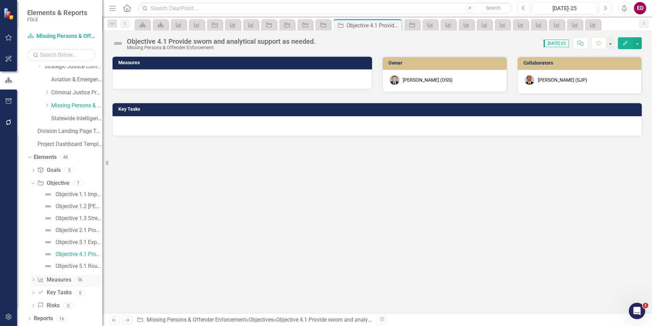
click at [34, 279] on icon "Dropdown" at bounding box center [33, 280] width 5 height 4
click at [49, 238] on link "Data Point 1.1a Number of existing sexual offenders upgraded to sexual predators" at bounding box center [69, 242] width 68 height 11
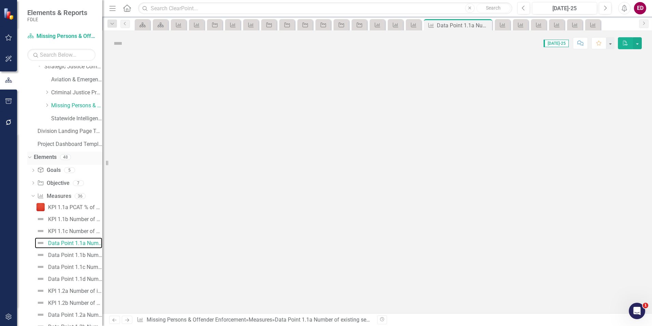
scroll to position [82, 0]
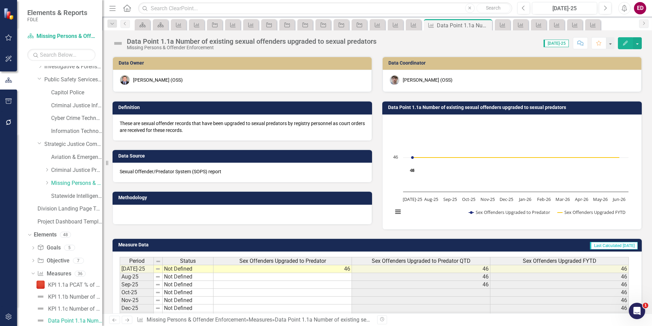
click at [169, 40] on div "Data Point 1.1a Number of existing sexual offenders upgraded to sexual predators" at bounding box center [252, 42] width 250 height 8
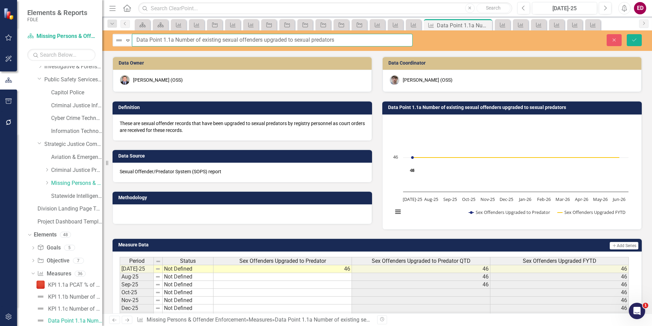
click at [172, 40] on input "Data Point 1.1a Number of existing sexual offenders upgraded to sexual predators" at bounding box center [272, 40] width 281 height 13
type input "Data Point 1.1 Number of existing sexual offenders upgraded to sexual predators"
click at [627, 34] on button "Save" at bounding box center [634, 40] width 15 height 12
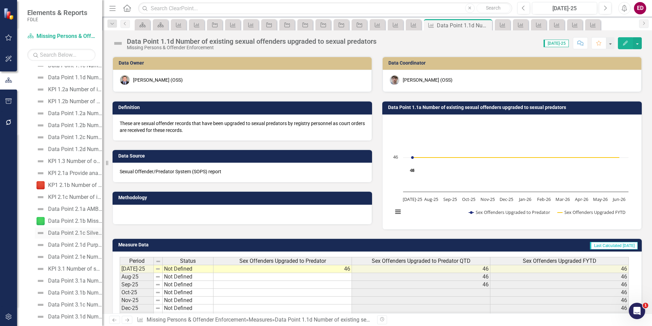
scroll to position [138, 0]
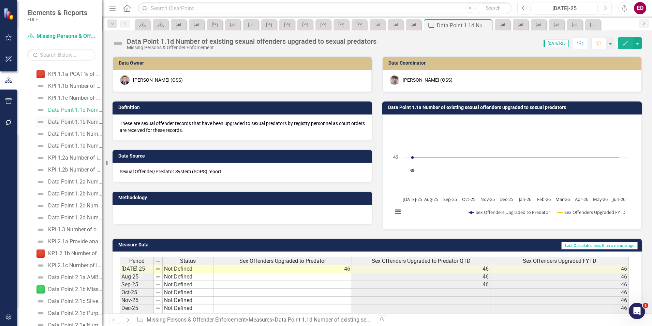
click at [82, 123] on div "Data Point 1.1b Number of offenders field information entries processed" at bounding box center [75, 122] width 54 height 6
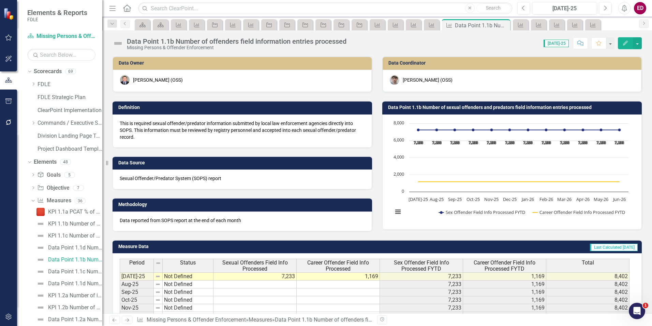
click at [163, 43] on div "Data Point 1.1b Number of offenders field information entries processed" at bounding box center [237, 42] width 220 height 8
click at [169, 42] on div "Data Point 1.1b Number of offenders field information entries processed" at bounding box center [237, 42] width 220 height 8
click at [170, 42] on div "Data Point 1.1b Number of offenders field information entries processed" at bounding box center [237, 42] width 220 height 8
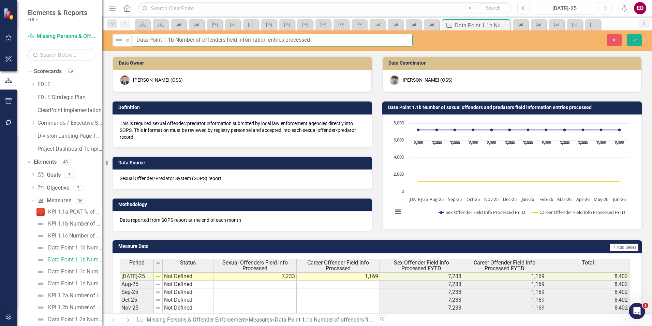
click at [172, 42] on input "Data Point 1.1b Number of offenders field information entries processed" at bounding box center [272, 40] width 281 height 13
type input "Data Point 1.1e Number of offenders field information entries processed"
click at [627, 34] on button "Save" at bounding box center [634, 40] width 15 height 12
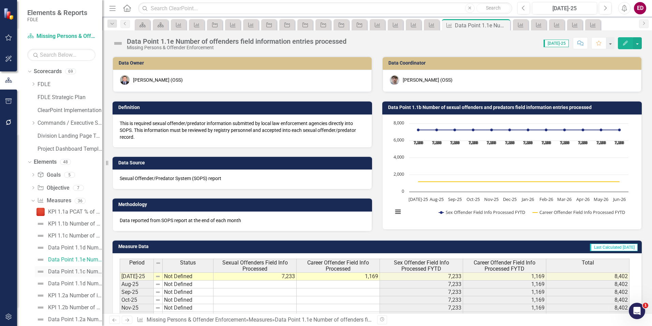
click at [81, 274] on div "Data Point 1.1c Number of travel notifications sent for sexual offenders and pr…" at bounding box center [75, 271] width 54 height 6
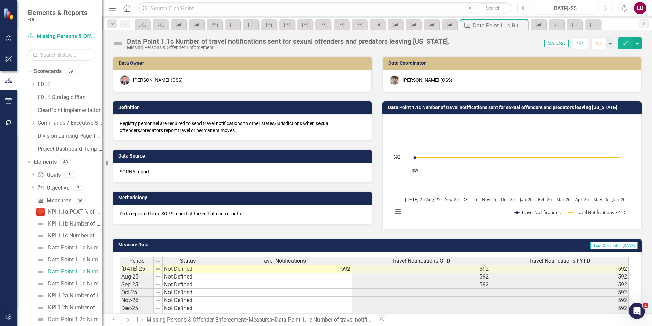
click at [167, 40] on div "Data Point 1.1c Number of travel notifications sent for sexual offenders and pr…" at bounding box center [288, 42] width 323 height 8
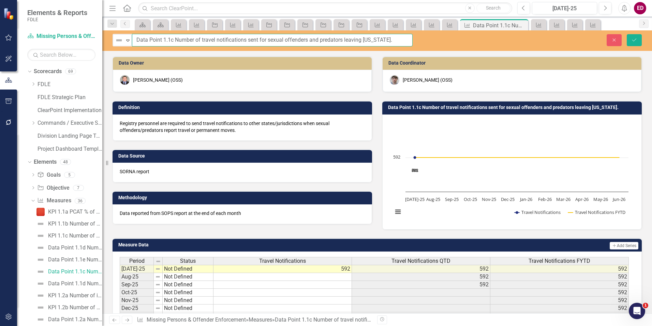
click at [173, 40] on input "Data Point 1.1c Number of travel notifications sent for sexual offenders and pr…" at bounding box center [272, 40] width 281 height 13
type input "Data Point 1.1f Number of travel notifications sent for sexual offenders and pr…"
click at [627, 34] on button "Save" at bounding box center [634, 40] width 15 height 12
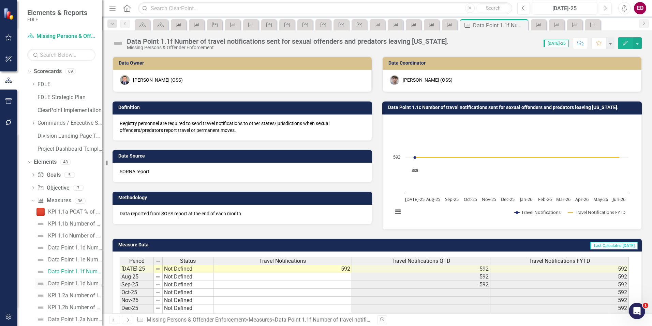
click at [87, 288] on link "Data Point 1.1d Number of sexual offender/predator addresses corrected that wer…" at bounding box center [69, 283] width 68 height 11
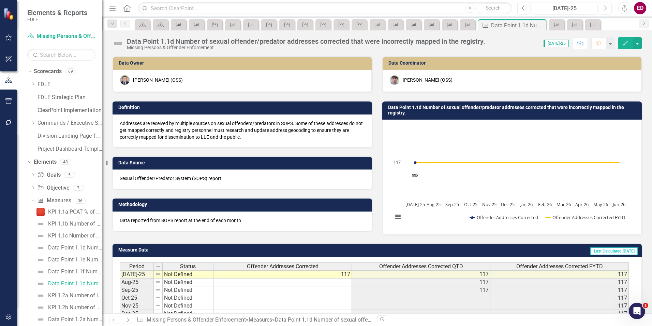
click at [175, 48] on div "Missing Persons & Offender Enforcement" at bounding box center [306, 47] width 359 height 5
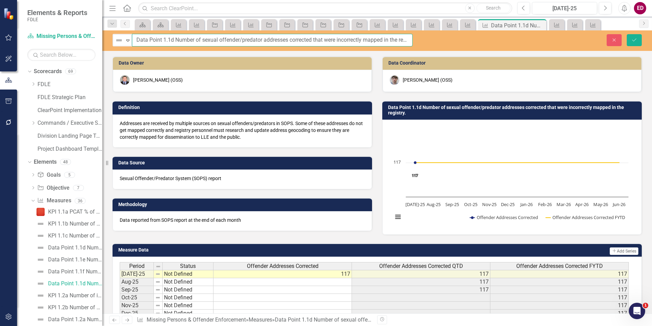
click at [173, 39] on input "Data Point 1.1d Number of sexual offender/predator addresses corrected that wer…" at bounding box center [272, 40] width 281 height 13
type input "Data Point 1.1g Number of sexual offender/predator addresses corrected that wer…"
click at [627, 34] on button "Save" at bounding box center [634, 40] width 15 height 12
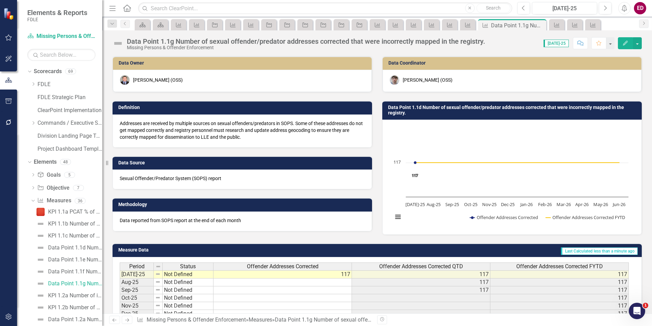
click at [31, 189] on icon "Dropdown" at bounding box center [33, 188] width 5 height 4
click at [54, 202] on link "Objective 1.1 Improve information in offender registries" at bounding box center [72, 198] width 60 height 11
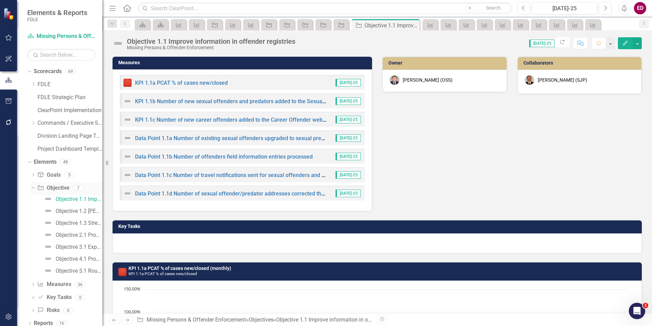
click at [31, 185] on icon "Dropdown" at bounding box center [32, 187] width 4 height 5
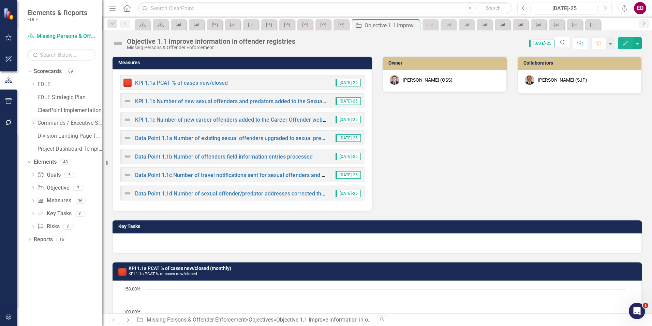
click at [35, 126] on div "Dropdown" at bounding box center [33, 123] width 5 height 6
click at [41, 174] on icon "Dropdown" at bounding box center [40, 174] width 5 height 4
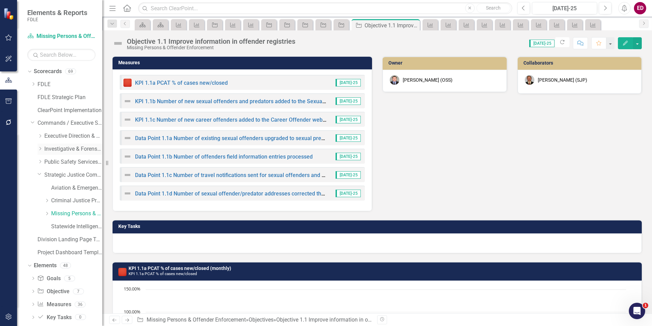
click at [41, 149] on icon "Dropdown" at bounding box center [40, 148] width 5 height 4
click at [70, 174] on link "Investigations" at bounding box center [76, 175] width 51 height 8
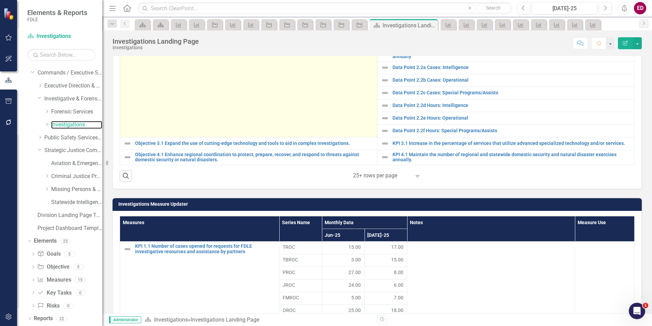
scroll to position [171, 0]
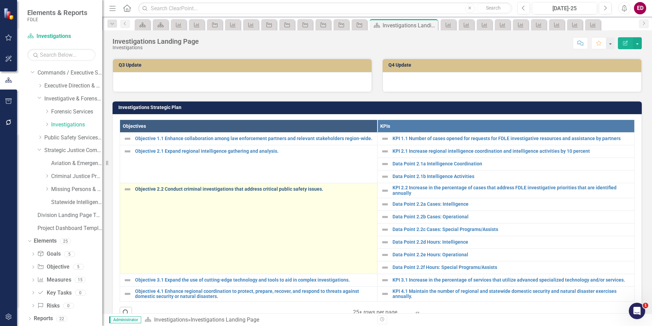
click at [281, 188] on link "Objective 2.2 Conduct criminal investigations that address critical public safe…" at bounding box center [254, 188] width 239 height 5
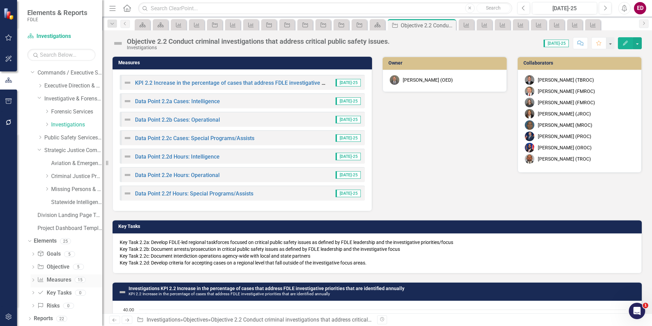
click at [31, 280] on icon "Dropdown" at bounding box center [33, 280] width 5 height 4
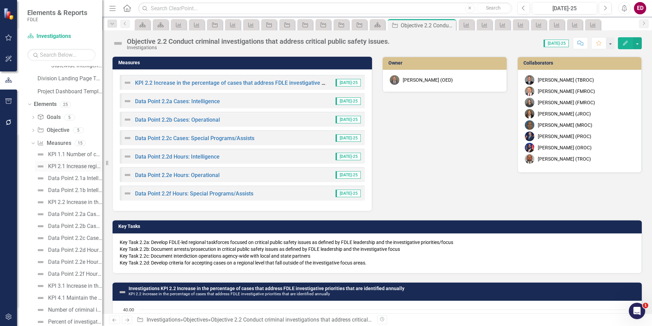
click at [83, 171] on link "KPI 2.1 Increase regional intelligence coordination and intelligence activities…" at bounding box center [69, 166] width 68 height 11
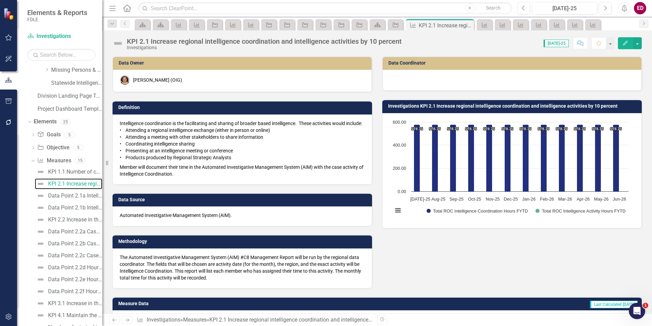
scroll to position [205, 0]
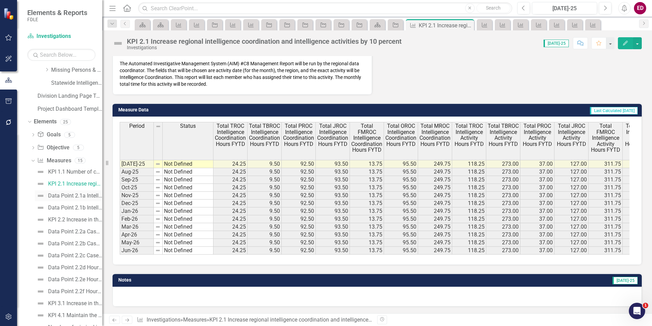
click at [87, 190] on link "Data Point 2.1a Intelligence Coordination" at bounding box center [69, 195] width 68 height 11
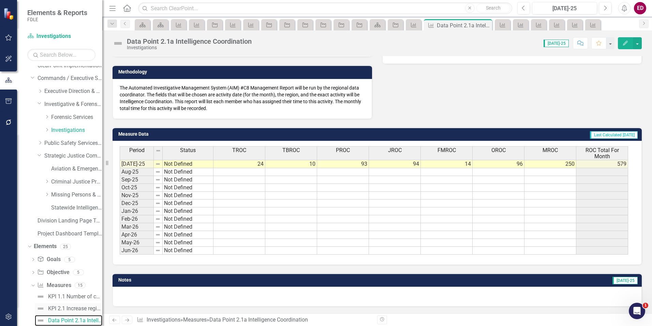
scroll to position [113, 0]
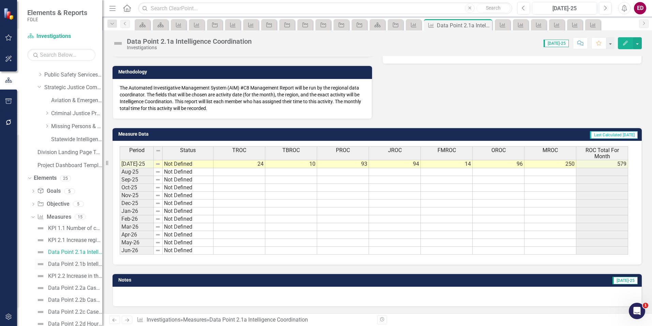
click at [83, 264] on div "Data Point 2.1b Intelligence Activities" at bounding box center [75, 264] width 54 height 6
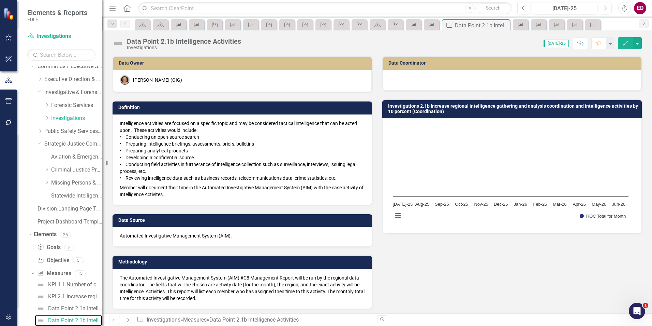
scroll to position [150, 0]
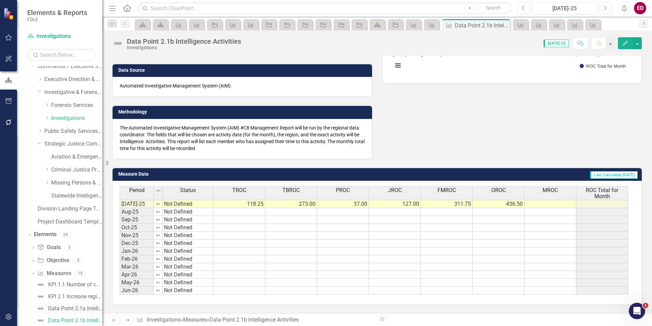
click at [61, 308] on div "Data Point 2.1a Intelligence Coordination" at bounding box center [75, 308] width 54 height 6
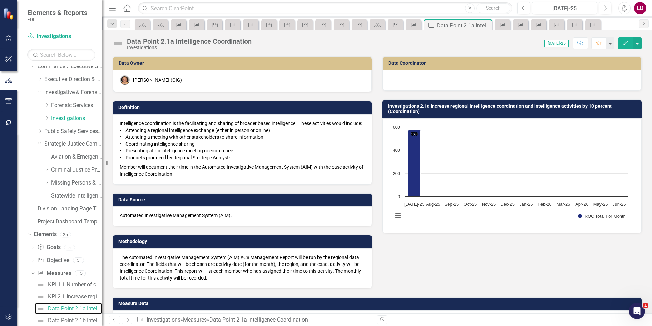
scroll to position [45, 0]
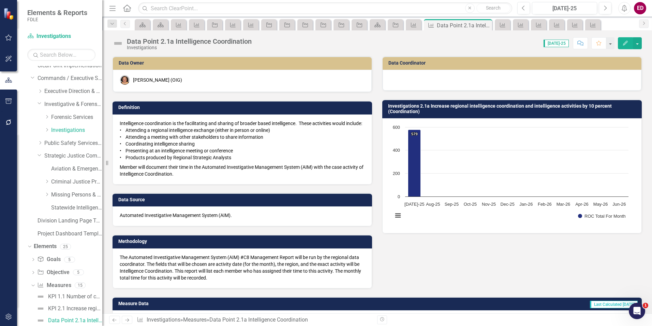
click at [141, 42] on div "Data Point 2.1a Intelligence Coordination" at bounding box center [189, 42] width 125 height 8
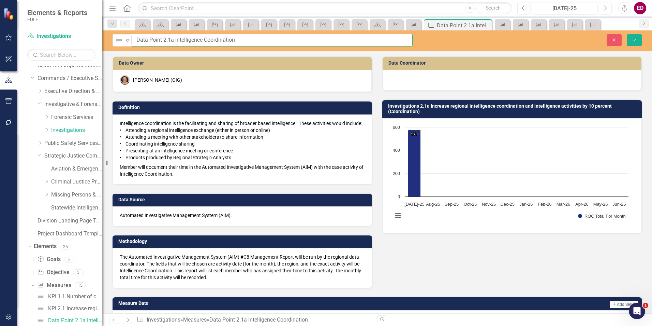
click at [160, 40] on input "Data Point 2.1a Intelligence Coordination" at bounding box center [272, 40] width 281 height 13
drag, startPoint x: 162, startPoint y: 40, endPoint x: 126, endPoint y: 41, distance: 35.8
click at [126, 41] on div "Not Defined Expand Data Point 2.1a Intelligence Coordination" at bounding box center [263, 40] width 300 height 13
type input "Composite Metric 2.1a Intelligence Coordination"
click at [627, 34] on button "Save" at bounding box center [634, 40] width 15 height 12
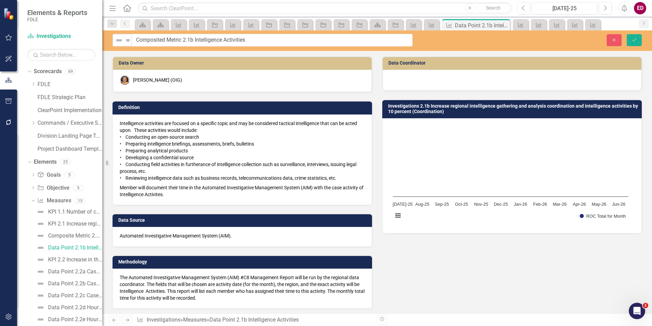
click at [158, 39] on input "Composited Metric 2.1b Intelligence Activities" at bounding box center [272, 40] width 281 height 13
type input "Composite Metric 2.1b Intelligence Activities"
click at [627, 34] on button "Save" at bounding box center [634, 40] width 15 height 12
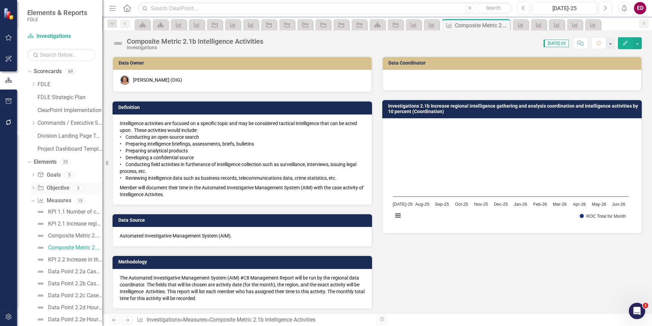
click at [32, 188] on icon "Dropdown" at bounding box center [33, 188] width 5 height 4
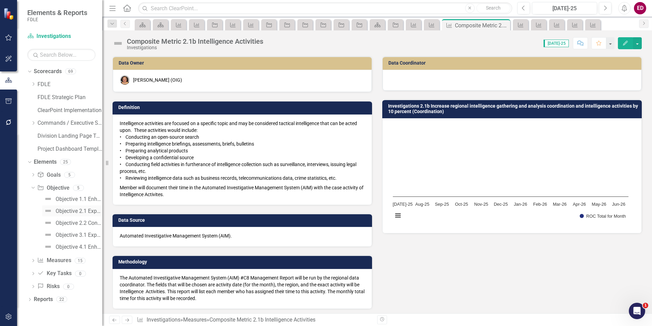
click at [66, 214] on link "Objective 2.1 Expand regional intelligence gathering and analysis." at bounding box center [72, 210] width 60 height 11
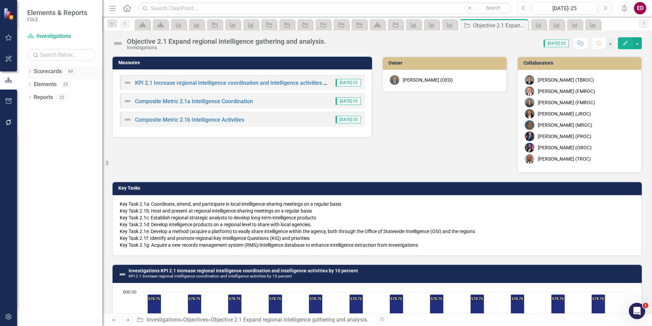
click at [28, 70] on icon "Dropdown" at bounding box center [29, 72] width 5 height 4
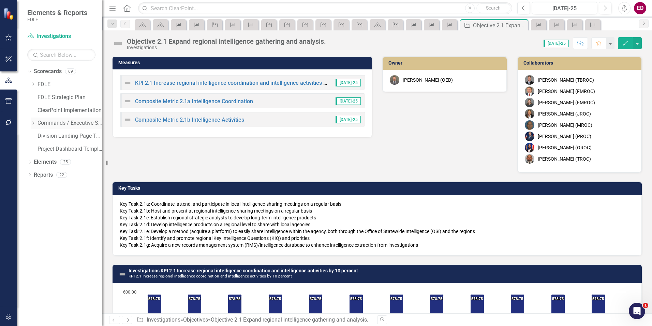
click at [31, 122] on icon "Dropdown" at bounding box center [33, 123] width 5 height 4
click at [41, 174] on icon at bounding box center [41, 174] width 2 height 3
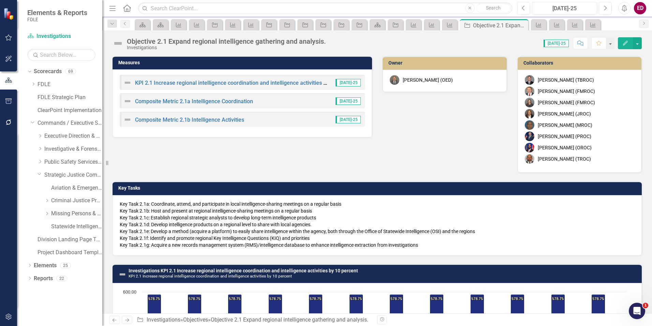
click at [67, 215] on link "Missing Persons & Offender Enforcement" at bounding box center [76, 214] width 51 height 8
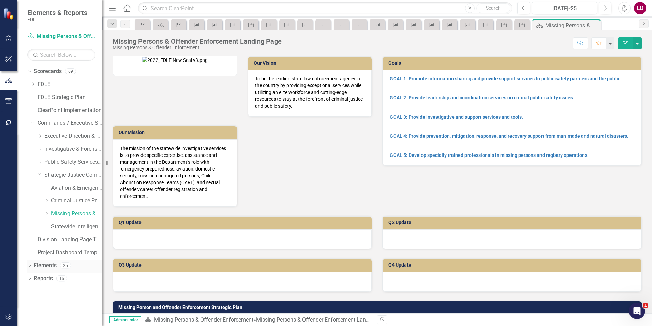
click at [30, 266] on icon "Dropdown" at bounding box center [29, 266] width 5 height 4
click at [31, 290] on icon "Dropdown" at bounding box center [33, 292] width 5 height 4
click at [66, 298] on link "Objective 1.1 Improve information in offender registries" at bounding box center [72, 302] width 60 height 11
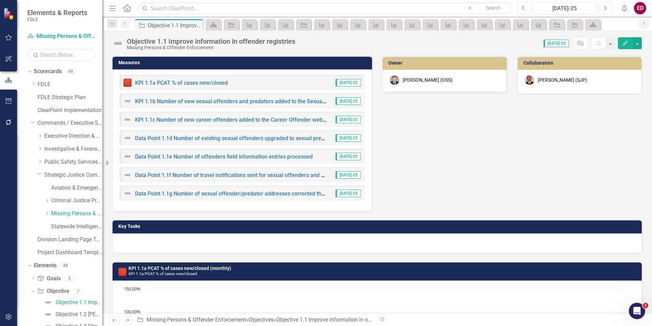
click at [597, 146] on div "Measures KPI 1.1a PCAT % of cases new/closed [DATE]-25 KPI 1.1b Number of new s…" at bounding box center [377, 128] width 540 height 163
